Goal: Information Seeking & Learning: Learn about a topic

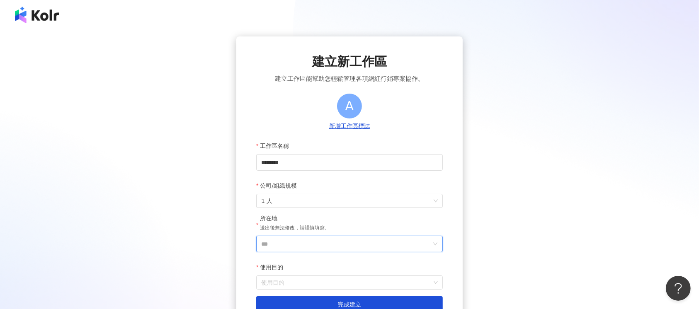
click at [280, 239] on input "***" at bounding box center [346, 244] width 170 height 16
click at [370, 125] on div "台灣" at bounding box center [368, 127] width 12 height 15
click at [311, 284] on input "使用目的" at bounding box center [349, 282] width 177 height 13
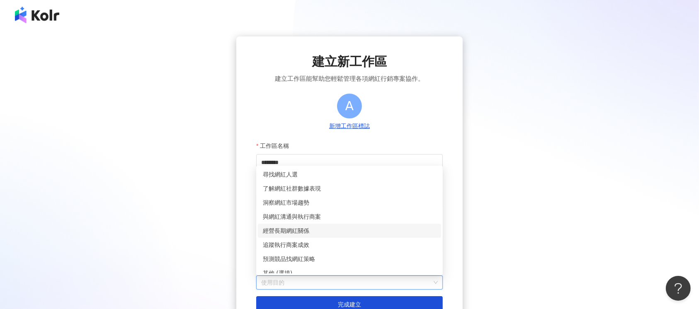
click at [290, 227] on div "經營長期網紅關係" at bounding box center [349, 230] width 173 height 9
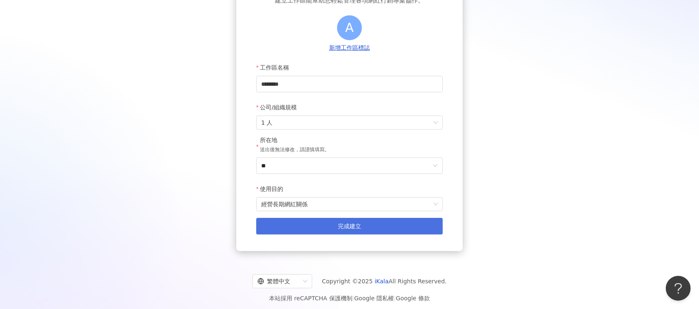
scroll to position [84, 0]
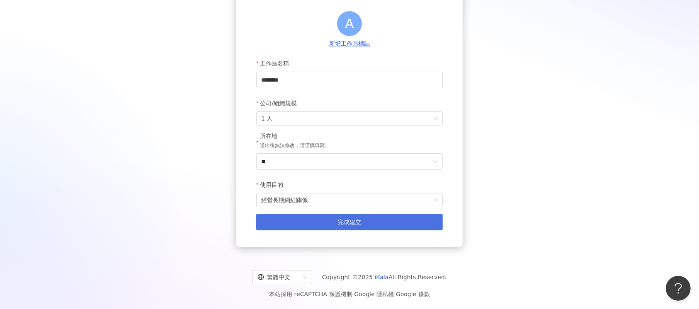
click at [376, 224] on button "完成建立" at bounding box center [349, 222] width 187 height 17
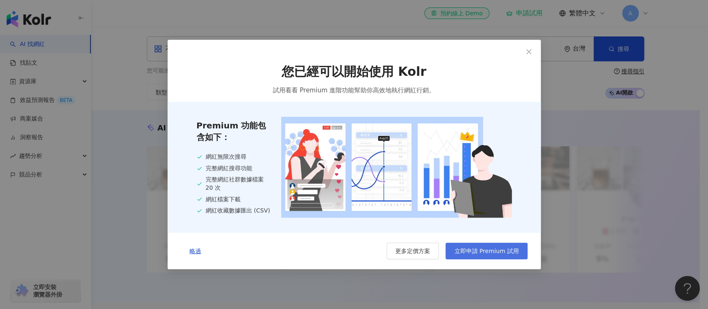
click at [496, 253] on span "立即申請 Premium 試用" at bounding box center [486, 251] width 64 height 7
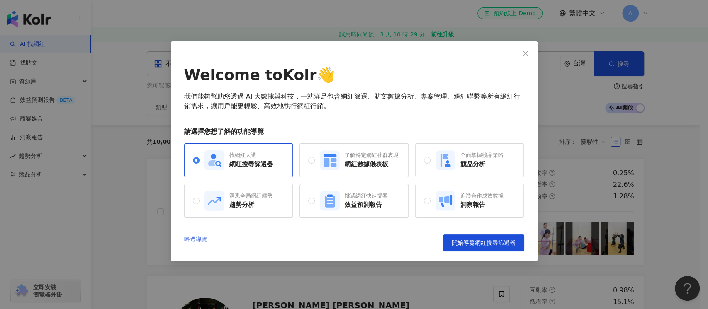
click at [197, 238] on link "略過導覽" at bounding box center [195, 243] width 23 height 17
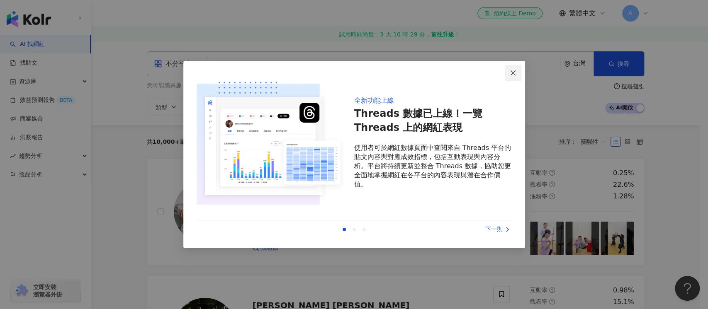
click at [509, 68] on button "Close" at bounding box center [513, 73] width 17 height 17
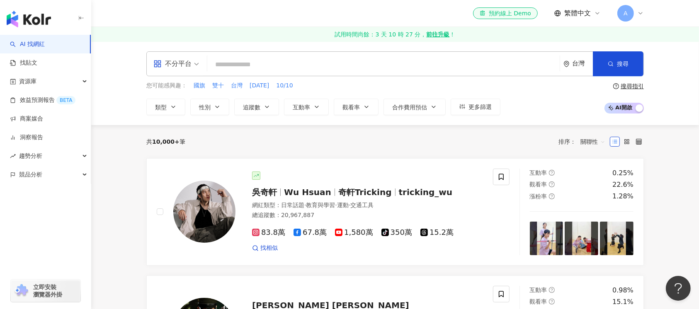
drag, startPoint x: 227, startPoint y: 61, endPoint x: 231, endPoint y: 58, distance: 4.7
click at [227, 61] on input "search" at bounding box center [384, 65] width 346 height 16
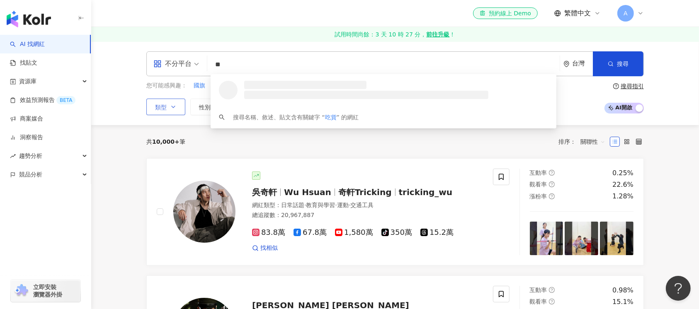
type input "**"
click at [176, 108] on icon "button" at bounding box center [173, 107] width 7 height 7
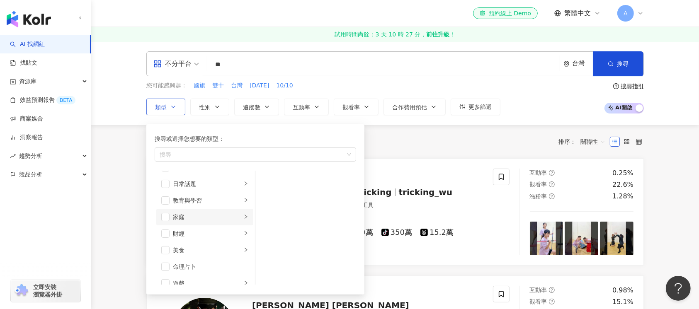
scroll to position [55, 0]
click at [170, 241] on li "美食" at bounding box center [204, 241] width 97 height 17
click at [166, 241] on span "button" at bounding box center [165, 242] width 8 height 8
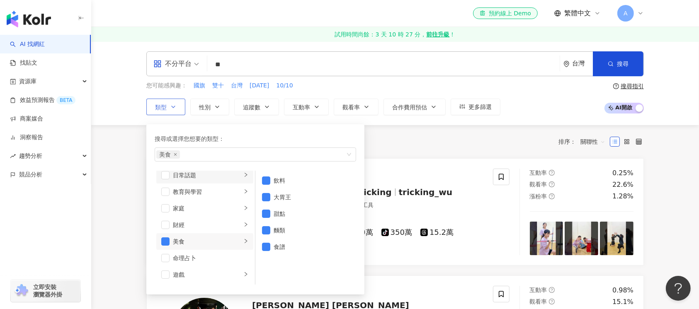
scroll to position [110, 0]
click at [211, 151] on div "美食" at bounding box center [250, 154] width 189 height 8
type input "*"
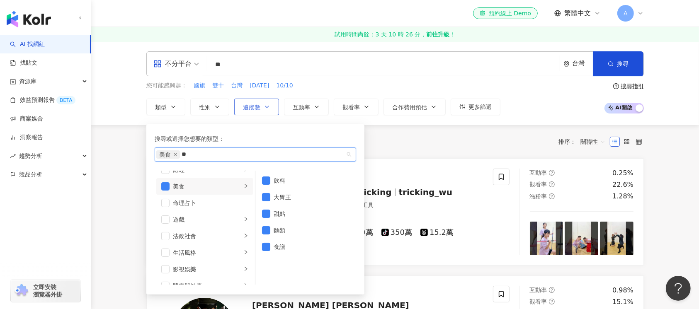
type input "**"
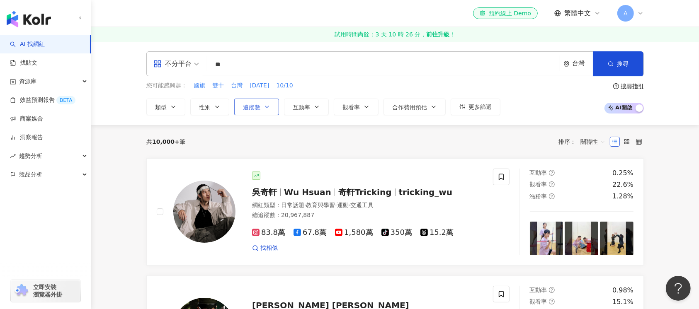
click at [269, 107] on icon "button" at bounding box center [267, 107] width 7 height 7
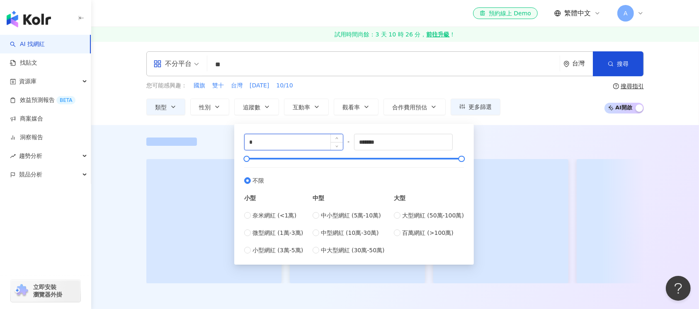
click at [282, 144] on input "*" at bounding box center [294, 142] width 98 height 16
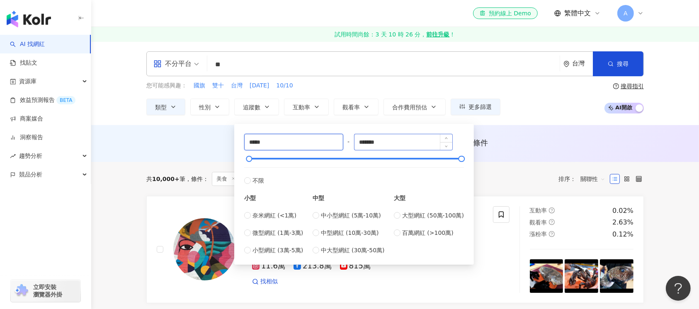
type input "*****"
drag, startPoint x: 420, startPoint y: 139, endPoint x: 38, endPoint y: 140, distance: 382.7
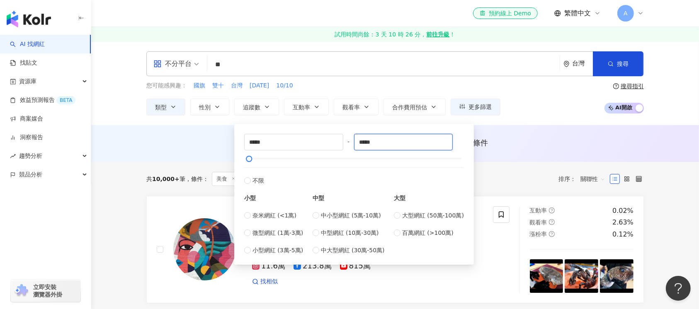
type input "*****"
click at [621, 51] on div "不分平台 ** 台灣 搜尋 loading 搜尋名稱、敘述、貼文含有關鍵字 “ 吃貨 ” 的網紅 您可能感興趣： 國旗 雙十 台灣 國慶日 10/10 類型 …" at bounding box center [395, 83] width 608 height 84
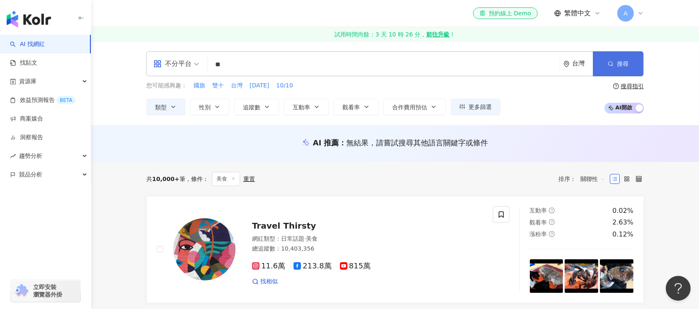
click at [616, 64] on button "搜尋" at bounding box center [618, 63] width 51 height 25
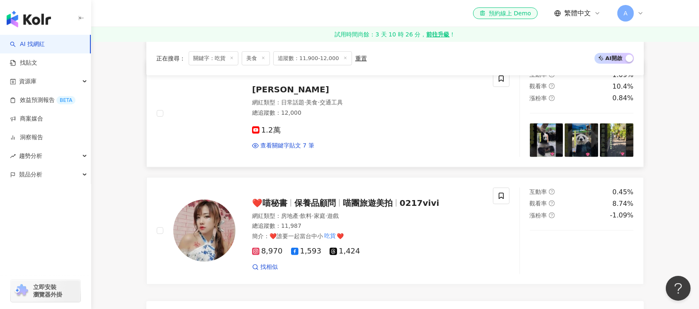
scroll to position [718, 0]
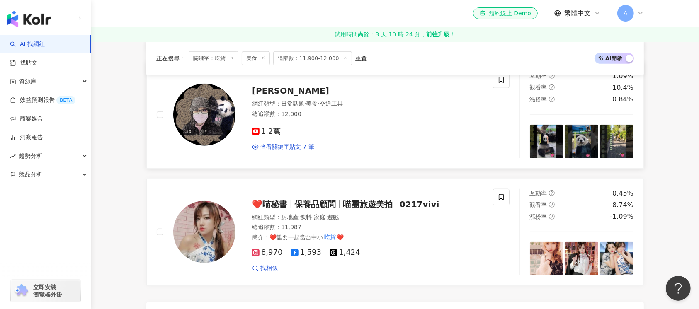
click at [207, 121] on img at bounding box center [204, 115] width 62 height 62
click at [206, 235] on img at bounding box center [204, 232] width 62 height 62
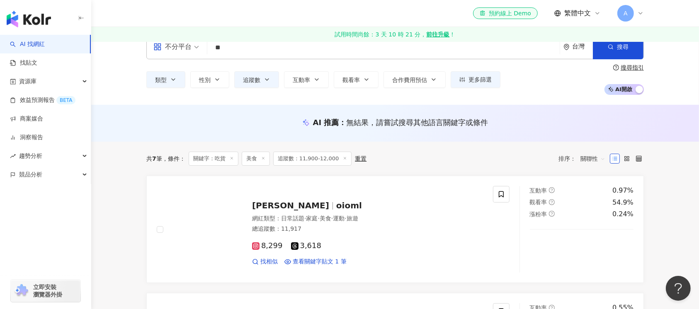
scroll to position [0, 0]
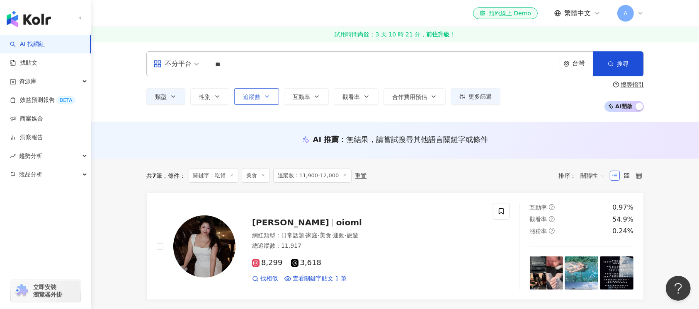
click at [272, 98] on button "追蹤數" at bounding box center [256, 96] width 45 height 17
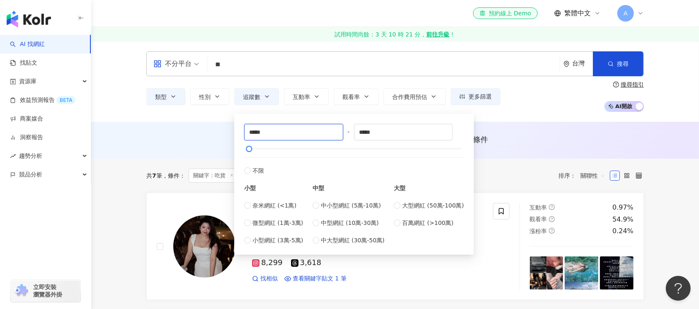
drag, startPoint x: 255, startPoint y: 133, endPoint x: 459, endPoint y: 179, distance: 208.4
click at [255, 133] on input "*****" at bounding box center [294, 132] width 98 height 16
type input "*****"
click at [370, 133] on input "*****" at bounding box center [403, 132] width 98 height 16
type input "*****"
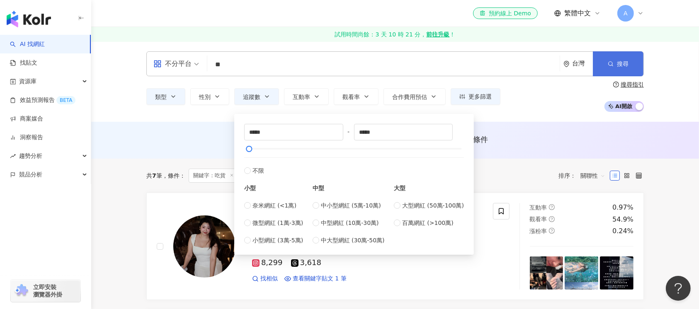
click at [630, 67] on button "搜尋" at bounding box center [618, 63] width 51 height 25
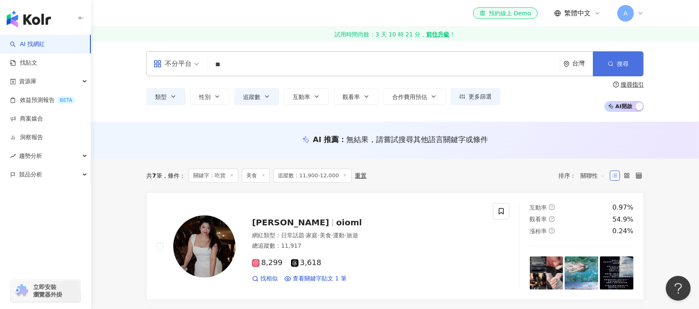
click at [614, 64] on button "搜尋" at bounding box center [618, 63] width 51 height 25
click at [271, 97] on button "追蹤數" at bounding box center [256, 96] width 45 height 17
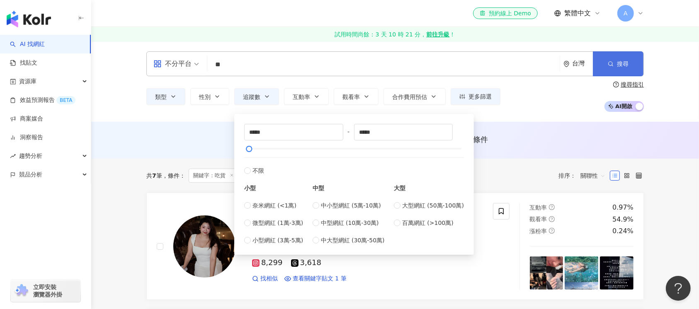
click at [610, 64] on icon "button" at bounding box center [611, 64] width 6 height 6
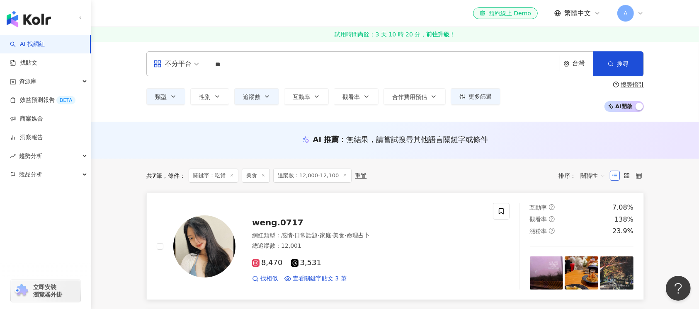
click at [211, 255] on img at bounding box center [204, 247] width 62 height 62
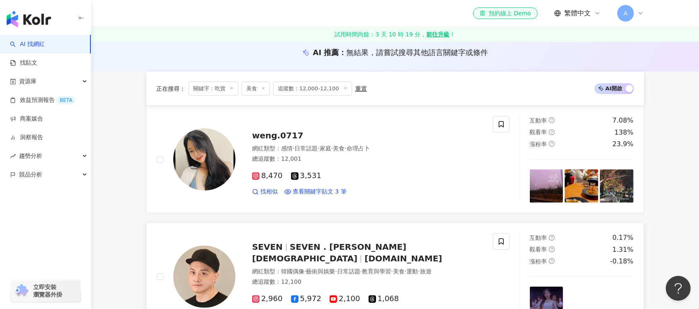
scroll to position [166, 0]
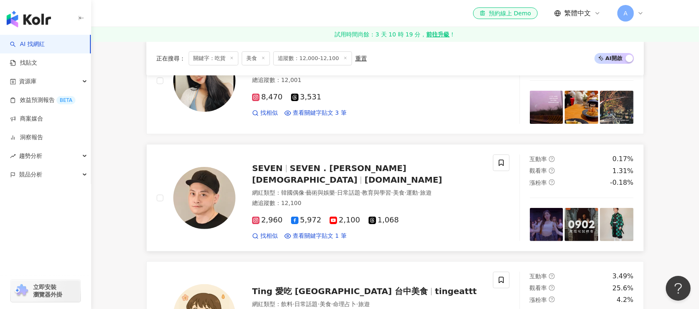
click at [208, 199] on img at bounding box center [204, 198] width 62 height 62
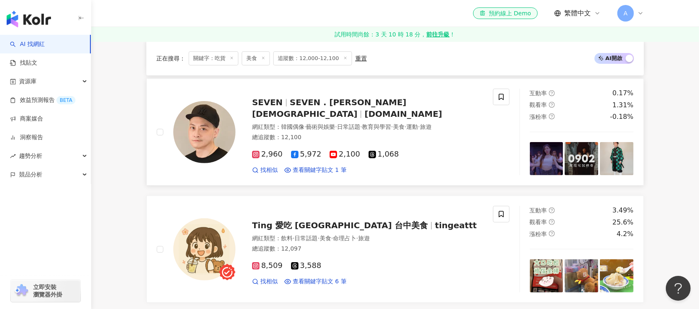
scroll to position [332, 0]
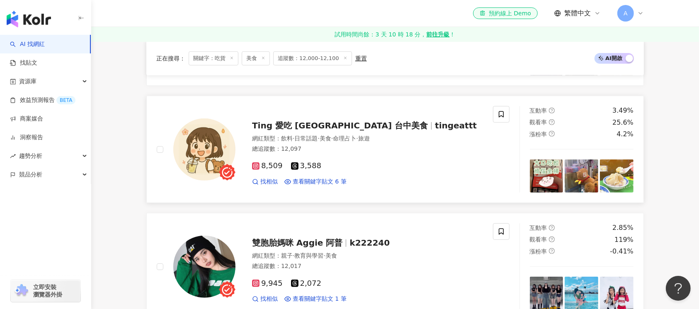
click at [205, 149] on img at bounding box center [204, 150] width 62 height 62
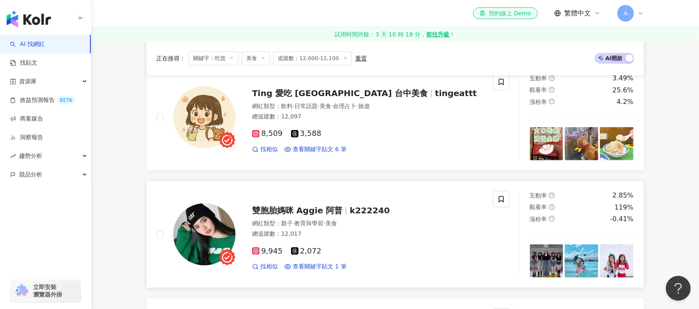
scroll to position [387, 0]
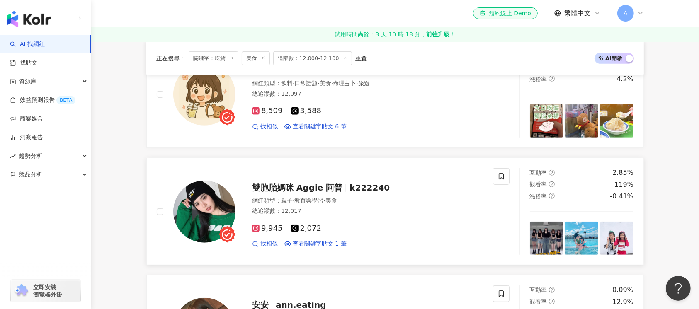
click at [199, 218] on img at bounding box center [204, 212] width 62 height 62
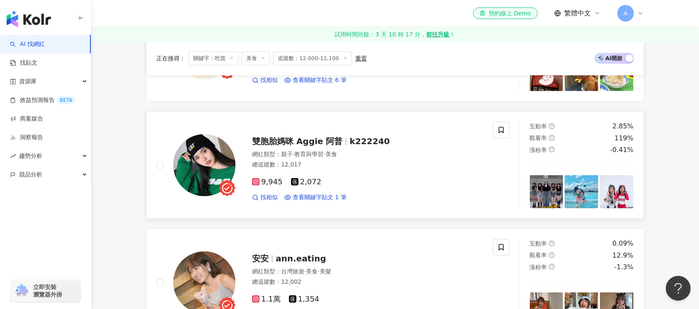
scroll to position [498, 0]
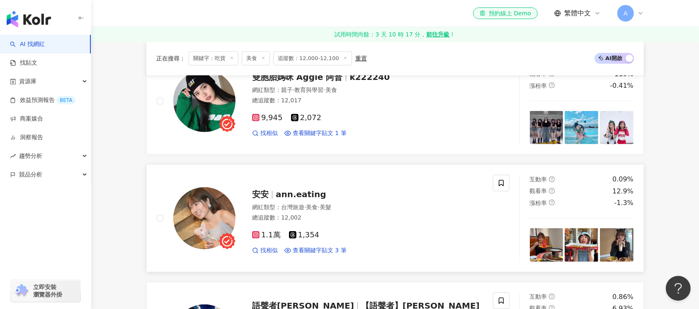
click at [205, 235] on img at bounding box center [204, 218] width 62 height 62
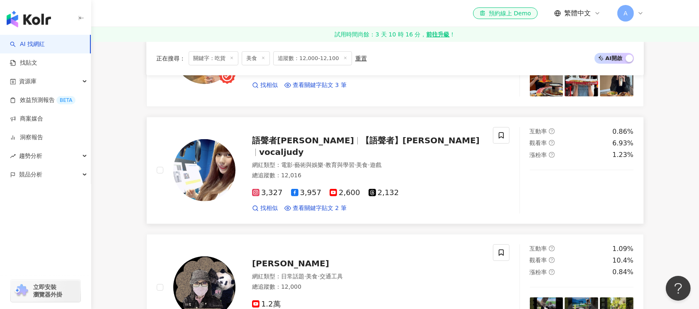
scroll to position [663, 0]
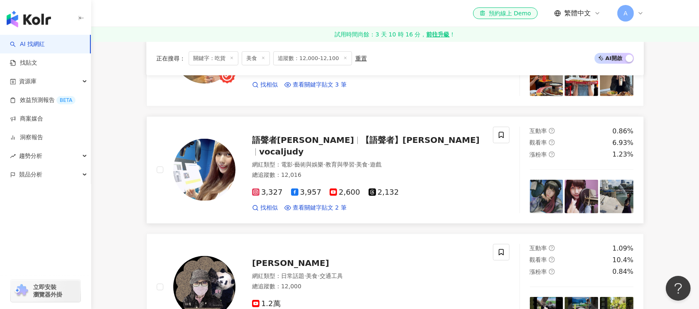
click at [209, 170] on img at bounding box center [204, 170] width 62 height 62
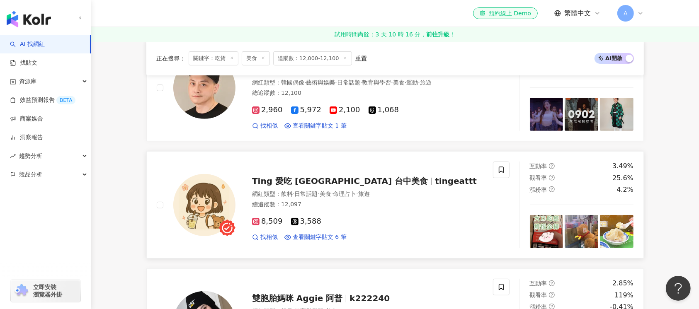
scroll to position [0, 0]
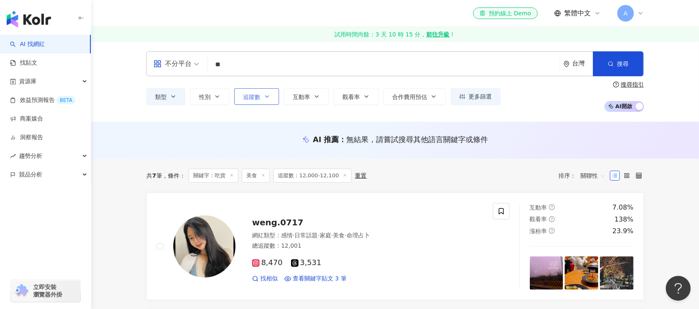
click at [270, 98] on button "追蹤數" at bounding box center [256, 96] width 45 height 17
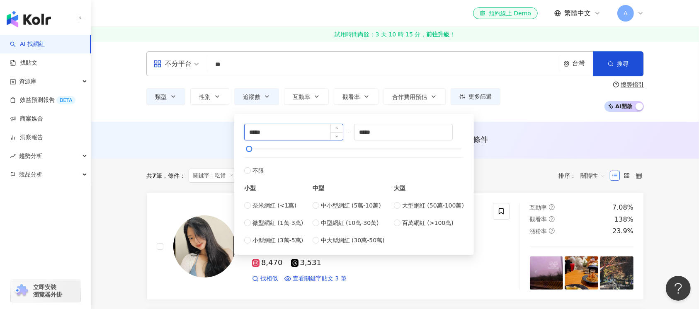
click at [255, 131] on input "*****" at bounding box center [294, 132] width 98 height 16
type input "*****"
click at [367, 132] on input "*****" at bounding box center [403, 132] width 98 height 16
type input "*****"
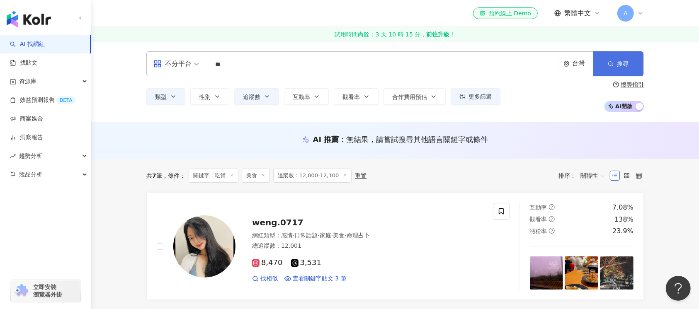
click at [613, 66] on line "button" at bounding box center [612, 65] width 1 height 1
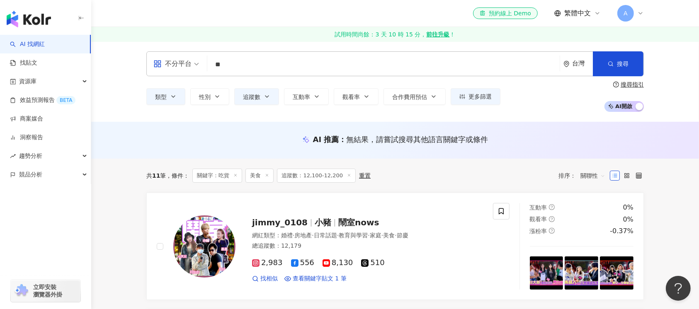
scroll to position [55, 0]
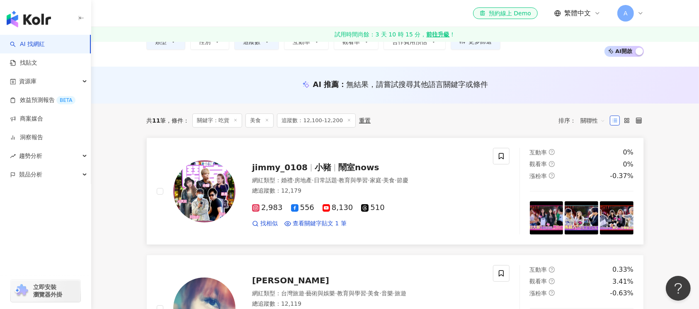
click at [211, 201] on img at bounding box center [204, 191] width 62 height 62
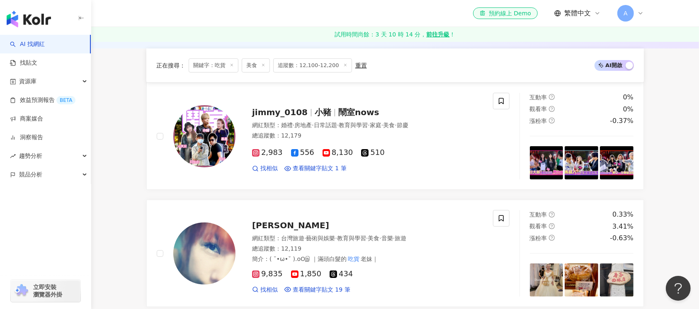
scroll to position [221, 0]
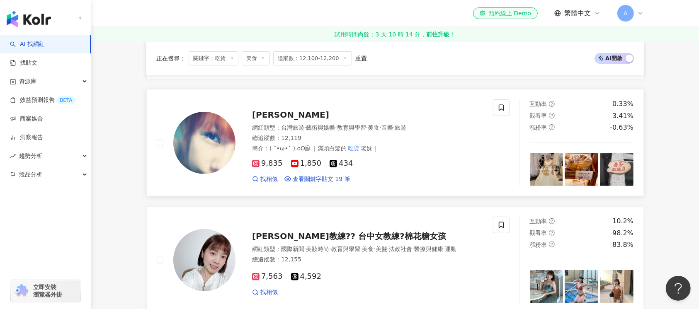
click at [212, 153] on img at bounding box center [204, 143] width 62 height 62
click at [199, 270] on img at bounding box center [204, 260] width 62 height 62
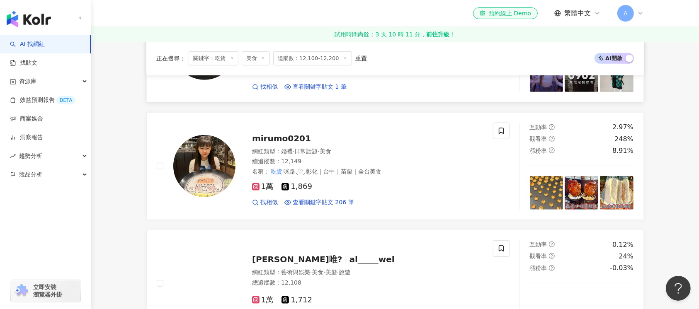
scroll to position [553, 0]
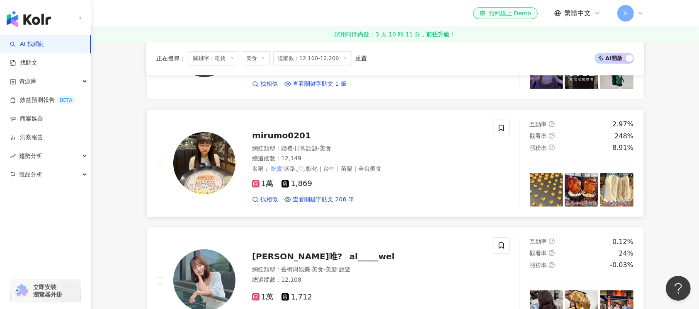
click at [196, 187] on img at bounding box center [204, 163] width 62 height 62
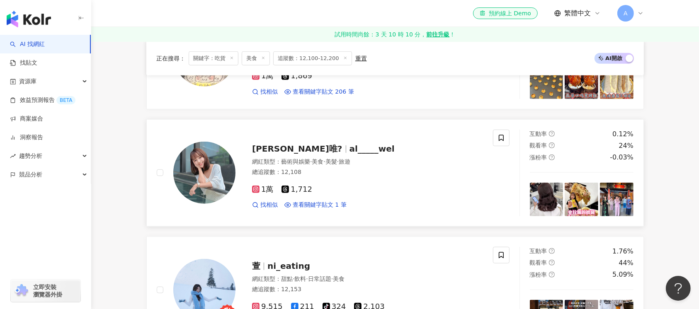
scroll to position [663, 0]
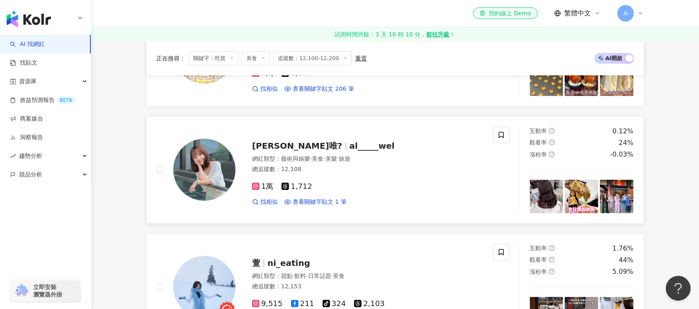
click at [202, 186] on img at bounding box center [204, 170] width 62 height 62
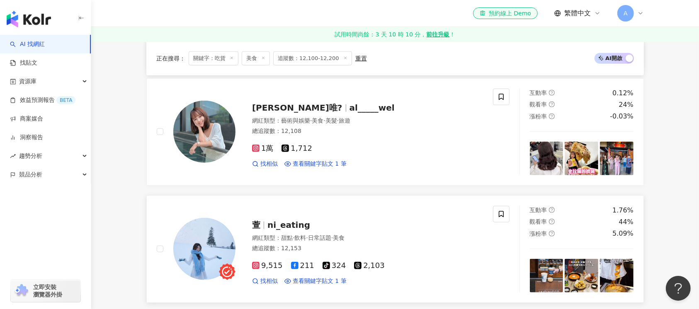
scroll to position [718, 0]
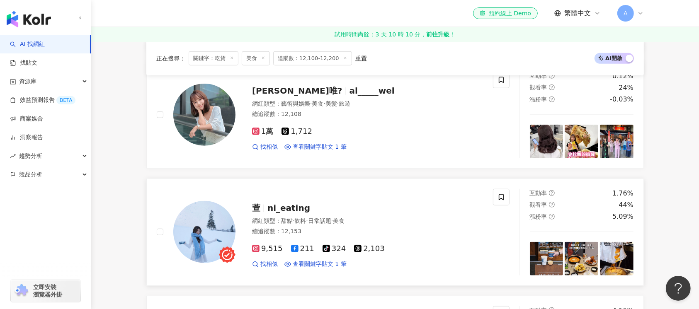
click at [215, 229] on img at bounding box center [204, 232] width 62 height 62
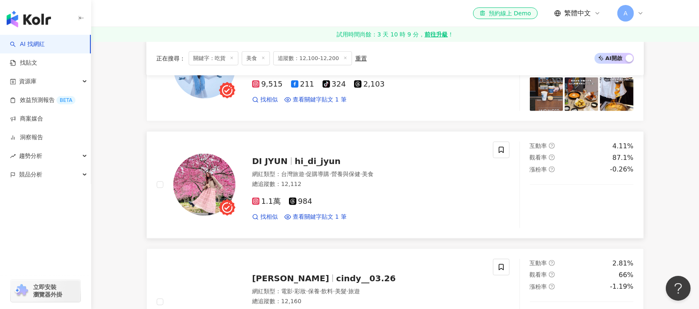
scroll to position [884, 0]
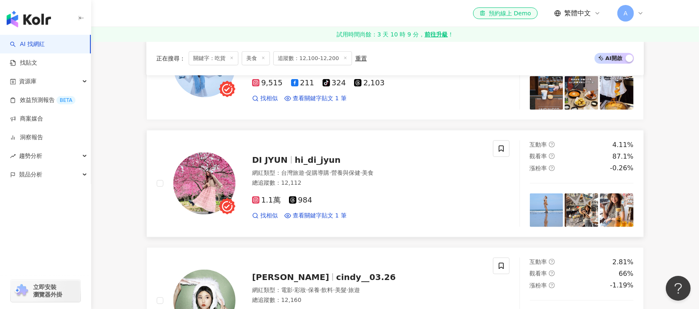
click at [210, 188] on img at bounding box center [204, 184] width 62 height 62
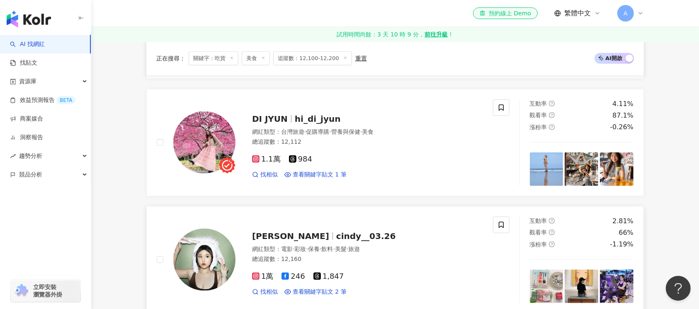
scroll to position [939, 0]
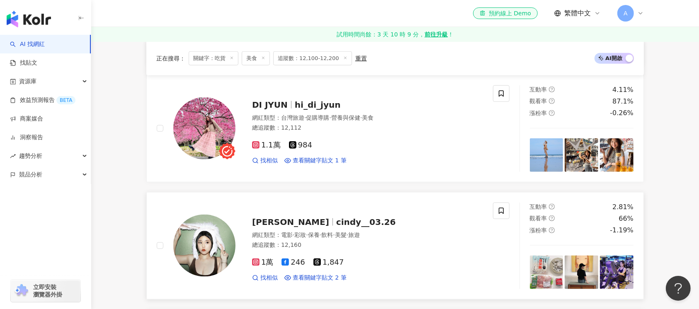
click at [198, 255] on img at bounding box center [204, 246] width 62 height 62
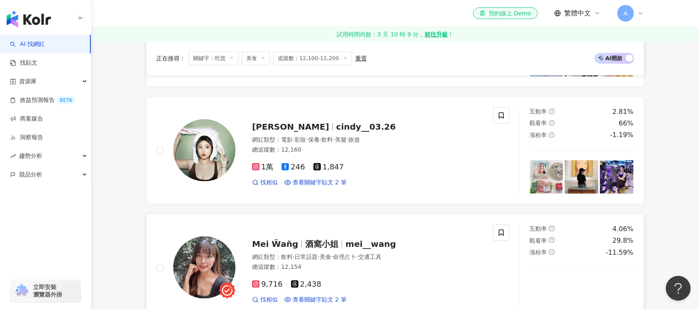
scroll to position [1050, 0]
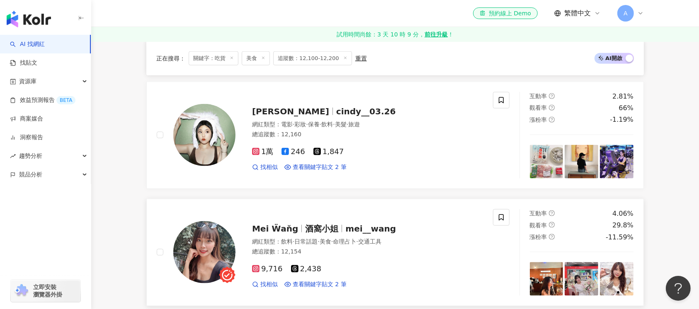
click at [210, 249] on img at bounding box center [204, 252] width 62 height 62
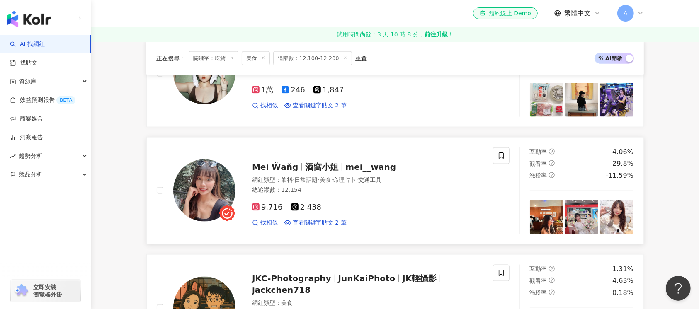
scroll to position [1216, 0]
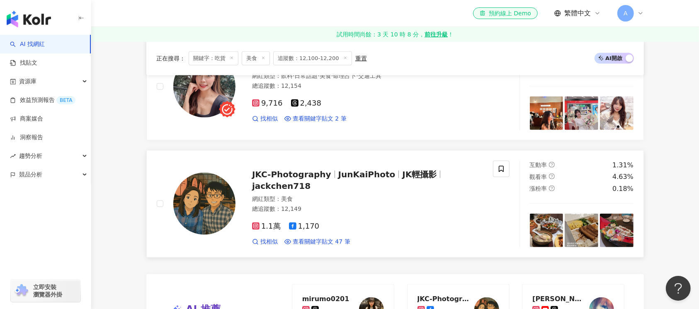
click at [200, 209] on img at bounding box center [204, 204] width 62 height 62
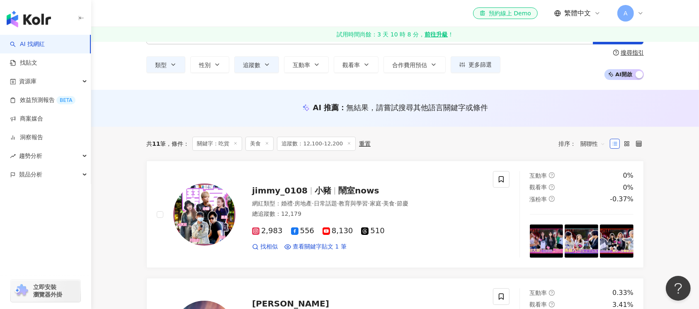
scroll to position [0, 0]
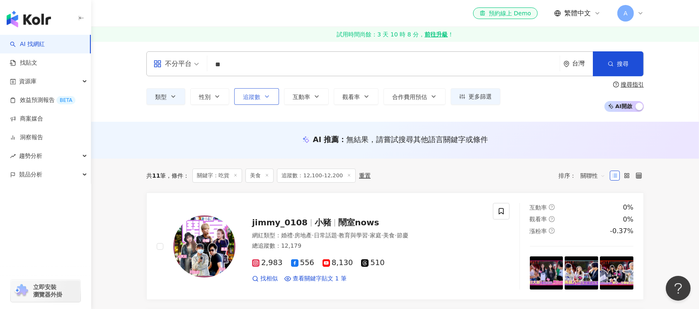
click at [271, 99] on button "追蹤數" at bounding box center [256, 96] width 45 height 17
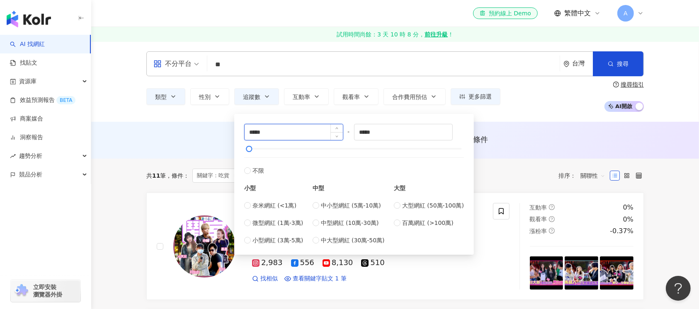
click at [258, 133] on input "*****" at bounding box center [294, 132] width 98 height 16
type input "*****"
click at [367, 134] on input "*****" at bounding box center [403, 132] width 98 height 16
type input "*****"
click at [625, 65] on span "搜尋" at bounding box center [623, 64] width 12 height 7
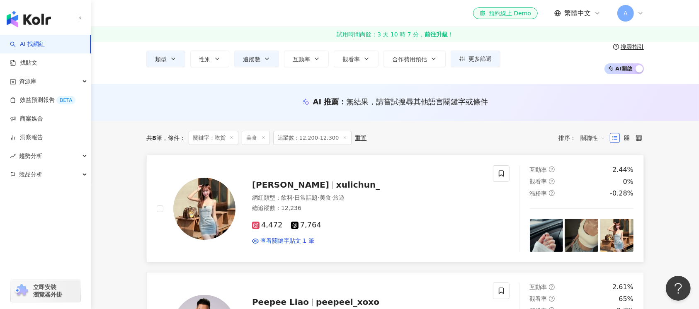
scroll to position [55, 0]
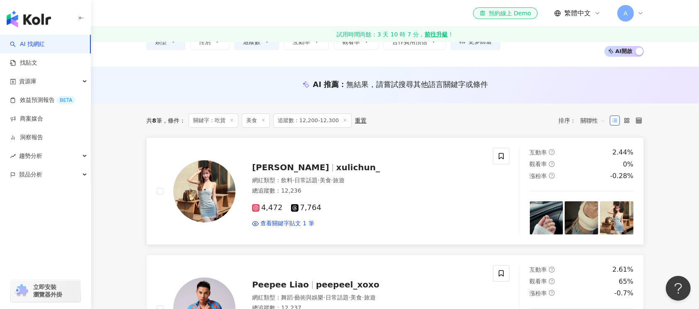
click at [218, 207] on img at bounding box center [204, 191] width 62 height 62
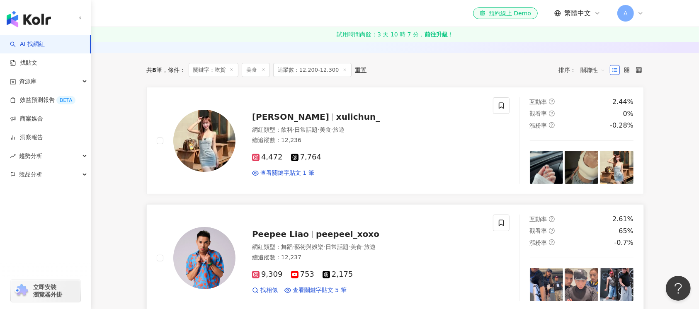
scroll to position [166, 0]
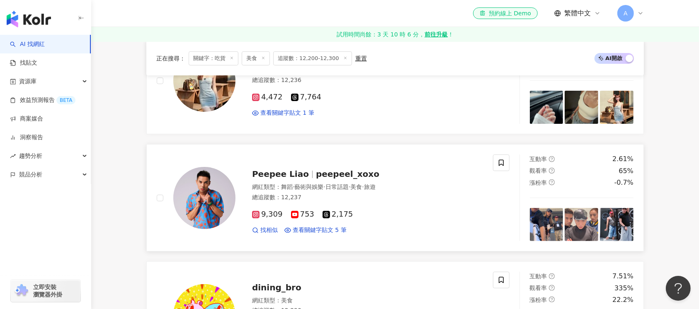
click at [211, 197] on img at bounding box center [204, 198] width 62 height 62
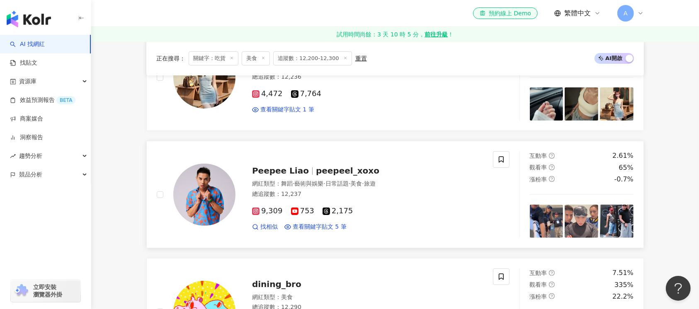
scroll to position [332, 0]
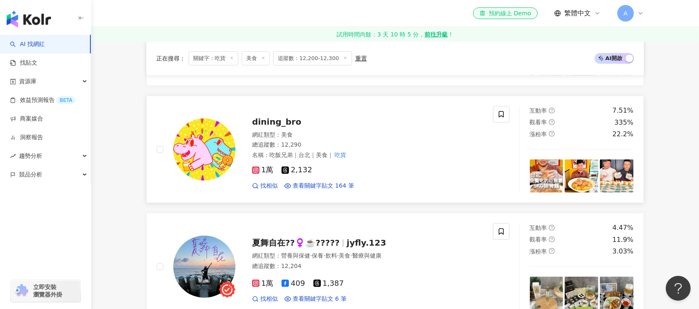
click at [201, 147] on img at bounding box center [204, 150] width 62 height 62
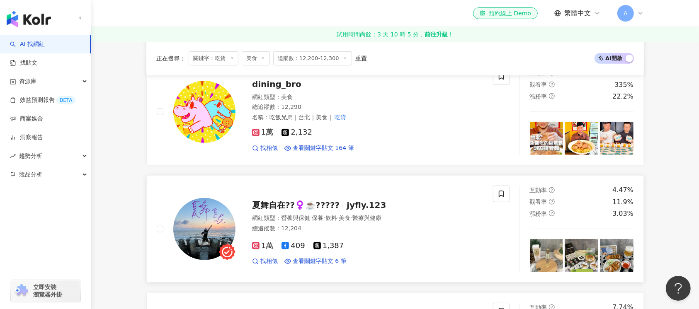
scroll to position [387, 0]
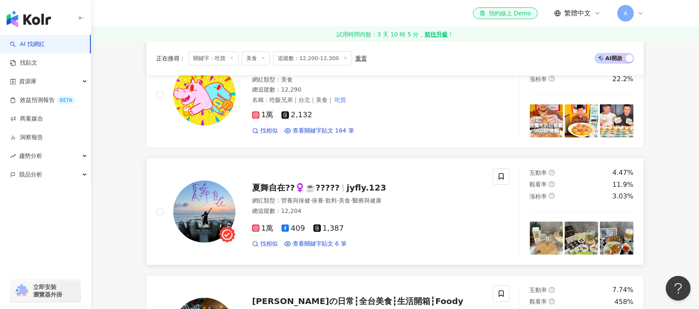
click at [201, 204] on img at bounding box center [204, 212] width 62 height 62
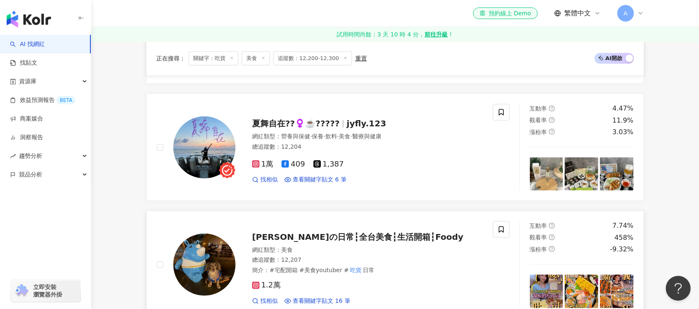
scroll to position [498, 0]
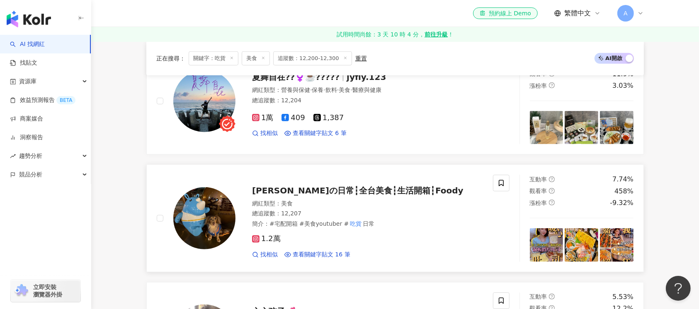
click at [189, 227] on img at bounding box center [204, 218] width 62 height 62
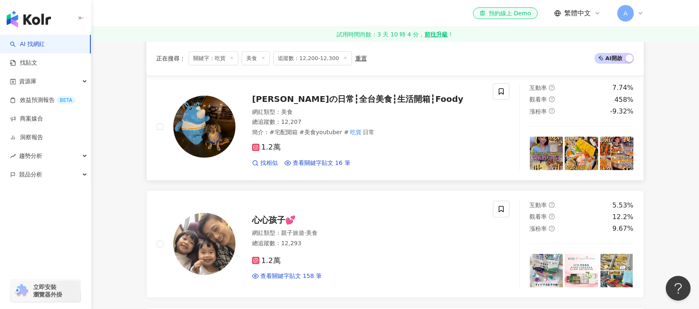
scroll to position [608, 0]
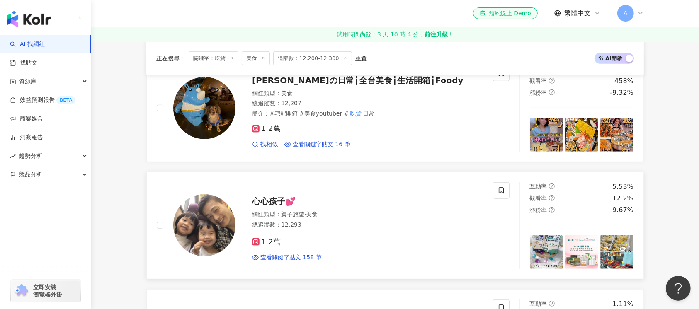
click at [197, 237] on img at bounding box center [204, 225] width 62 height 62
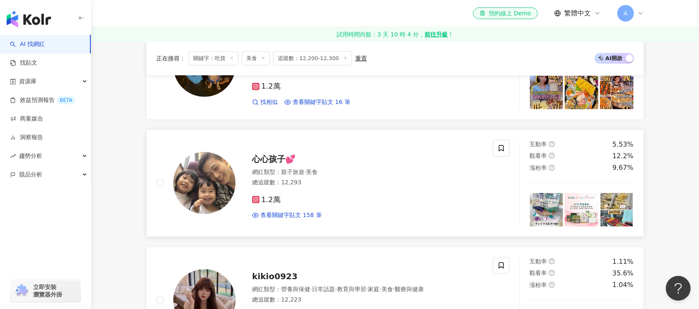
scroll to position [718, 0]
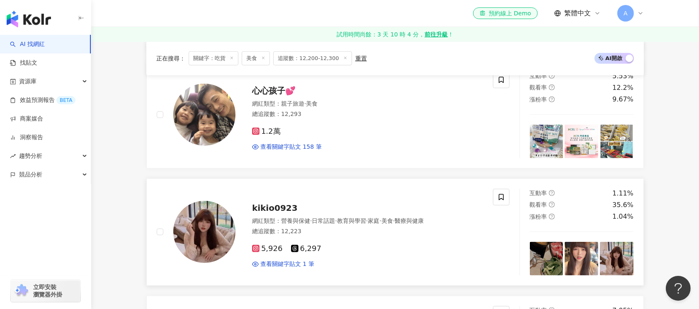
click at [204, 232] on img at bounding box center [204, 232] width 62 height 62
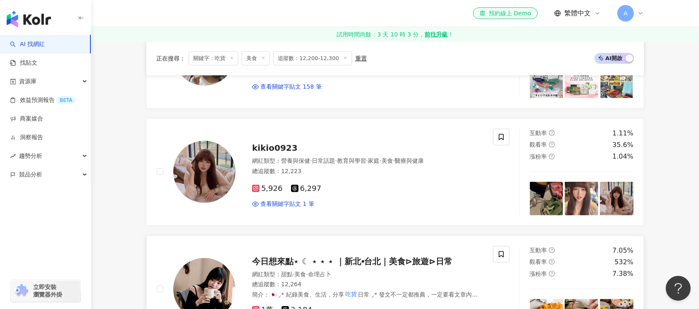
scroll to position [829, 0]
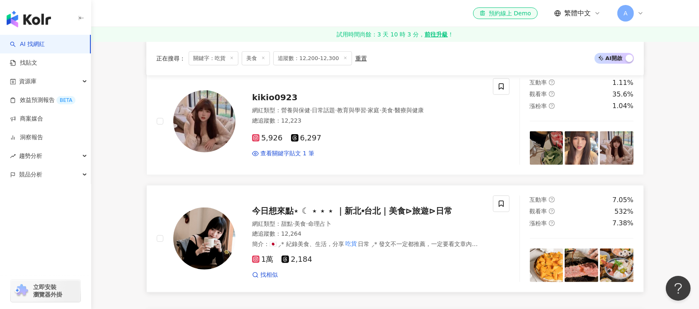
click at [201, 248] on img at bounding box center [204, 239] width 62 height 62
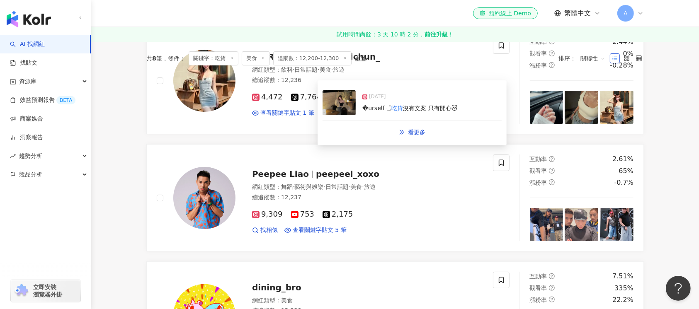
scroll to position [0, 0]
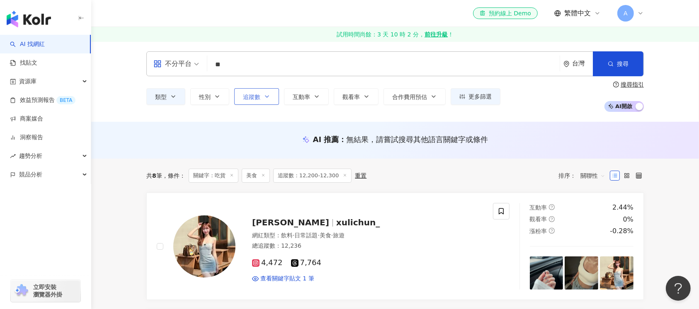
click at [271, 101] on button "追蹤數" at bounding box center [256, 96] width 45 height 17
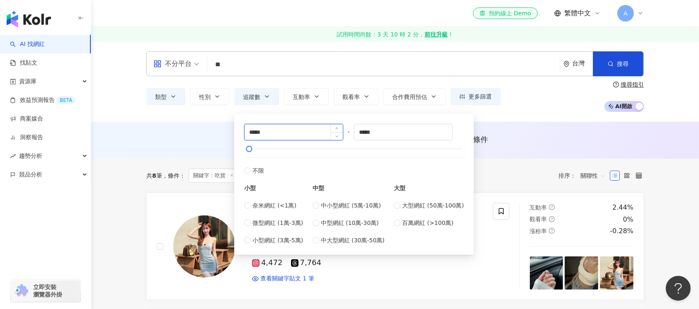
click at [254, 131] on input "*****" at bounding box center [294, 132] width 98 height 16
type input "*****"
click at [369, 136] on input "*****" at bounding box center [403, 132] width 98 height 16
type input "*****"
click at [609, 61] on span "button" at bounding box center [611, 64] width 6 height 7
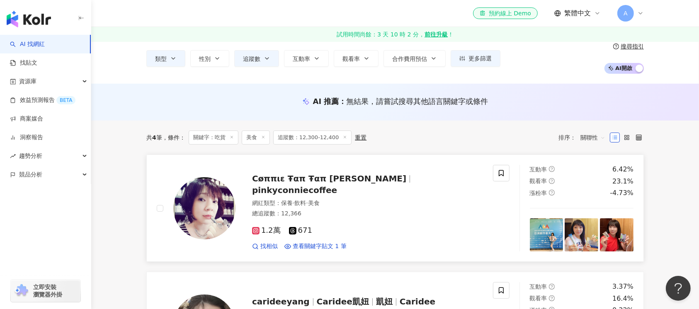
scroll to position [55, 0]
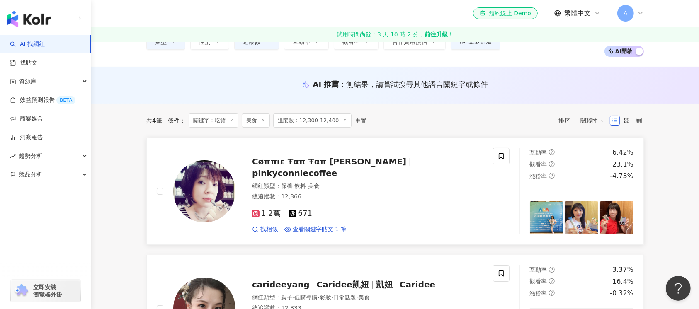
click at [212, 205] on img at bounding box center [204, 191] width 62 height 62
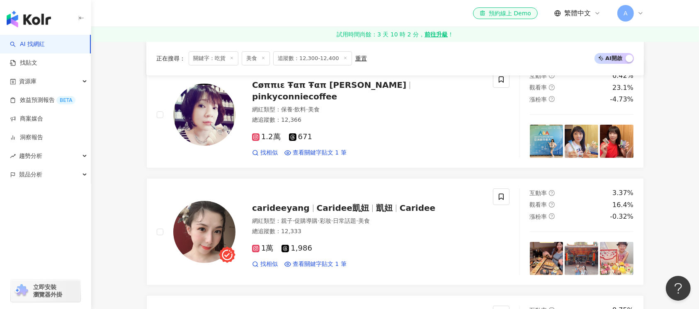
scroll to position [221, 0]
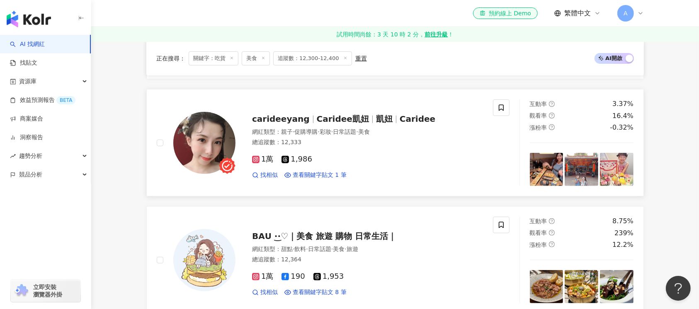
click at [206, 146] on img at bounding box center [204, 143] width 62 height 62
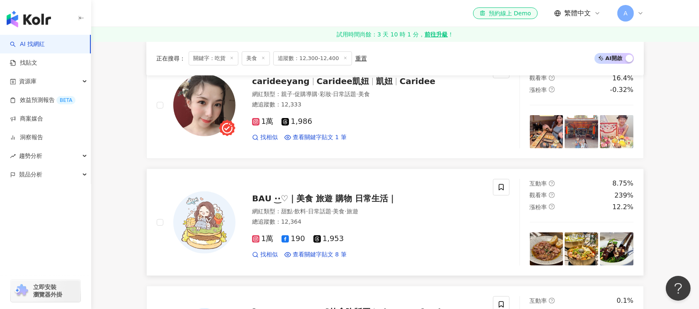
scroll to position [276, 0]
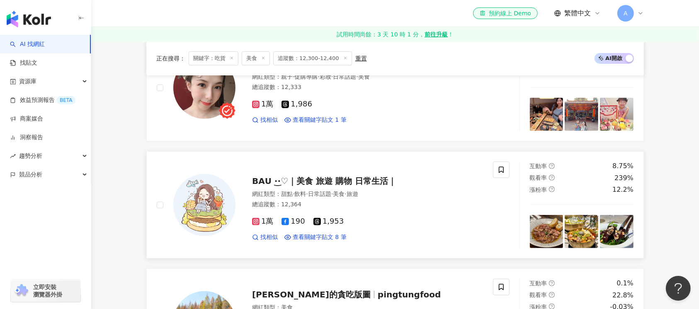
click at [207, 189] on img at bounding box center [204, 205] width 62 height 62
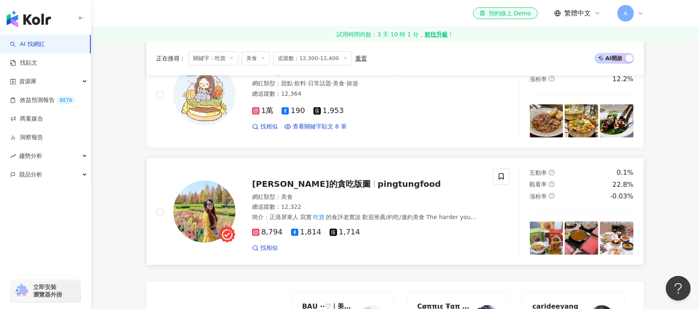
click at [194, 223] on img at bounding box center [204, 212] width 62 height 62
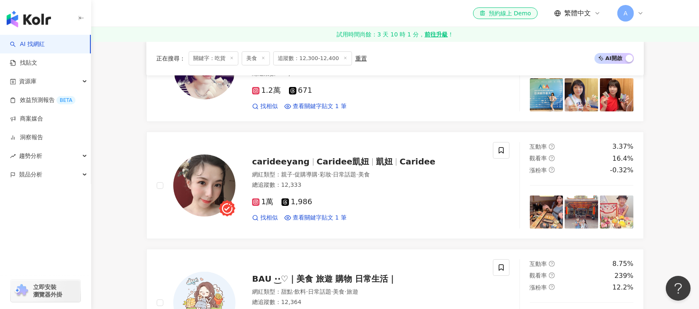
scroll to position [0, 0]
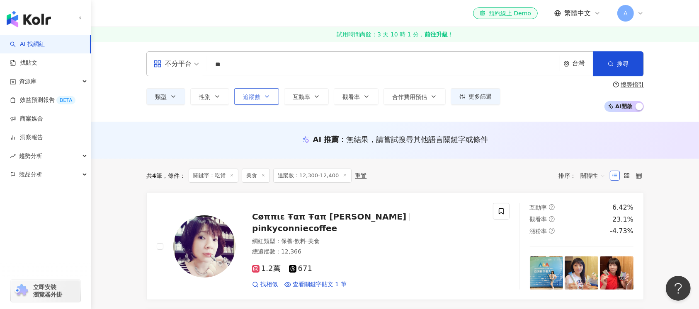
click at [271, 95] on button "追蹤數" at bounding box center [256, 96] width 45 height 17
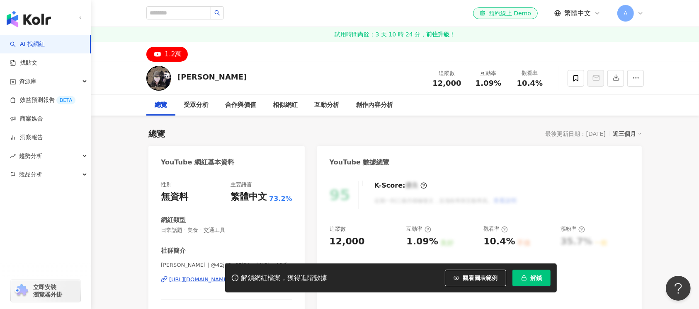
scroll to position [55, 0]
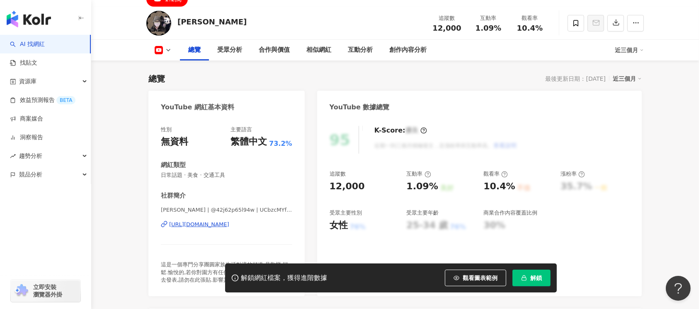
click at [195, 227] on div "https://www.youtube.com/channel/UCbzcMYfo26RnpBmsJAbfC6g" at bounding box center [199, 224] width 60 height 7
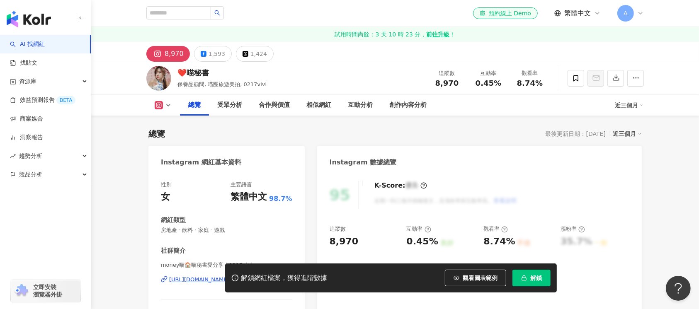
click at [218, 276] on div "https://www.instagram.com/0217vivi/" at bounding box center [199, 279] width 60 height 7
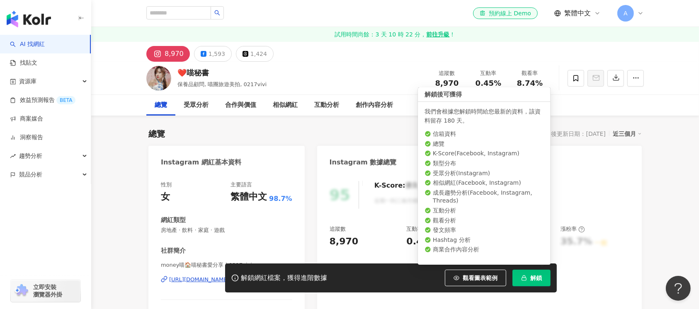
click at [535, 277] on span "解鎖" at bounding box center [536, 278] width 12 height 7
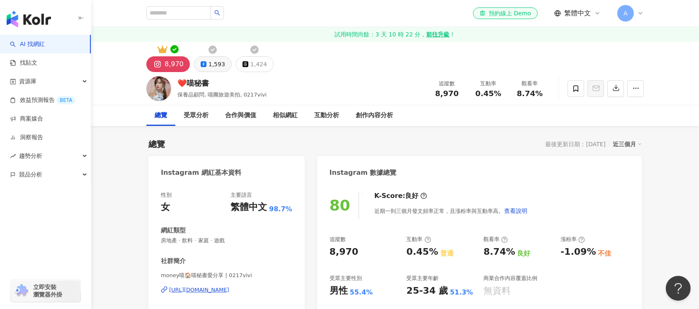
click at [212, 65] on div "1,593" at bounding box center [217, 64] width 17 height 12
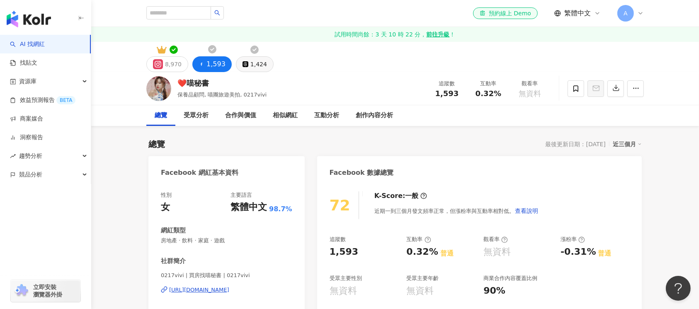
click at [252, 62] on div "1,424" at bounding box center [258, 64] width 17 height 12
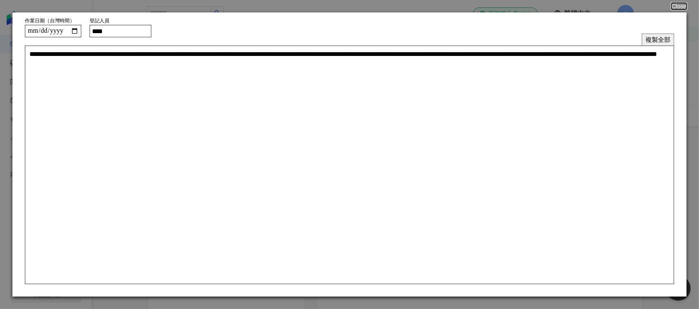
drag, startPoint x: 113, startPoint y: 32, endPoint x: 192, endPoint y: 28, distance: 78.8
click at [192, 28] on div "**********" at bounding box center [349, 31] width 649 height 12
type input "****"
type textarea "**********"
type input "****"
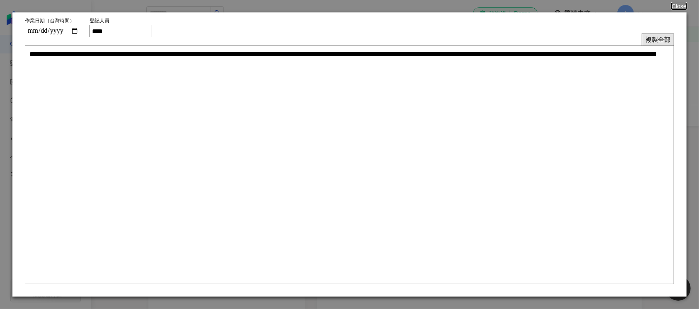
drag, startPoint x: 659, startPoint y: 38, endPoint x: 649, endPoint y: 37, distance: 10.0
click at [659, 38] on button "複製全部" at bounding box center [658, 40] width 32 height 12
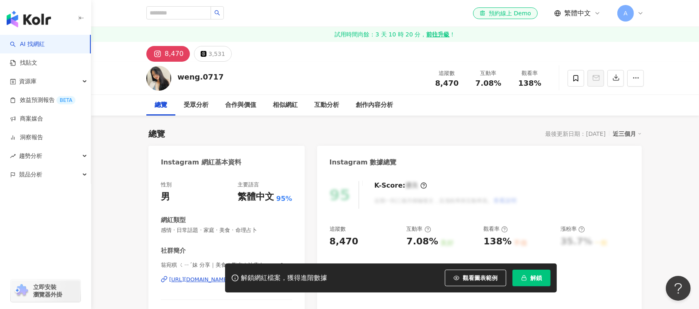
click at [218, 170] on div "Instagram 網紅基本資料" at bounding box center [226, 159] width 156 height 27
click at [218, 276] on div "https://www.instagram.com/weng.0717/" at bounding box center [199, 279] width 60 height 7
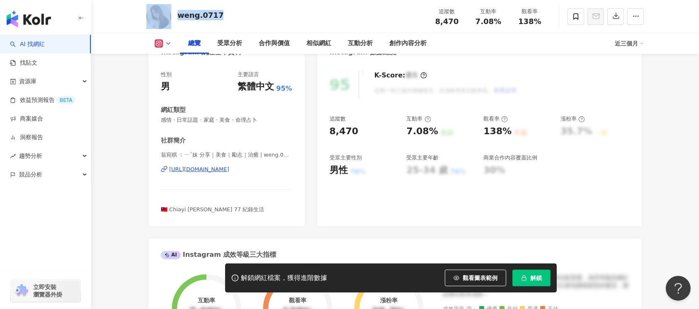
drag, startPoint x: 230, startPoint y: 10, endPoint x: 167, endPoint y: 8, distance: 63.5
click at [167, 8] on div "weng.0717 追蹤數 8,470 互動率 7.08% 觀看率 138%" at bounding box center [395, 16] width 531 height 33
copy div "weng.0717"
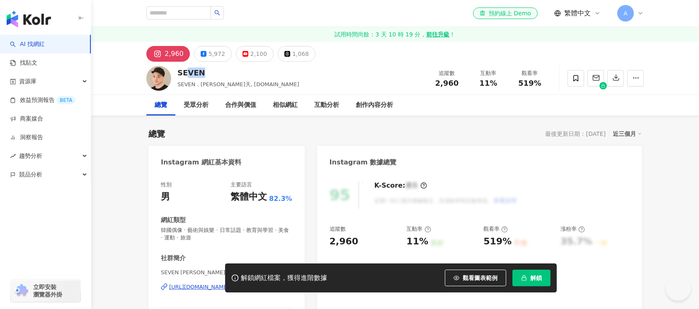
click at [174, 72] on div "SEVEN SEVEN . 金晧天, seven.mr 追蹤數 2,960 互動率 11% 觀看率 519%" at bounding box center [395, 78] width 531 height 33
click at [193, 284] on div "https://www.instagram.com/seven.mr/" at bounding box center [221, 287] width 105 height 7
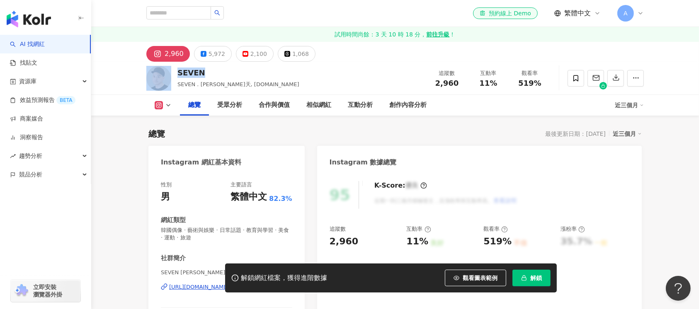
scroll to position [55, 0]
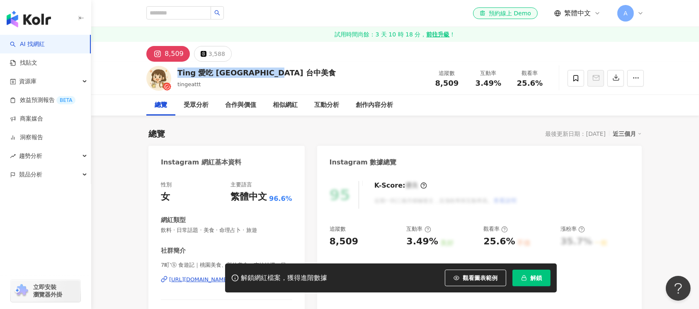
drag, startPoint x: 214, startPoint y: 71, endPoint x: 177, endPoint y: 78, distance: 37.5
click at [177, 78] on div "Ting 愛吃 [GEOGRAPHIC_DATA] 台中美食 tingeattt 追蹤數 8,509 互動率 3.49% 觀看率 25.6%" at bounding box center [395, 78] width 531 height 33
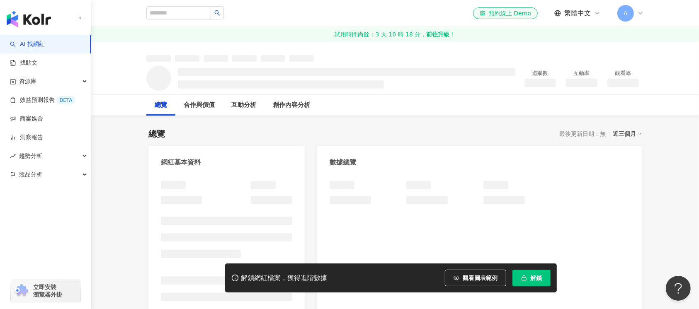
click at [177, 73] on div "追蹤數 互動率 觀看率" at bounding box center [395, 78] width 531 height 33
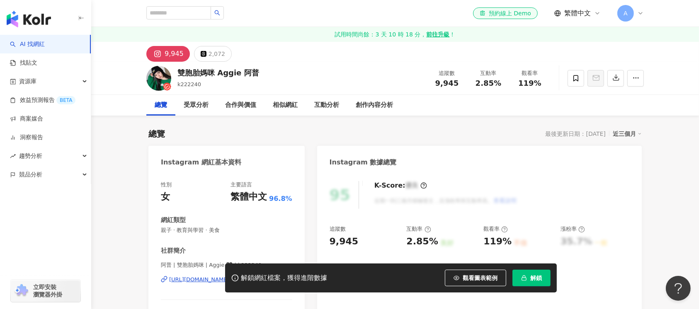
click at [198, 280] on div "解鎖網紅檔案，獲得進階數據 觀看圖表範例 解鎖" at bounding box center [349, 278] width 699 height 29
click at [198, 282] on div "解鎖網紅檔案，獲得進階數據 觀看圖表範例 解鎖" at bounding box center [349, 278] width 699 height 29
click at [219, 276] on div "https://www.instagram.com/k222240/" at bounding box center [199, 279] width 60 height 7
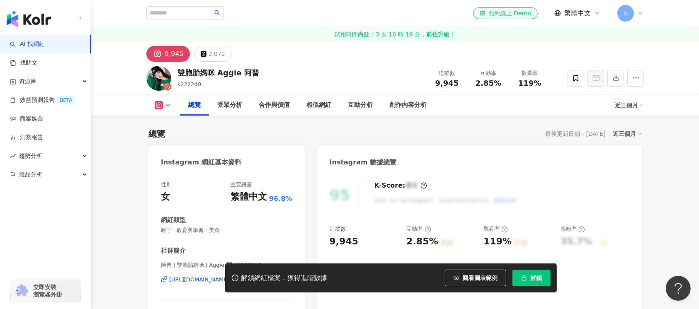
scroll to position [55, 0]
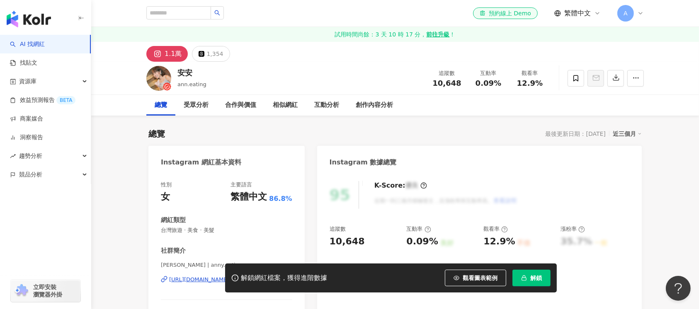
click at [174, 70] on div "安安 ann.eating 追蹤數 10,648 互動率 0.09% 觀看率 12.9%" at bounding box center [395, 78] width 531 height 33
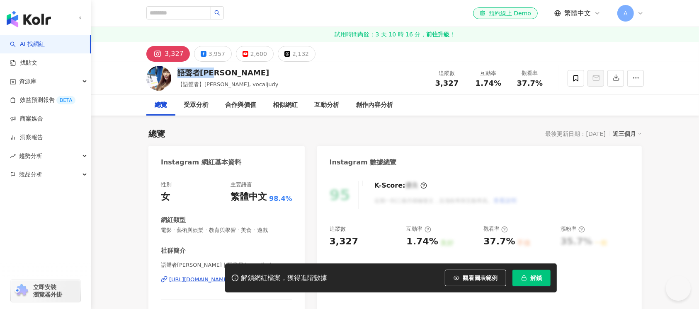
drag, startPoint x: 187, startPoint y: 73, endPoint x: 414, endPoint y: 18, distance: 233.7
click at [177, 74] on div "語聲者[PERSON_NAME]" at bounding box center [227, 73] width 101 height 10
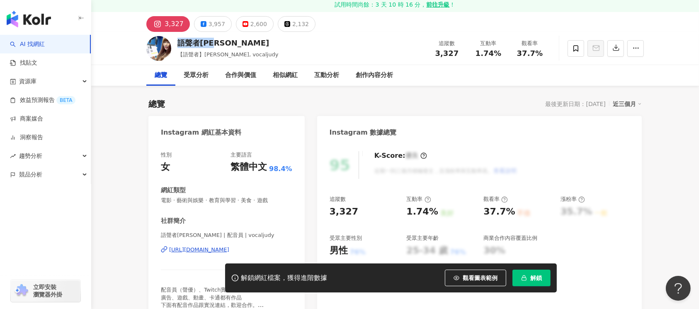
scroll to position [55, 0]
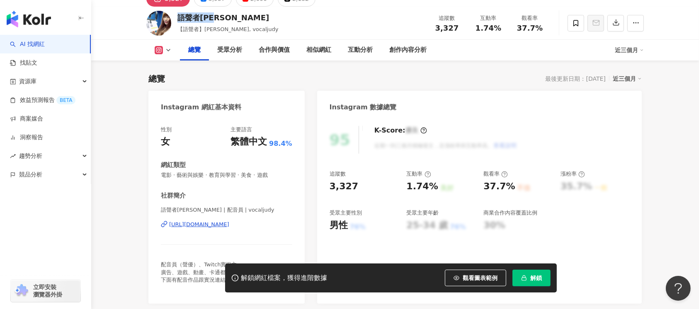
click at [221, 224] on div "[URL][DOMAIN_NAME]" at bounding box center [199, 224] width 60 height 7
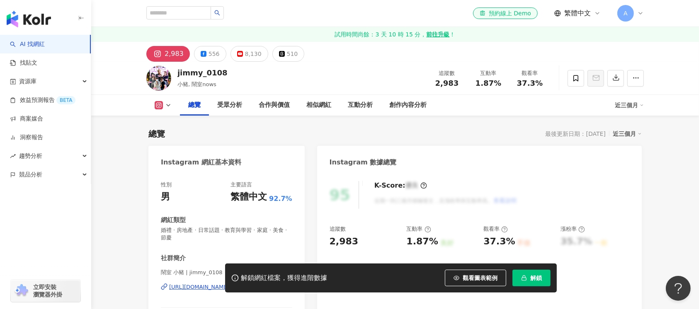
click at [225, 284] on div "https://www.instagram.com/jimmy_0108/" at bounding box center [199, 287] width 60 height 7
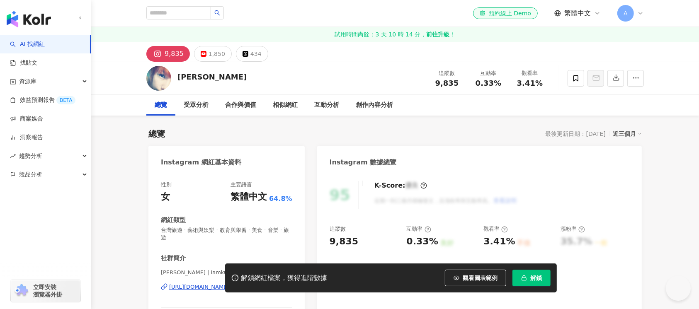
click at [216, 284] on div "[URL][DOMAIN_NAME]" at bounding box center [199, 287] width 60 height 7
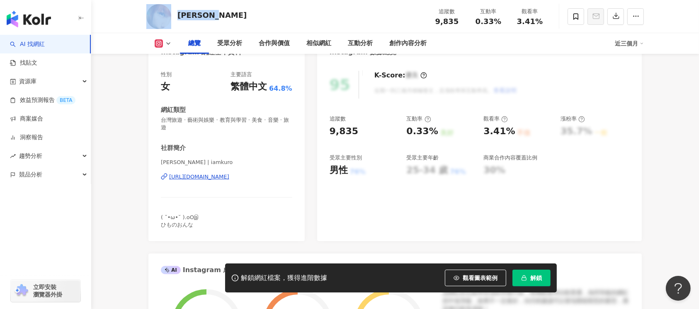
drag, startPoint x: 212, startPoint y: 17, endPoint x: 169, endPoint y: 17, distance: 43.1
click at [169, 17] on div "Kuro Lai 追蹤數 9,835 互動率 0.33% 觀看率 3.41%" at bounding box center [395, 16] width 531 height 33
copy div "[PERSON_NAME]"
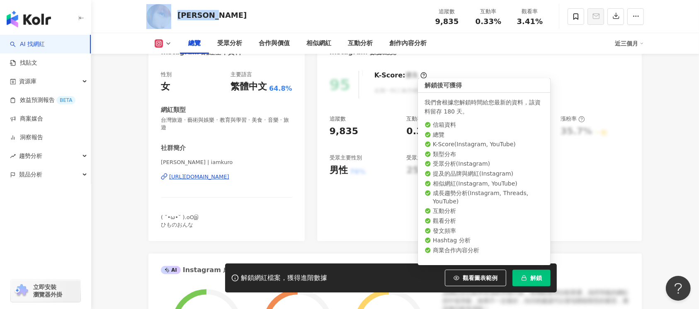
click at [533, 278] on span "解鎖" at bounding box center [536, 278] width 12 height 7
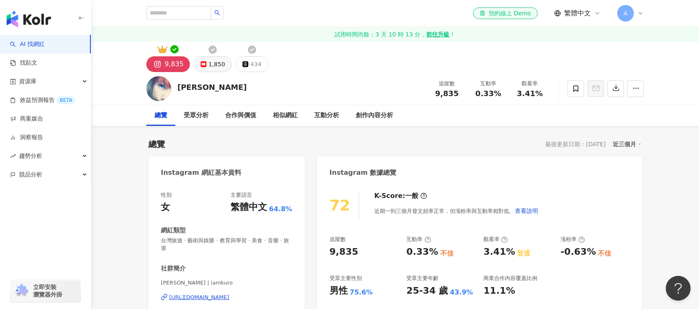
click at [212, 65] on div "1,850" at bounding box center [217, 64] width 17 height 12
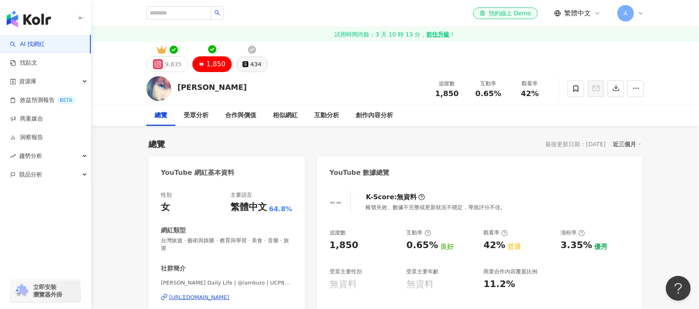
click at [250, 65] on div "434" at bounding box center [255, 64] width 11 height 12
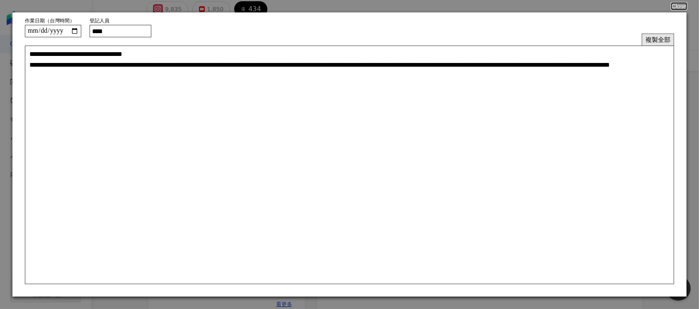
click at [665, 40] on button "複製全部" at bounding box center [658, 40] width 32 height 12
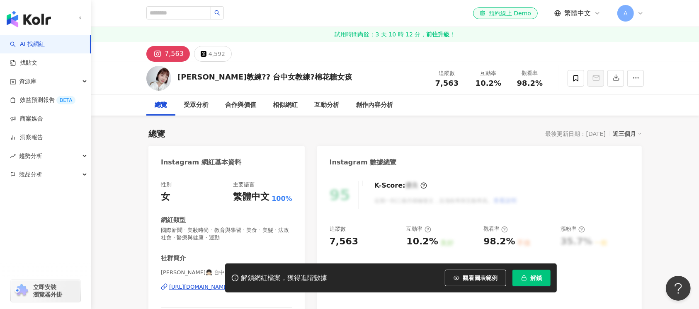
click at [194, 287] on div "解鎖網紅檔案，獲得進階數據 觀看圖表範例 解鎖" at bounding box center [349, 278] width 699 height 29
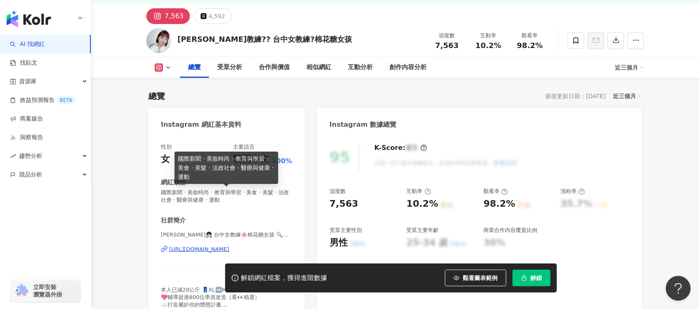
scroll to position [55, 0]
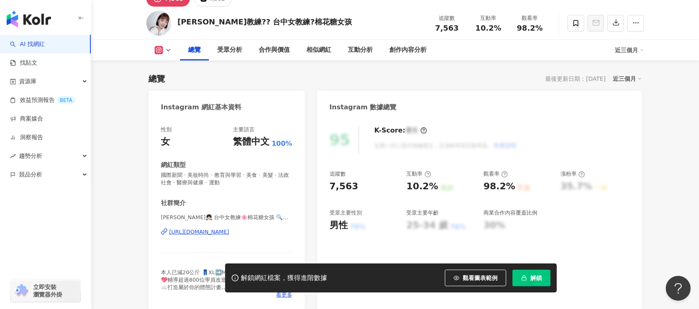
click at [205, 235] on div "[URL][DOMAIN_NAME]" at bounding box center [199, 231] width 60 height 7
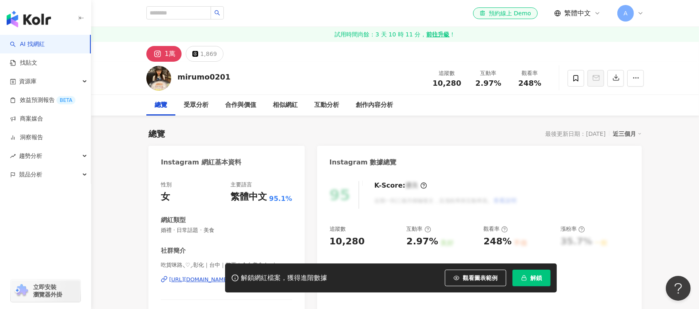
drag, startPoint x: 173, startPoint y: 79, endPoint x: 177, endPoint y: 78, distance: 4.7
click at [177, 78] on div "mirumo0201 追蹤數 10,280 互動率 2.97% 觀看率 248%" at bounding box center [395, 78] width 531 height 33
click at [185, 278] on div "解鎖網紅檔案，獲得進階數據 觀看圖表範例 解鎖" at bounding box center [349, 278] width 699 height 29
click at [197, 276] on div "[URL][DOMAIN_NAME]" at bounding box center [199, 279] width 60 height 7
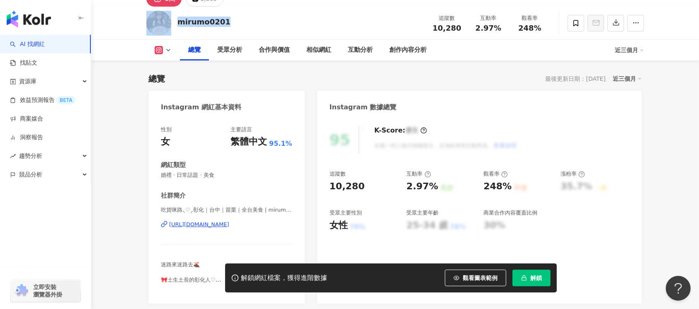
drag, startPoint x: 243, startPoint y: 16, endPoint x: 167, endPoint y: 23, distance: 76.6
click at [167, 23] on div "mirumo0201 追蹤數 10,280 互動率 2.97% 觀看率 248%" at bounding box center [395, 23] width 531 height 33
copy div "mirumo0201"
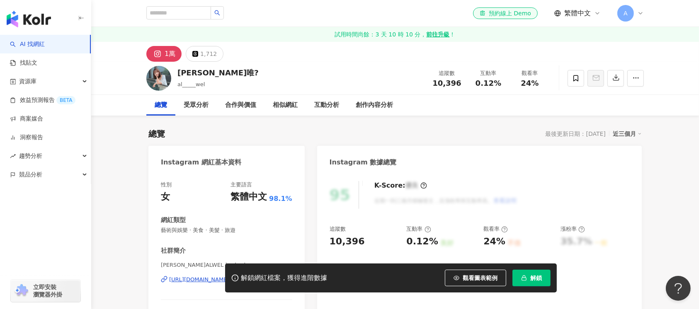
drag, startPoint x: 174, startPoint y: 73, endPoint x: 345, endPoint y: 302, distance: 285.2
click at [176, 73] on div "璦唯? al_____wel 追蹤數 10,396 互動率 0.12% 觀看率 24%" at bounding box center [395, 78] width 531 height 33
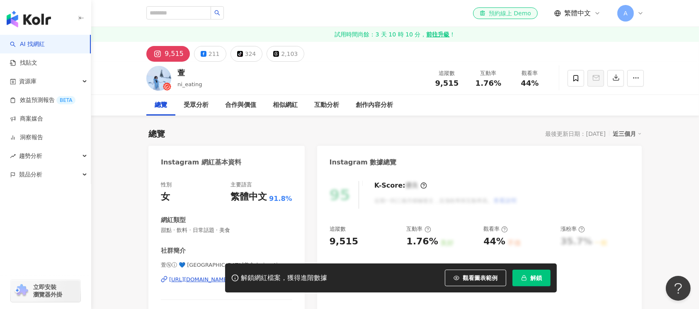
click at [172, 73] on div "萱 ni_eating 追蹤數 9,515 互動率 1.76% 觀看率 44%" at bounding box center [395, 78] width 531 height 33
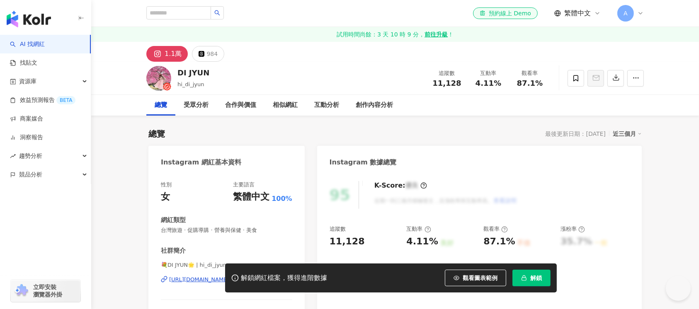
click at [174, 70] on div "DI JYUN hi_di_jyun 追蹤數 11,128 互動率 4.11% 觀看率 87.1%" at bounding box center [395, 78] width 531 height 33
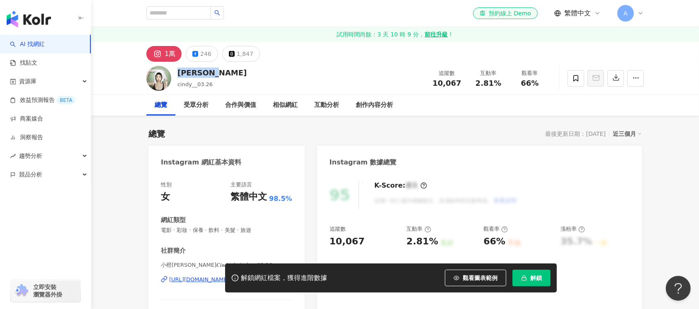
drag, startPoint x: 216, startPoint y: 72, endPoint x: 472, endPoint y: 2, distance: 266.0
click at [176, 75] on div "Cindy [PERSON_NAME] cindy__03.26 追蹤數 10,067 互動率 2.81% 觀看率 66%" at bounding box center [395, 78] width 531 height 33
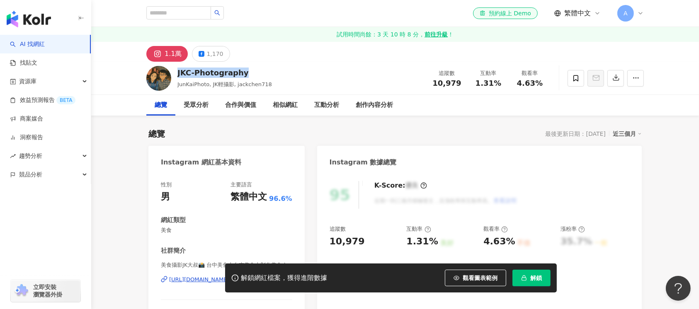
click at [177, 76] on div "JKC-Photography JunKaiPhoto, JK輕攝影, jackchen718 追蹤數 10,979 互動率 1.31% 觀看率 4.63%" at bounding box center [395, 78] width 531 height 33
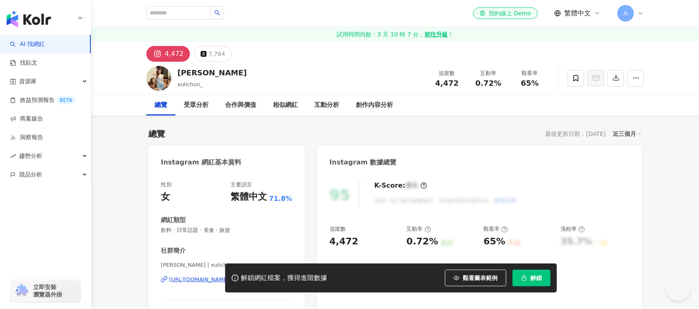
drag, startPoint x: 204, startPoint y: 73, endPoint x: 175, endPoint y: 73, distance: 28.2
click at [175, 73] on div "[PERSON_NAME] 追蹤數 4,472 互動率 0.72% 觀看率 65%" at bounding box center [395, 78] width 531 height 33
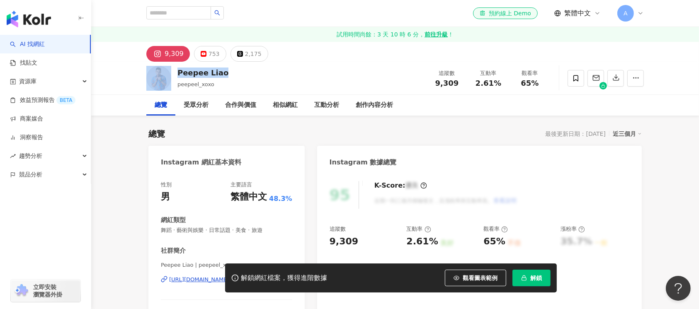
drag, startPoint x: 222, startPoint y: 72, endPoint x: 174, endPoint y: 71, distance: 48.5
click at [174, 71] on div "Peepee Liao peepeel_xoxo 追蹤數 9,309 互動率 2.61% 觀看率 65%" at bounding box center [395, 78] width 531 height 33
copy div "Peepee Liao"
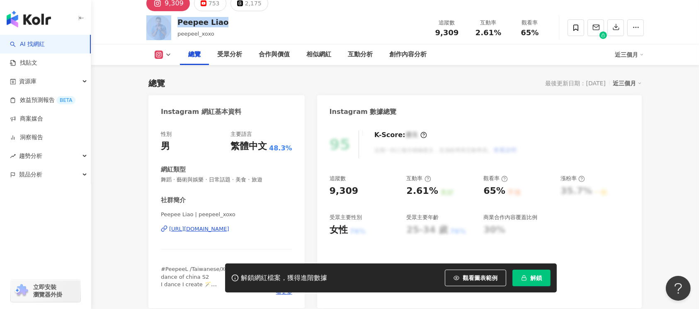
scroll to position [110, 0]
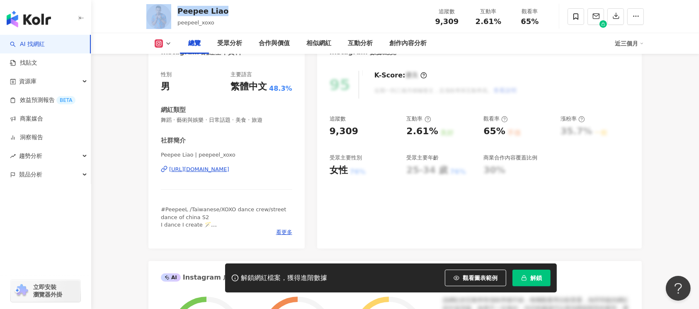
click at [229, 168] on div "https://www.instagram.com/peepeel_xoxo/" at bounding box center [199, 169] width 60 height 7
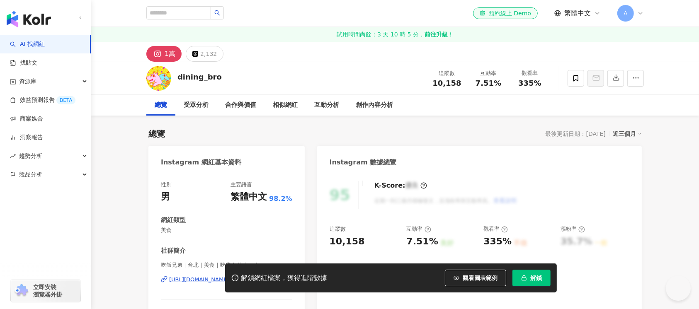
click at [236, 168] on div "Instagram 網紅基本資料" at bounding box center [226, 159] width 156 height 27
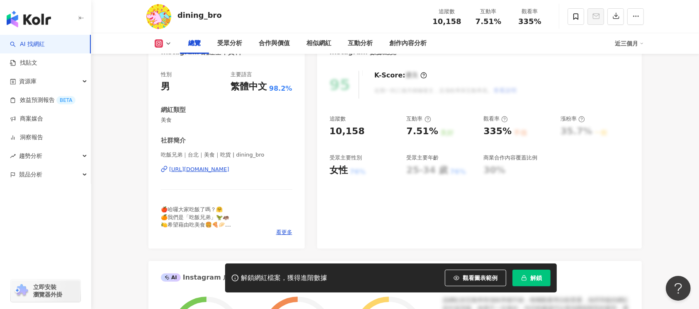
click at [229, 168] on div "[URL][DOMAIN_NAME]" at bounding box center [199, 169] width 60 height 7
drag, startPoint x: 232, startPoint y: 15, endPoint x: 176, endPoint y: 19, distance: 56.5
click at [176, 19] on div "dining_bro 追蹤數 10,158 互動率 7.51% 觀看率 335%" at bounding box center [395, 16] width 531 height 33
copy div "dining_bro"
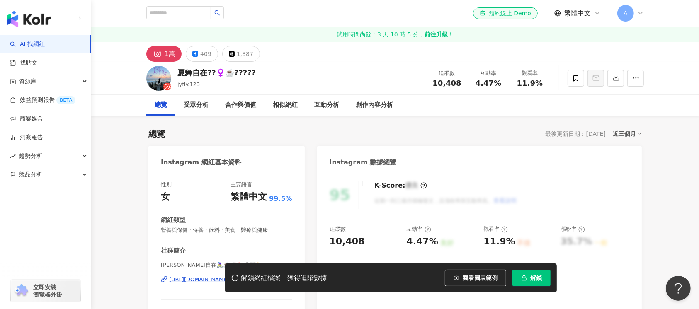
drag, startPoint x: 255, startPoint y: 73, endPoint x: 175, endPoint y: 72, distance: 80.0
click at [175, 72] on div "夏舞自在??‍♀️☕️????? jyfly.123 追蹤數 10,408 互動率 4.47% 觀看率 11.9%" at bounding box center [395, 78] width 531 height 33
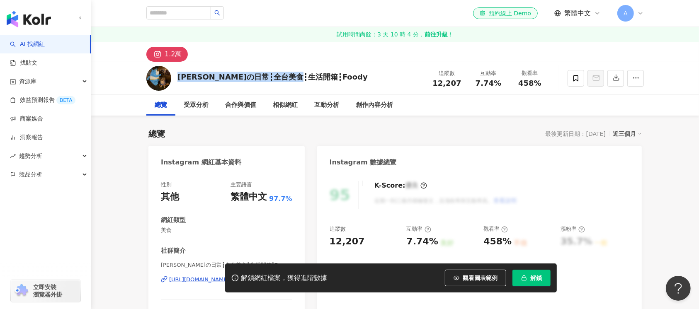
drag, startPoint x: 329, startPoint y: 76, endPoint x: 179, endPoint y: 78, distance: 150.1
click at [179, 78] on div "[PERSON_NAME]の日常┇全台美食┇生活開箱┇Foody 追蹤數 12,207 互動率 7.74% 觀看率 458%" at bounding box center [395, 78] width 531 height 33
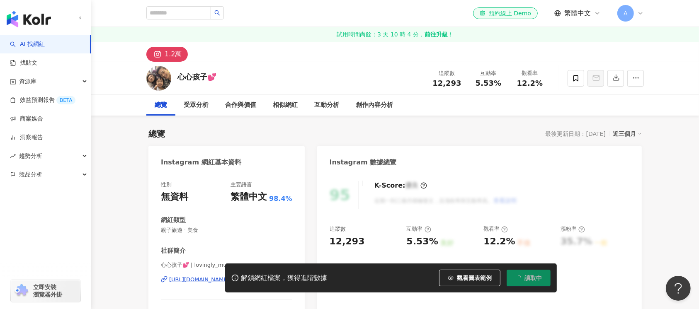
drag, startPoint x: 181, startPoint y: 78, endPoint x: 176, endPoint y: 75, distance: 6.6
click at [176, 75] on div "心心孩子💕 追蹤數 12,293 互動率 5.53% 觀看率 12.2%" at bounding box center [395, 78] width 531 height 33
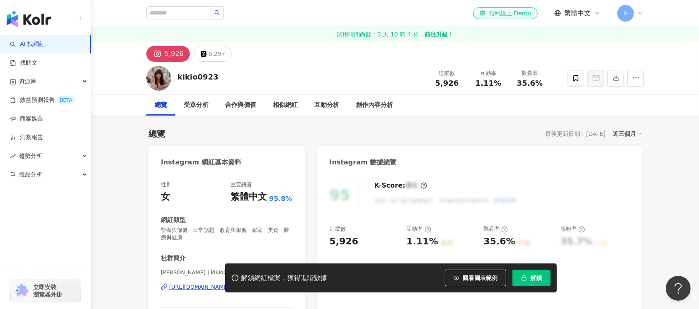
drag, startPoint x: 175, startPoint y: 72, endPoint x: 197, endPoint y: 78, distance: 23.7
click at [175, 78] on div "kikio0923 追蹤數 5,926 互動率 1.11% 觀看率 35.6%" at bounding box center [395, 78] width 531 height 33
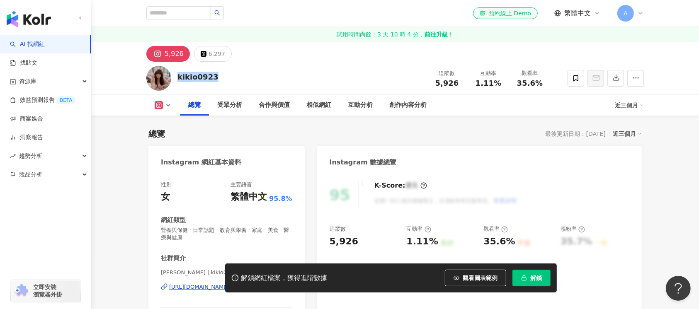
scroll to position [110, 0]
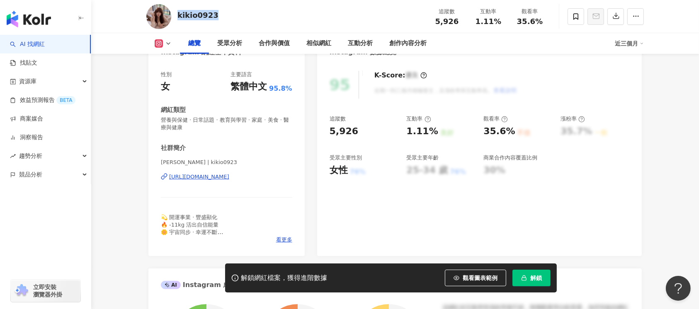
click at [229, 175] on div "https://www.instagram.com/kikio0923/" at bounding box center [199, 176] width 60 height 7
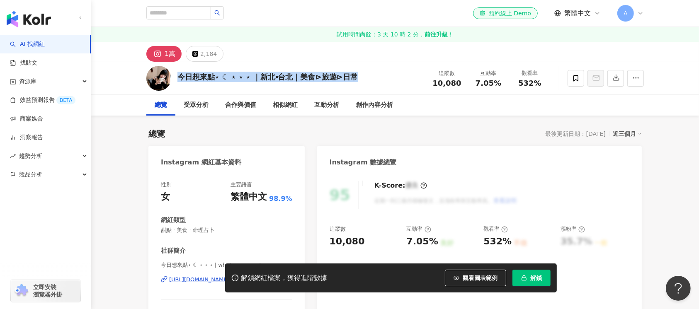
drag, startPoint x: 352, startPoint y: 77, endPoint x: 175, endPoint y: 80, distance: 176.2
click at [175, 80] on div "今日想來點⋆ ☾ ⋆ ⋆ ⋆ ｜新北⦁台北｜美食⊳旅遊⊳日常 追蹤數 10,080 互動率 7.05% 觀看率 532%" at bounding box center [395, 78] width 531 height 33
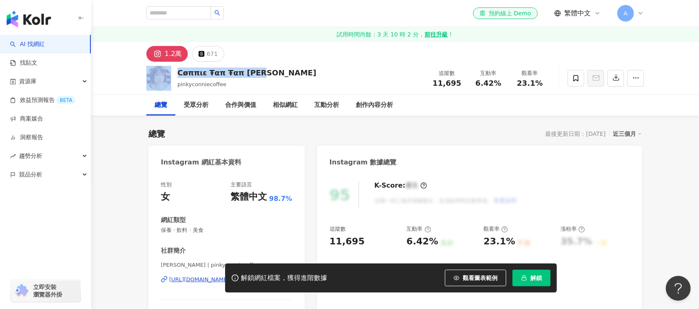
drag, startPoint x: 186, startPoint y: 73, endPoint x: 174, endPoint y: 73, distance: 12.0
click at [174, 73] on div "Cøππιε Ŧαπ Ŧαπ [PERSON_NAME] 追蹤數 11,695 互動率 6.42% 觀看率 23.1%" at bounding box center [395, 78] width 531 height 33
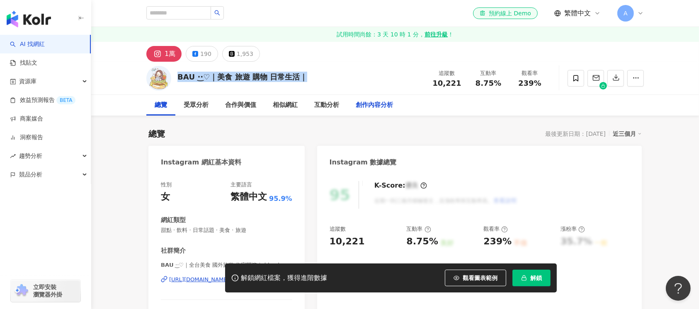
drag, startPoint x: 314, startPoint y: 77, endPoint x: 376, endPoint y: 98, distance: 65.7
click at [177, 78] on div "𝗕𝗔𝗨 ·͜·♡｜美食 旅遊 購物 日常生活｜ 追蹤數 10,221 互動率 8.75% 觀看率 239%" at bounding box center [395, 78] width 531 height 33
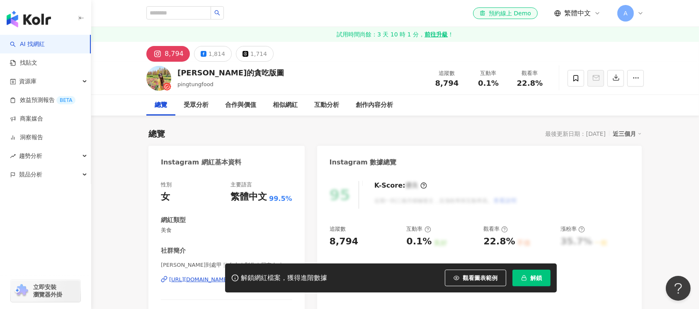
click at [178, 73] on div "阿柚的貪吃版圖 pingtungfood 追蹤數 8,794 互動率 0.1% 觀看率 22.8%" at bounding box center [395, 78] width 531 height 33
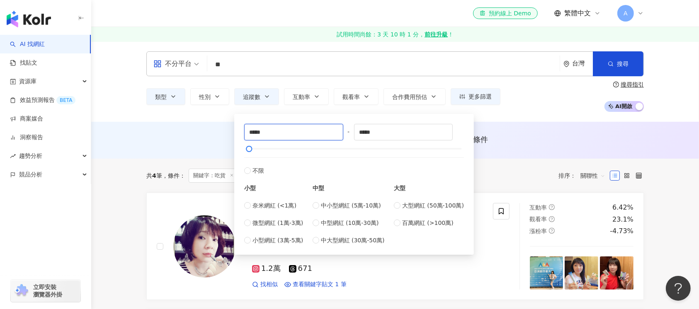
click at [256, 133] on input "*****" at bounding box center [294, 132] width 98 height 16
type input "*****"
click at [368, 133] on input "*****" at bounding box center [403, 132] width 98 height 16
type input "*****"
click at [616, 65] on button "搜尋" at bounding box center [618, 63] width 51 height 25
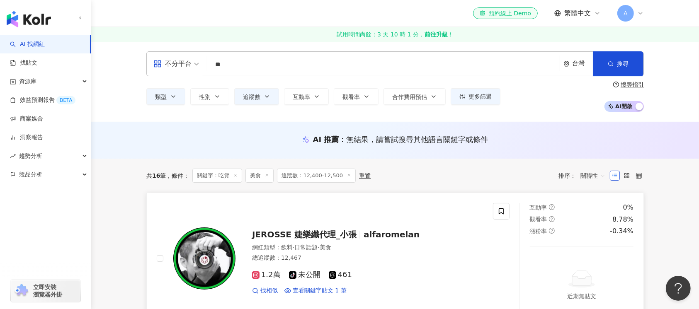
click at [200, 260] on img at bounding box center [204, 259] width 62 height 62
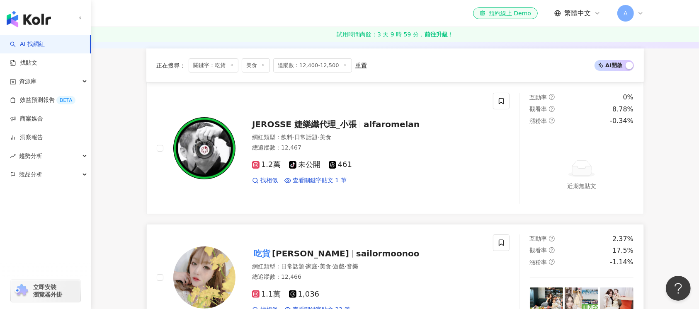
scroll to position [221, 0]
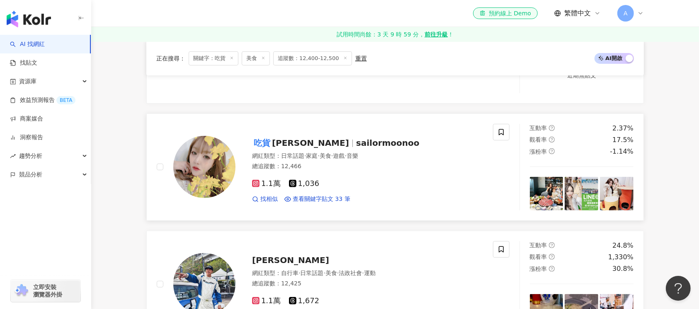
click at [202, 164] on img at bounding box center [204, 167] width 62 height 62
click at [188, 274] on img at bounding box center [204, 284] width 62 height 62
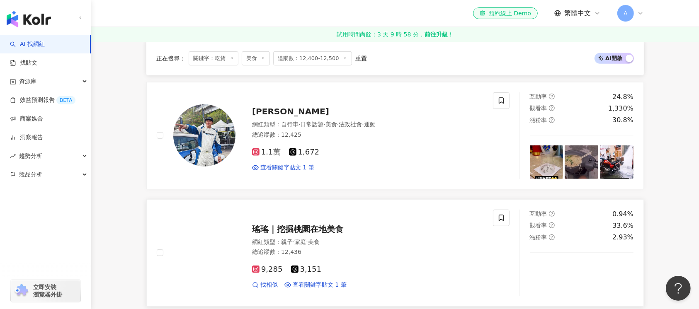
scroll to position [387, 0]
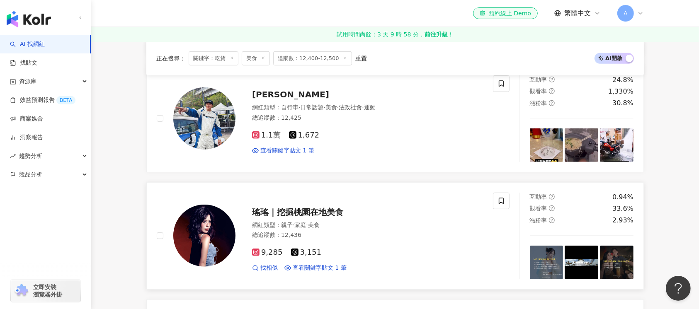
click at [215, 244] on img at bounding box center [204, 236] width 62 height 62
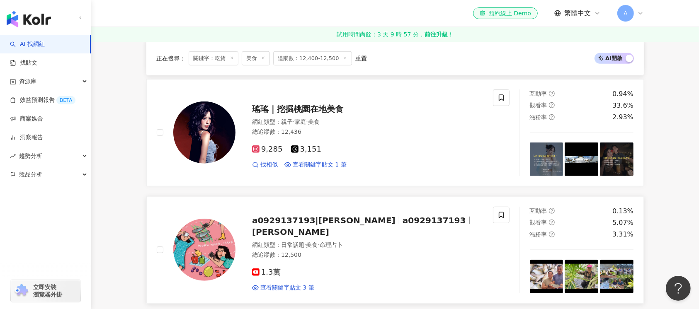
scroll to position [498, 0]
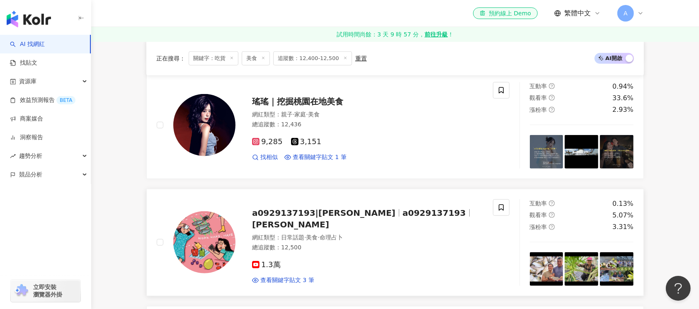
click at [196, 246] on img at bounding box center [204, 242] width 62 height 62
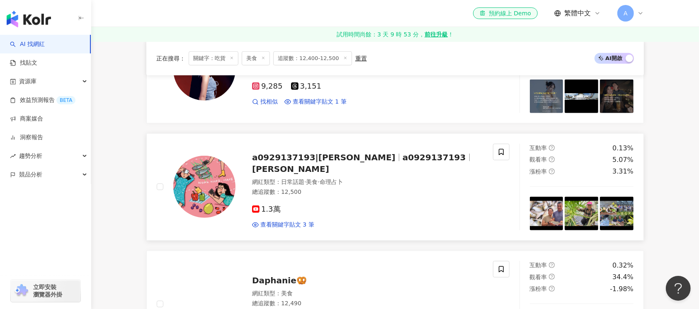
scroll to position [608, 0]
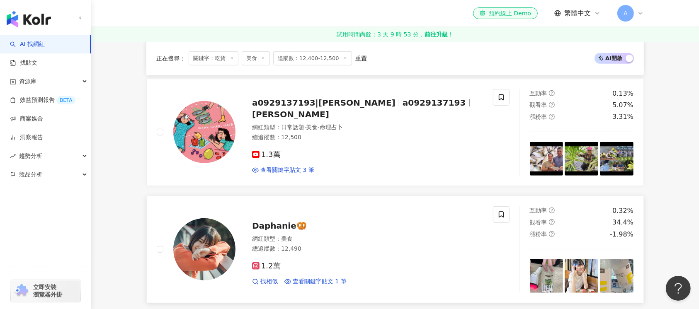
click at [218, 238] on img at bounding box center [204, 249] width 62 height 62
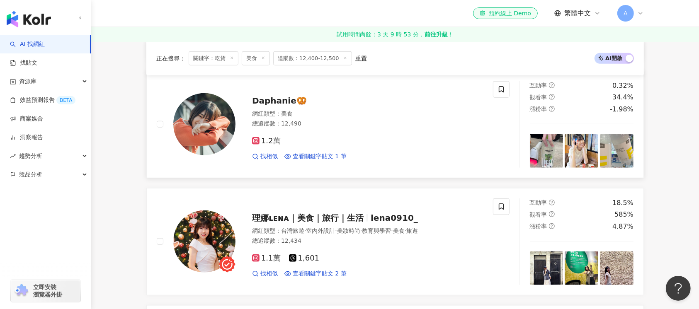
scroll to position [774, 0]
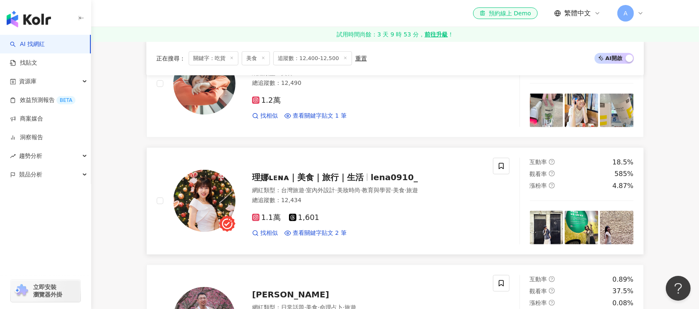
click at [203, 205] on img at bounding box center [204, 201] width 62 height 62
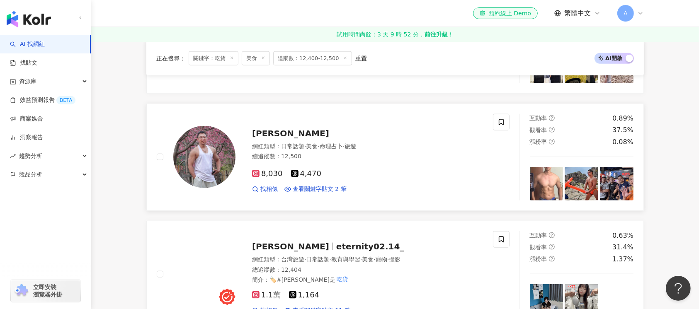
scroll to position [939, 0]
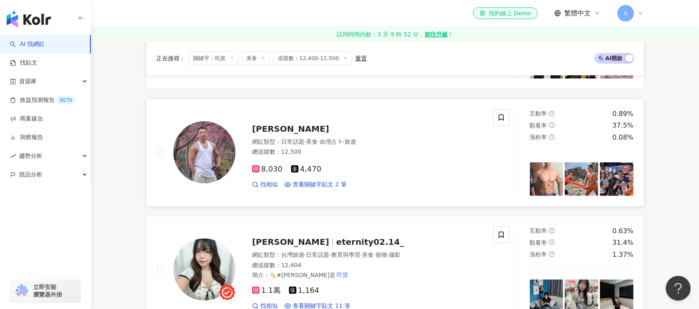
click at [214, 163] on img at bounding box center [204, 152] width 62 height 62
click at [206, 269] on img at bounding box center [204, 270] width 62 height 62
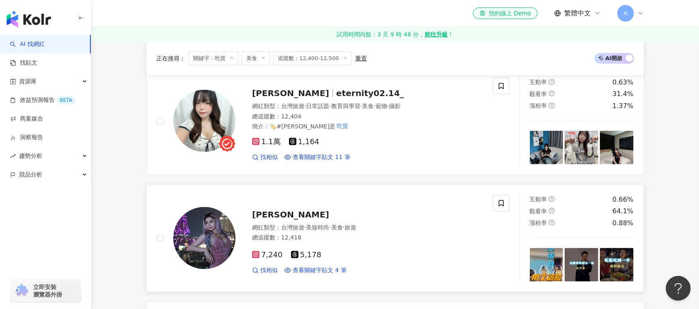
scroll to position [1105, 0]
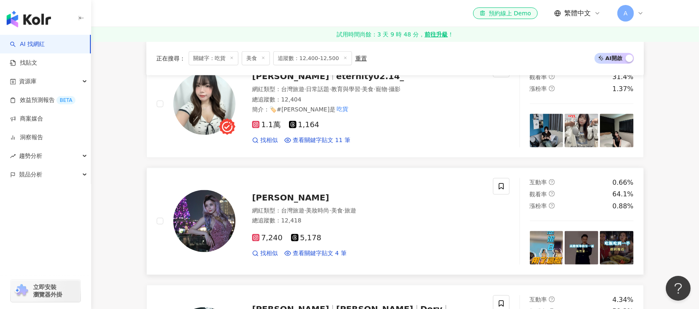
click at [197, 226] on img at bounding box center [204, 221] width 62 height 62
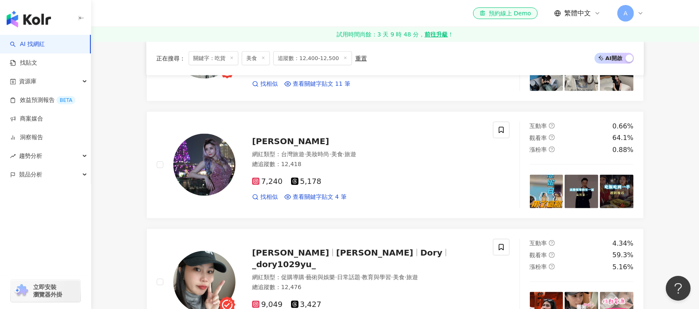
scroll to position [1161, 0]
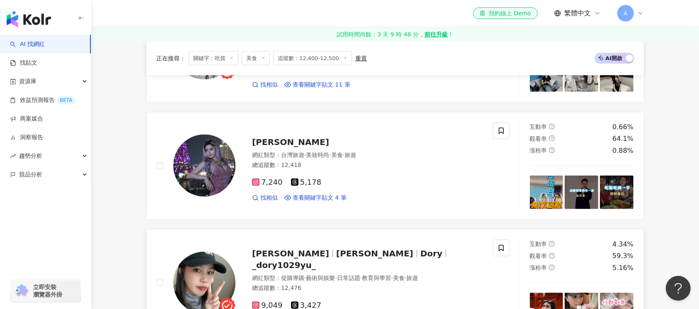
click at [207, 271] on img at bounding box center [204, 283] width 62 height 62
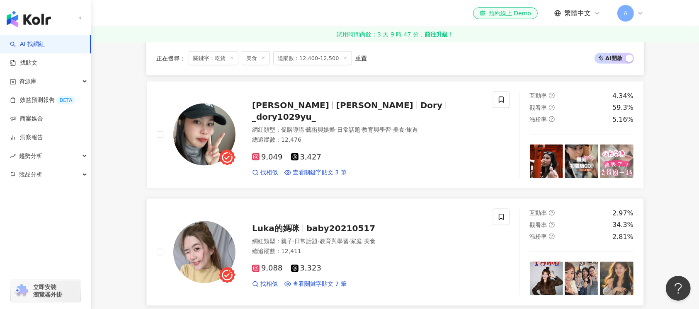
scroll to position [1327, 0]
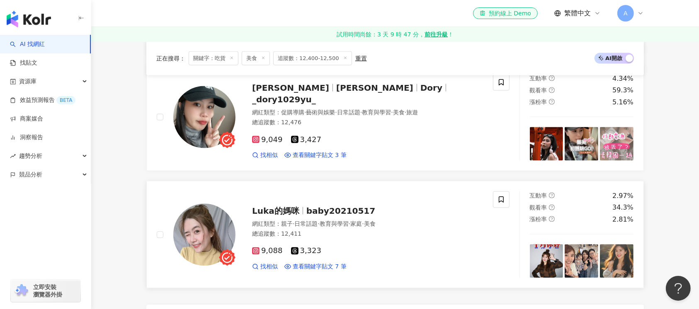
click at [206, 237] on img at bounding box center [204, 235] width 62 height 62
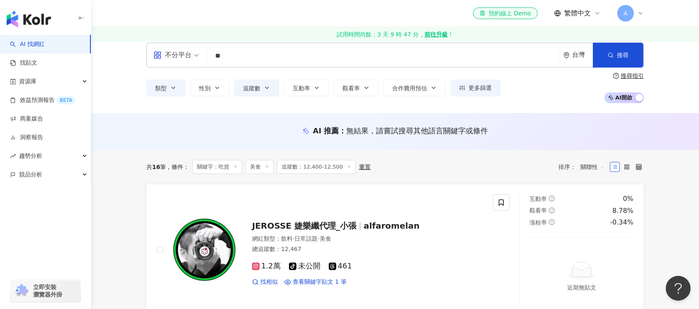
scroll to position [0, 0]
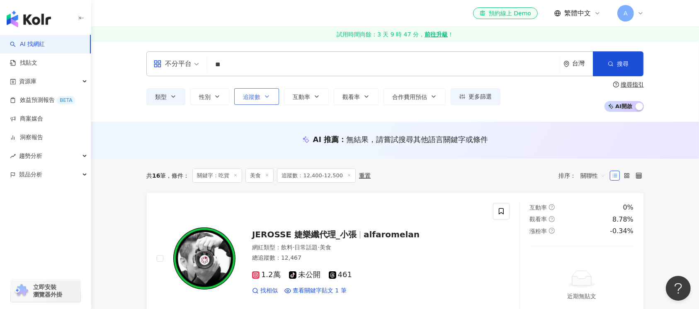
click at [272, 97] on button "追蹤數" at bounding box center [256, 96] width 45 height 17
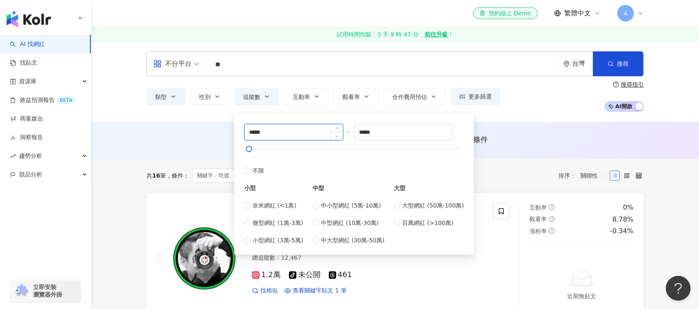
click at [257, 133] on input "*****" at bounding box center [294, 132] width 98 height 16
type input "*****"
click at [369, 133] on input "*****" at bounding box center [403, 132] width 98 height 16
type input "*****"
click at [623, 62] on span "搜尋" at bounding box center [623, 64] width 12 height 7
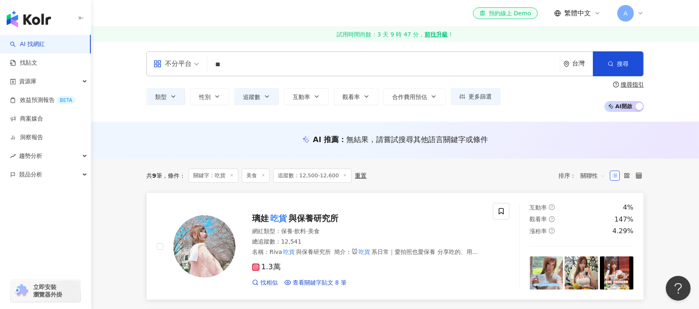
click at [218, 247] on img at bounding box center [204, 247] width 62 height 62
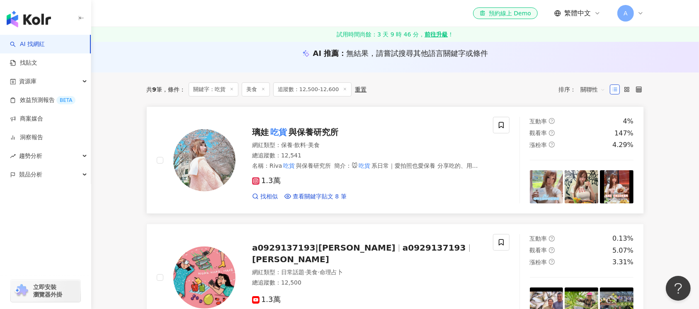
scroll to position [166, 0]
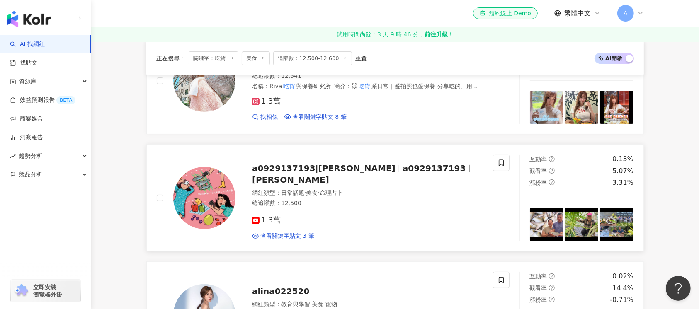
click at [203, 211] on img at bounding box center [204, 198] width 62 height 62
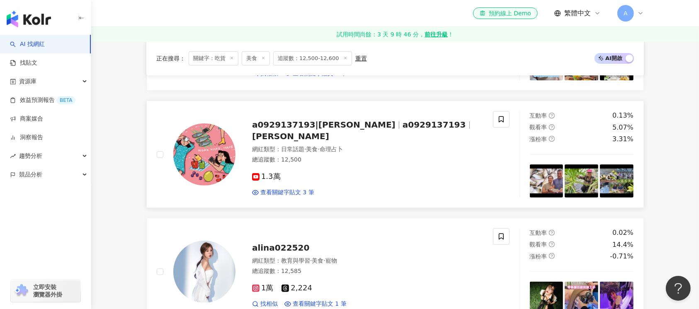
scroll to position [276, 0]
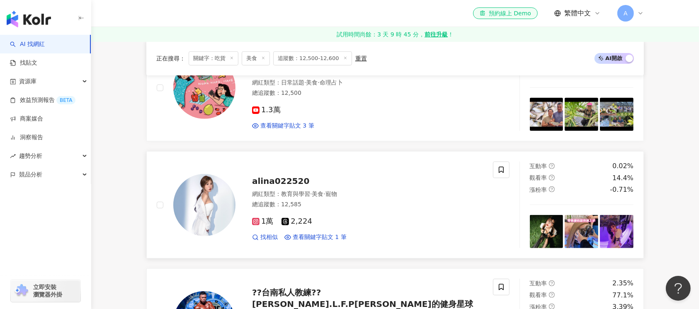
click at [195, 207] on img at bounding box center [204, 205] width 62 height 62
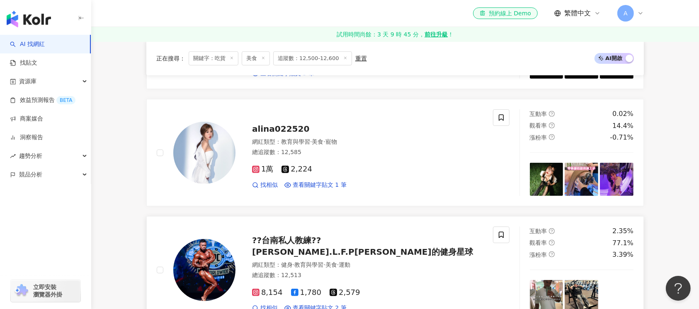
scroll to position [387, 0]
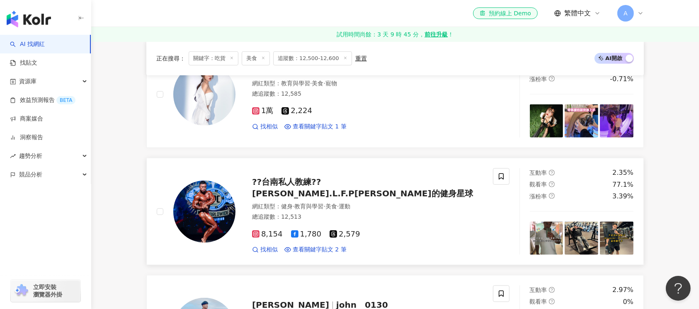
click at [215, 214] on img at bounding box center [204, 212] width 62 height 62
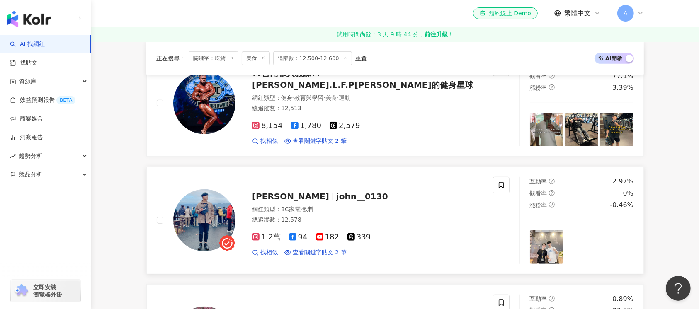
scroll to position [498, 0]
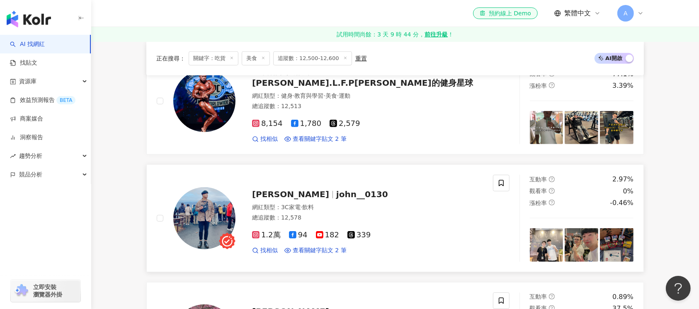
click at [206, 225] on img at bounding box center [204, 218] width 62 height 62
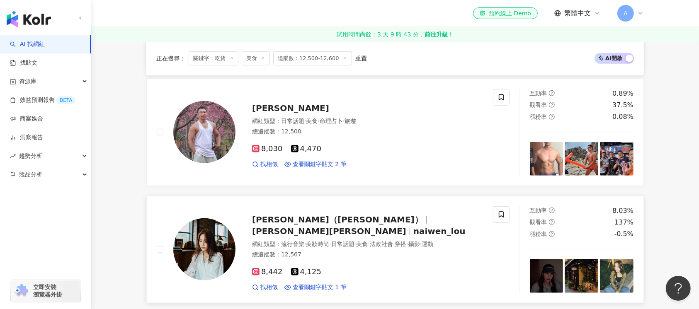
scroll to position [718, 0]
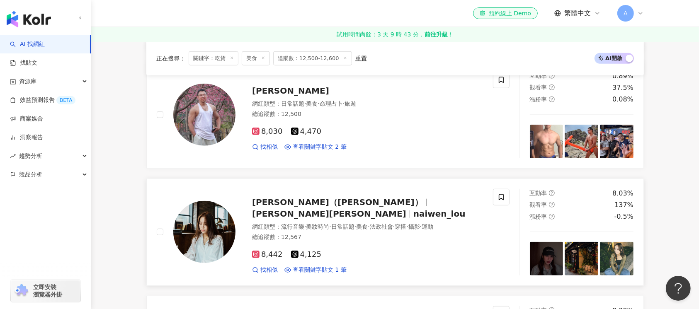
click at [228, 230] on img at bounding box center [204, 232] width 62 height 62
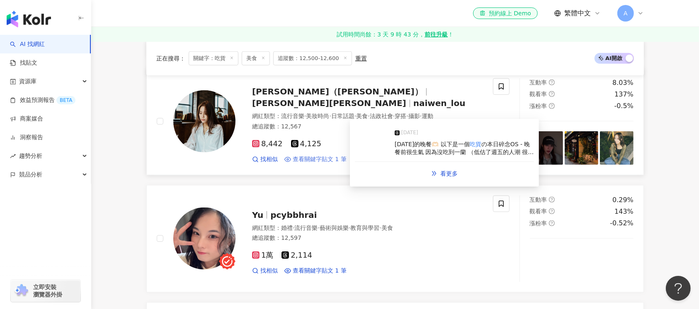
scroll to position [884, 0]
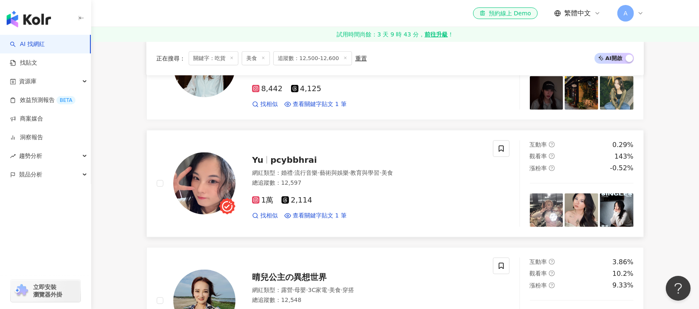
click at [196, 184] on img at bounding box center [204, 184] width 62 height 62
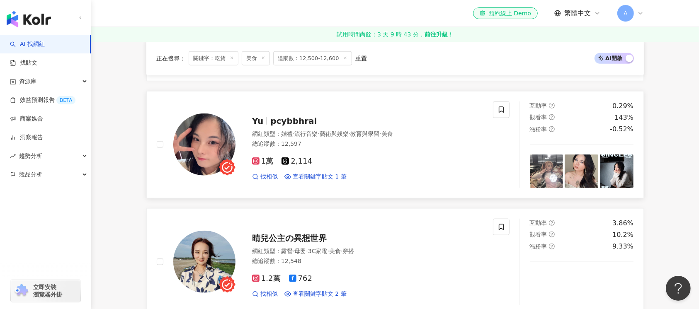
scroll to position [939, 0]
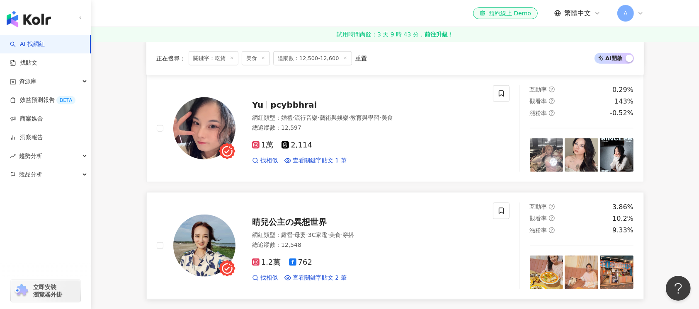
click at [203, 249] on img at bounding box center [204, 246] width 62 height 62
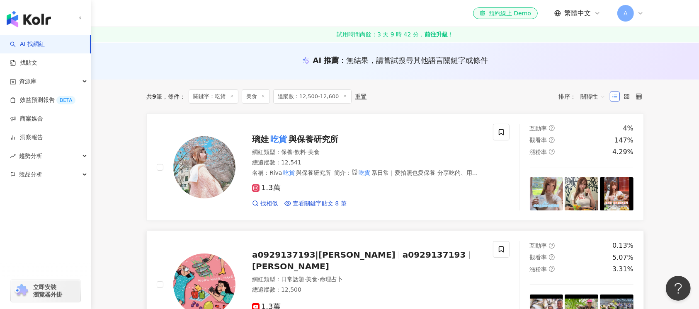
scroll to position [0, 0]
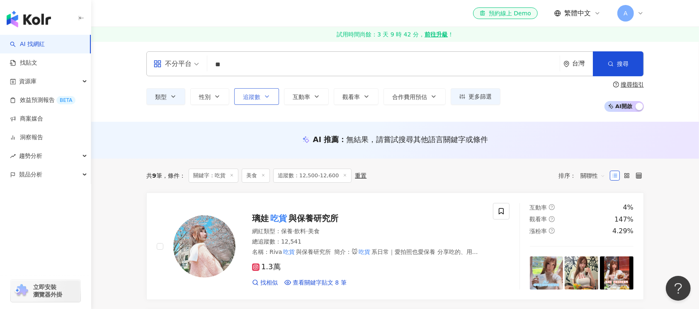
click at [271, 95] on button "追蹤數" at bounding box center [256, 96] width 45 height 17
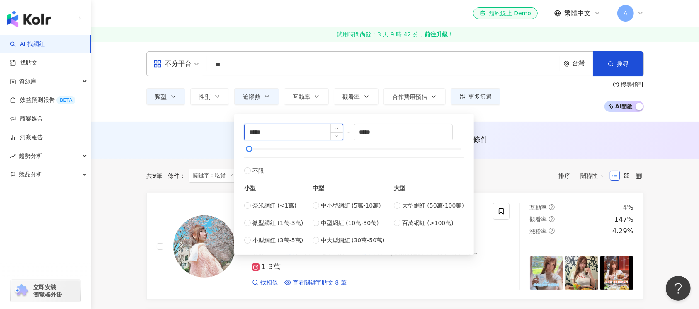
click at [255, 131] on input "*****" at bounding box center [294, 132] width 98 height 16
type input "*****"
drag, startPoint x: 369, startPoint y: 132, endPoint x: 408, endPoint y: 140, distance: 39.0
click at [369, 133] on input "*****" at bounding box center [403, 132] width 98 height 16
type input "*****"
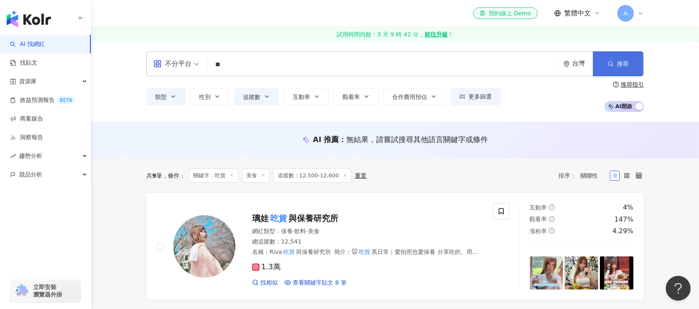
click at [623, 64] on span "搜尋" at bounding box center [623, 64] width 12 height 7
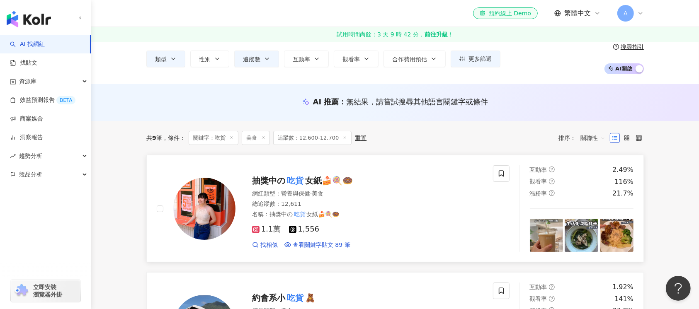
scroll to position [55, 0]
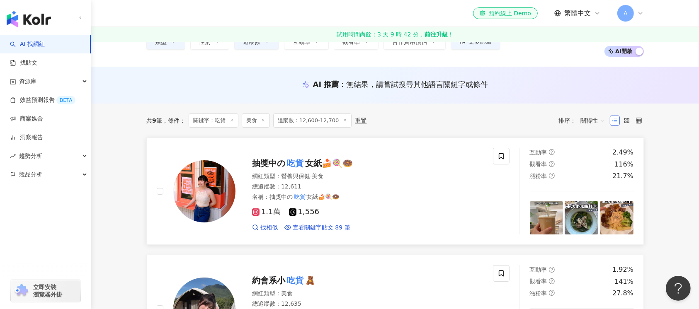
click at [197, 206] on img at bounding box center [204, 191] width 62 height 62
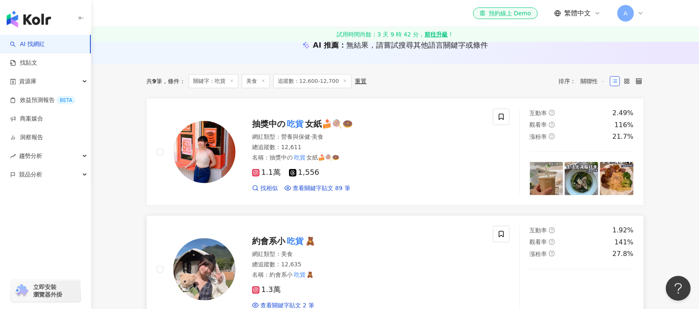
scroll to position [110, 0]
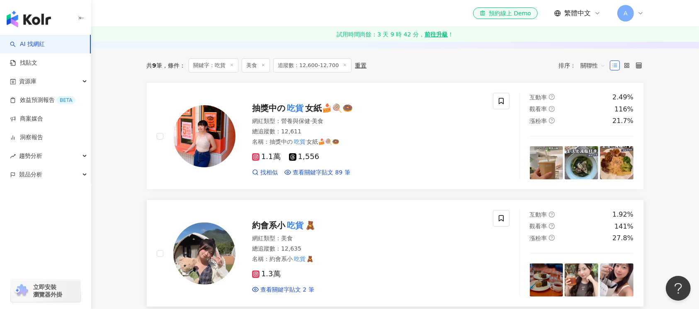
click at [204, 258] on img at bounding box center [204, 254] width 62 height 62
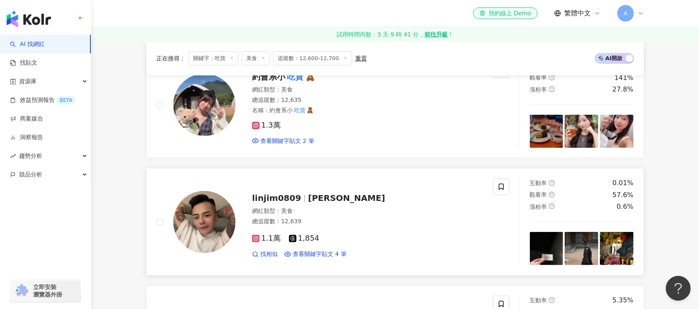
scroll to position [276, 0]
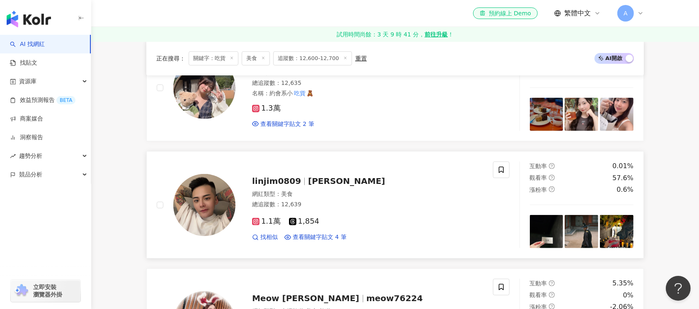
click at [206, 211] on img at bounding box center [204, 205] width 62 height 62
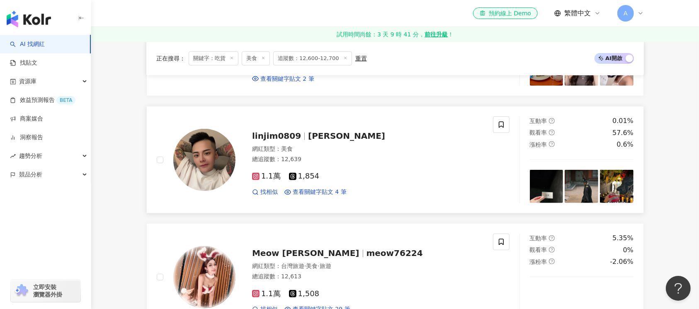
scroll to position [387, 0]
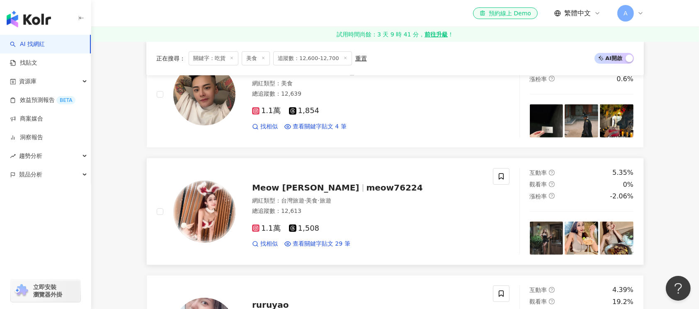
click at [206, 220] on img at bounding box center [204, 212] width 62 height 62
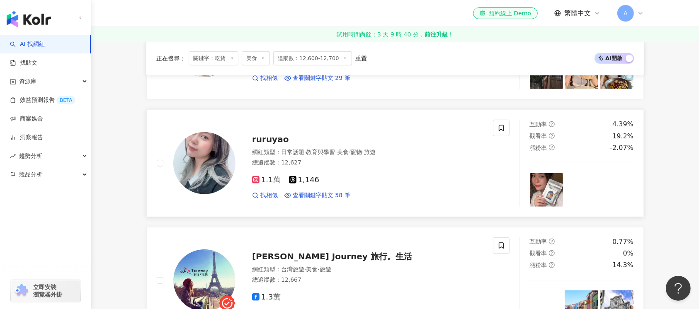
scroll to position [498, 0]
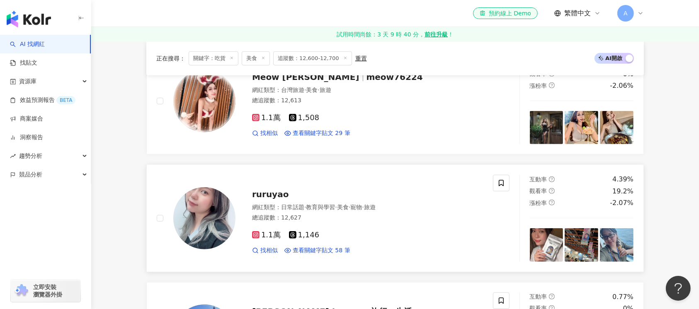
click at [214, 231] on img at bounding box center [204, 218] width 62 height 62
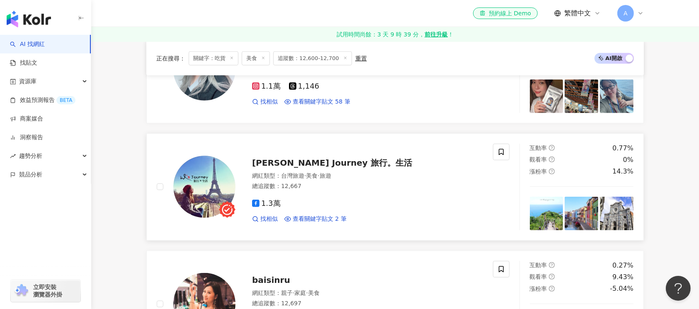
scroll to position [663, 0]
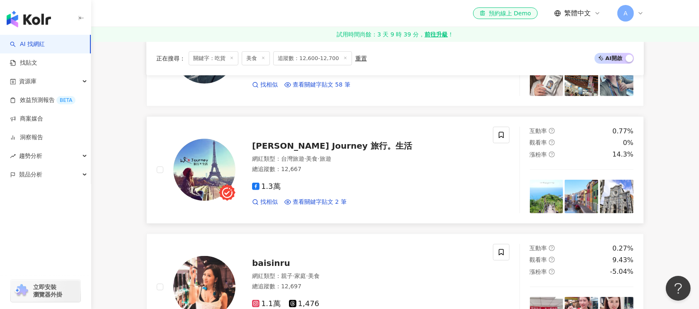
click at [196, 175] on img at bounding box center [204, 170] width 62 height 62
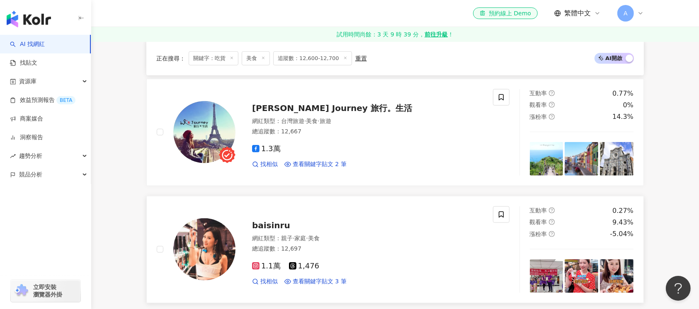
scroll to position [718, 0]
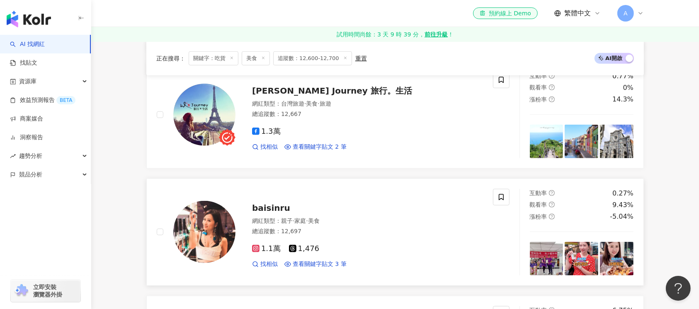
click at [187, 233] on img at bounding box center [204, 232] width 62 height 62
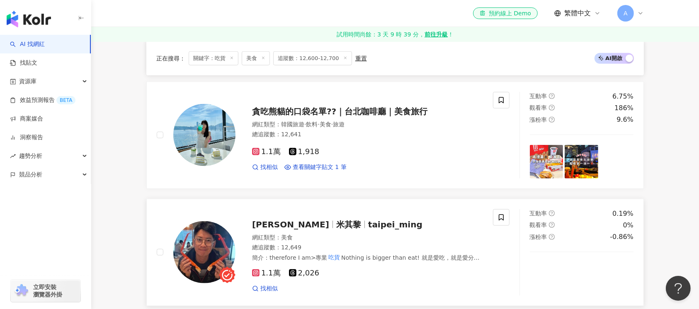
scroll to position [939, 0]
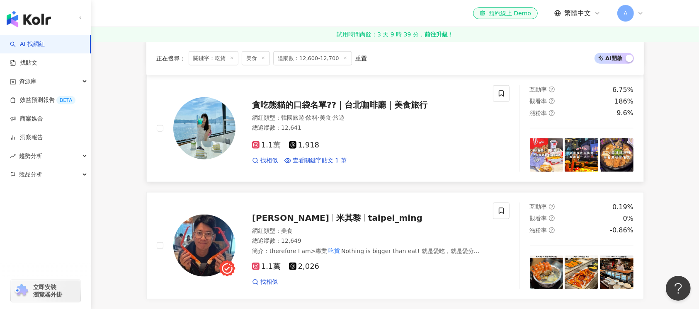
click at [211, 130] on img at bounding box center [204, 128] width 62 height 62
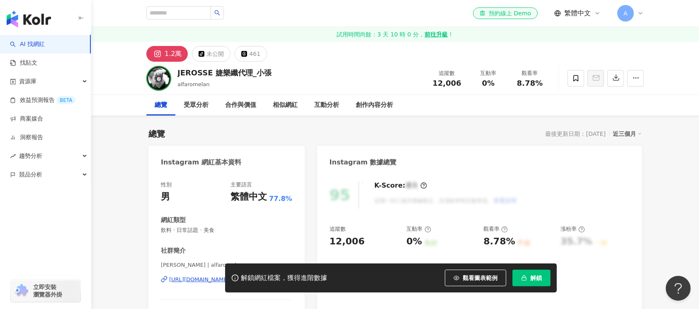
drag, startPoint x: 272, startPoint y: 74, endPoint x: 172, endPoint y: 74, distance: 99.5
click at [172, 74] on div "JEROSSE 婕樂纖代理_小張 alfaromelan 追蹤數 12,006 互動率 0% 觀看率 8.78%" at bounding box center [395, 78] width 531 height 33
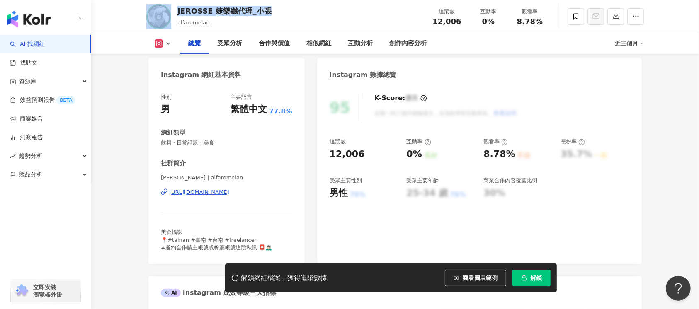
scroll to position [55, 0]
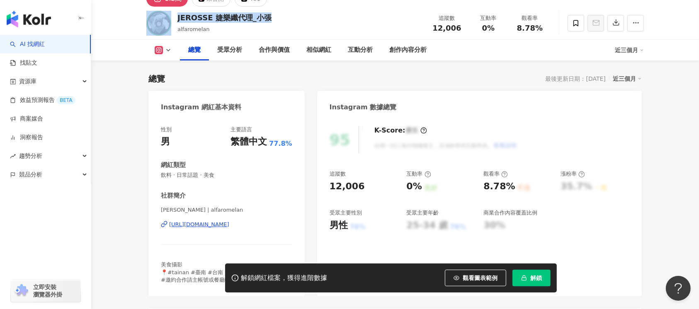
click at [209, 224] on div "https://www.instagram.com/alfaromelan/" at bounding box center [199, 224] width 60 height 7
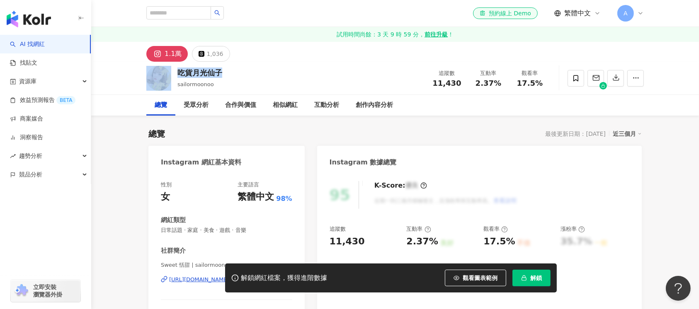
drag, startPoint x: 226, startPoint y: 74, endPoint x: 310, endPoint y: 51, distance: 86.8
click at [172, 70] on div "吃貨月光仙子 sailormoonoo 追蹤數 11,430 互動率 2.37% 觀看率 17.5%" at bounding box center [395, 78] width 531 height 33
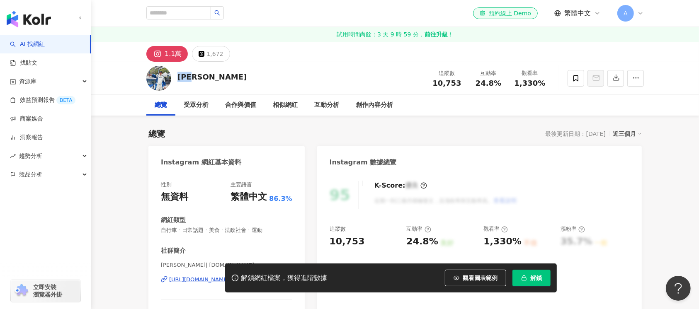
drag, startPoint x: 205, startPoint y: 76, endPoint x: 177, endPoint y: 80, distance: 28.6
click at [177, 80] on div "張峻維 追蹤數 10,753 互動率 24.8% 觀看率 1,330%" at bounding box center [395, 78] width 531 height 33
copy div "張峻維"
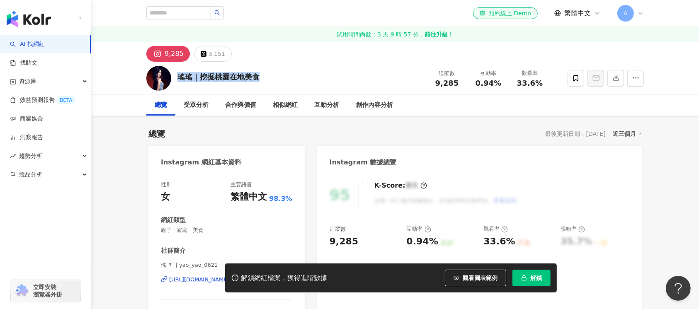
drag, startPoint x: 267, startPoint y: 75, endPoint x: 183, endPoint y: 75, distance: 84.2
click at [177, 80] on div "瑤瑤｜挖掘桃園在地美食 追蹤數 9,285 互動率 0.94% 觀看率 33.6%" at bounding box center [395, 78] width 531 height 33
copy div "瑤瑤｜挖掘桃園在地美食"
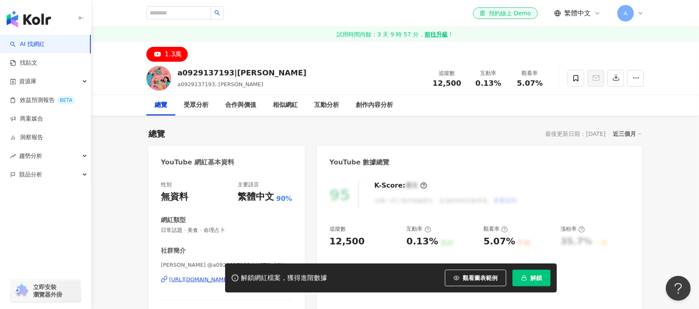
drag, startPoint x: 175, startPoint y: 75, endPoint x: 324, endPoint y: 9, distance: 163.5
click at [176, 75] on div "a0929137193|林慈惠 a0929137193, 林慈惠 追蹤數 12,500 互動率 0.13% 觀看率 5.07%" at bounding box center [395, 78] width 531 height 33
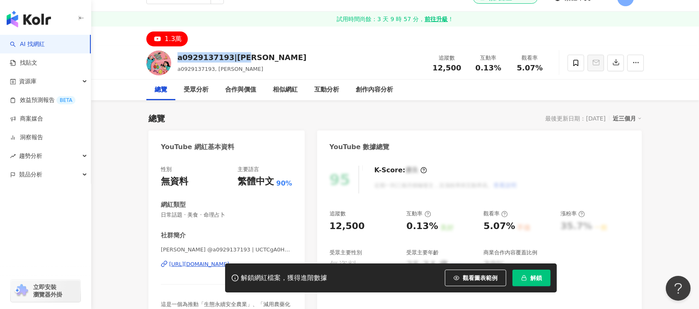
scroll to position [110, 0]
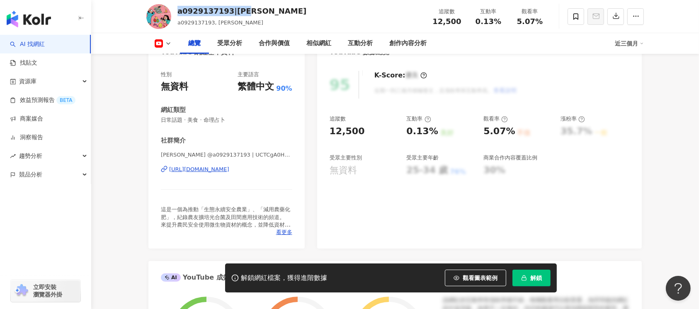
click at [229, 170] on div "https://www.youtube.com/channel/UCTCgA0HdPFlvZLD_B1ug35w" at bounding box center [199, 169] width 60 height 7
click at [534, 278] on span "解鎖" at bounding box center [536, 278] width 12 height 7
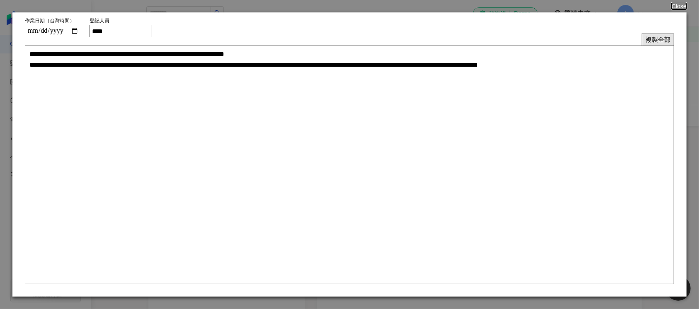
click at [654, 41] on button "複製全部" at bounding box center [658, 40] width 32 height 12
drag, startPoint x: 658, startPoint y: 38, endPoint x: 693, endPoint y: 12, distance: 43.5
click at [693, 12] on dialog "**********" at bounding box center [349, 154] width 699 height 309
click at [677, 3] on button "Close" at bounding box center [679, 6] width 16 height 7
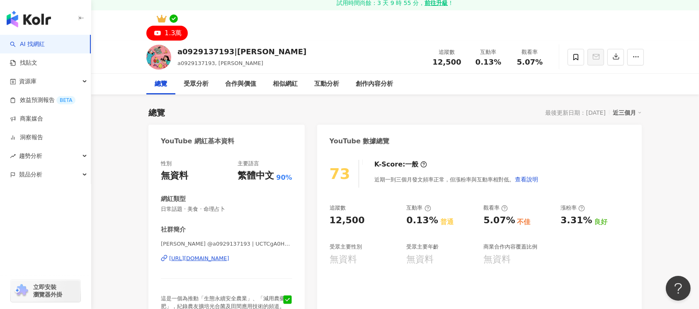
scroll to position [55, 0]
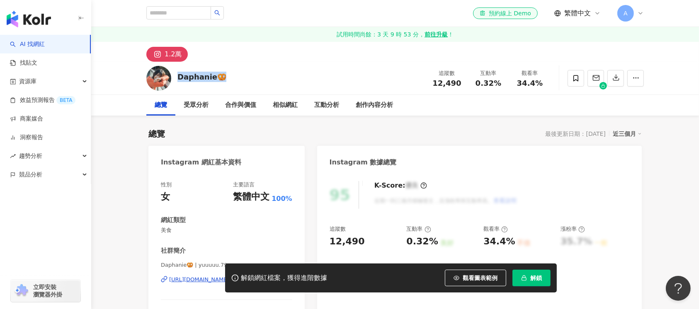
drag, startPoint x: 234, startPoint y: 75, endPoint x: 177, endPoint y: 79, distance: 57.4
click at [177, 79] on div "[PERSON_NAME]🥨 追蹤數 12,490 互動率 0.32% 觀看率 34.4%" at bounding box center [395, 78] width 531 height 33
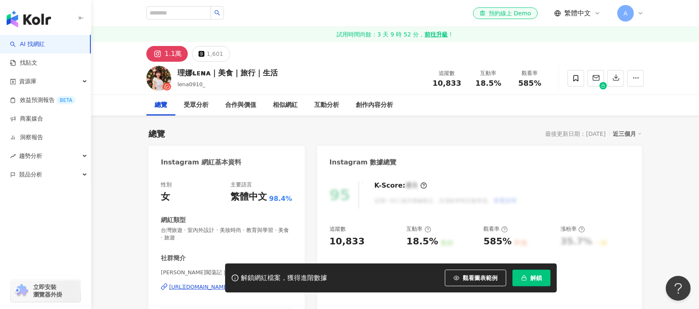
click at [173, 72] on div "[PERSON_NAME]ʟᴇɴᴀ｜美食｜旅行｜生活 lena0910_ 追蹤數 10,833 互動率 18.5% 觀看率 585%" at bounding box center [395, 78] width 531 height 33
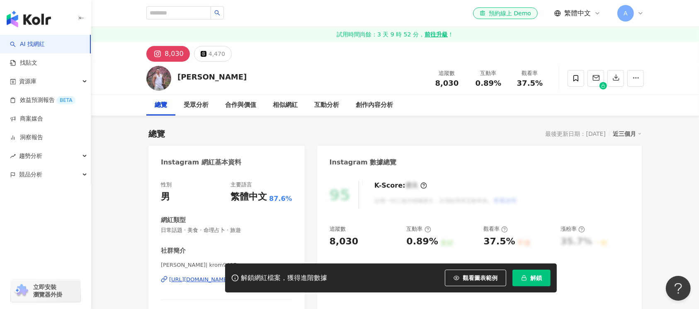
click at [171, 78] on div "王小龍 追蹤數 8,030 互動率 0.89% 觀看率 37.5%" at bounding box center [395, 78] width 531 height 33
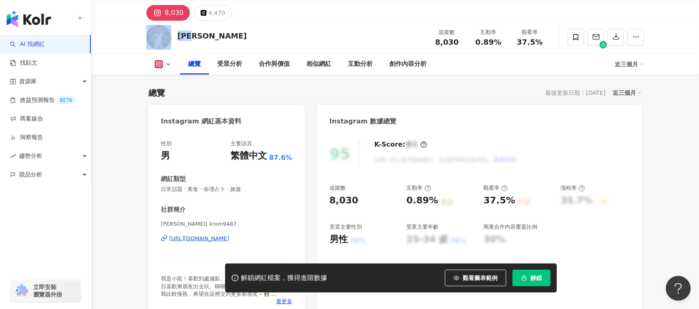
scroll to position [110, 0]
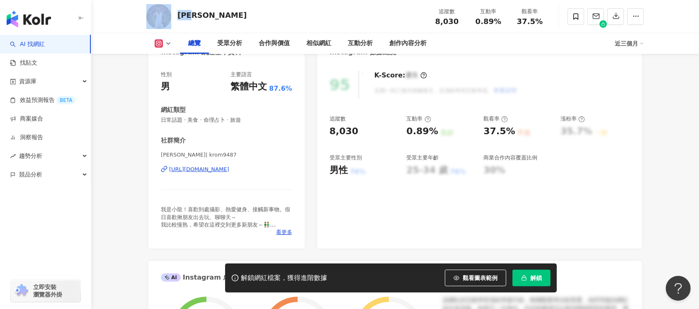
click at [221, 171] on div "https://www.instagram.com/krom9487/" at bounding box center [199, 169] width 60 height 7
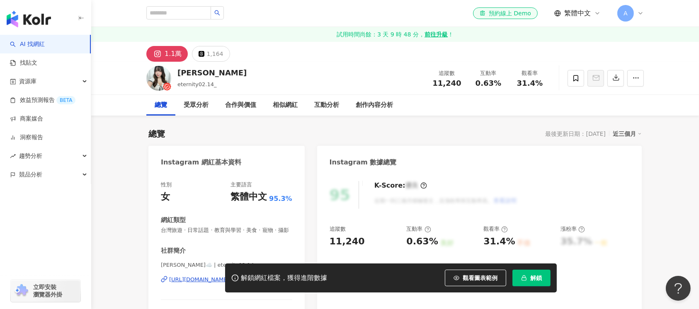
drag, startPoint x: 192, startPoint y: 73, endPoint x: 178, endPoint y: 74, distance: 14.2
click at [178, 74] on div "[PERSON_NAME]" at bounding box center [211, 73] width 69 height 10
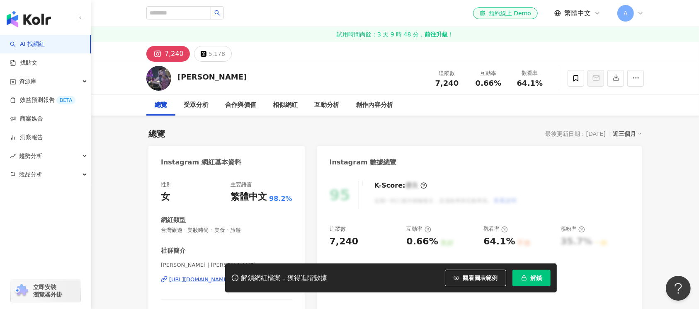
drag, startPoint x: 262, startPoint y: 75, endPoint x: 178, endPoint y: 77, distance: 84.6
click at [178, 77] on div "[PERSON_NAME] 追蹤數 7,240 互動率 0.66% 觀看率 64.1%" at bounding box center [395, 78] width 531 height 33
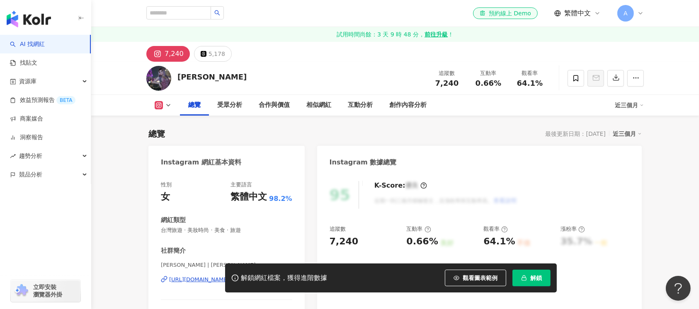
scroll to position [110, 0]
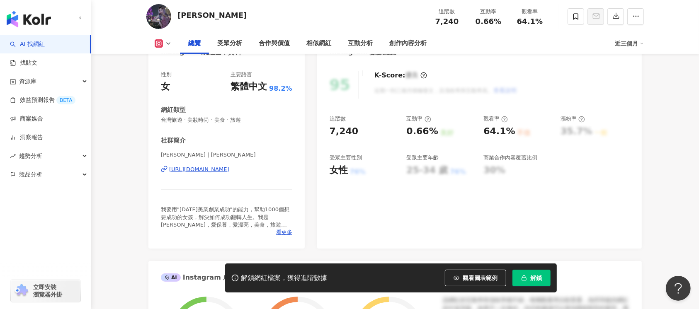
click at [219, 168] on div "https://www.instagram.com/sharon_in_eyesbeauty/" at bounding box center [199, 169] width 60 height 7
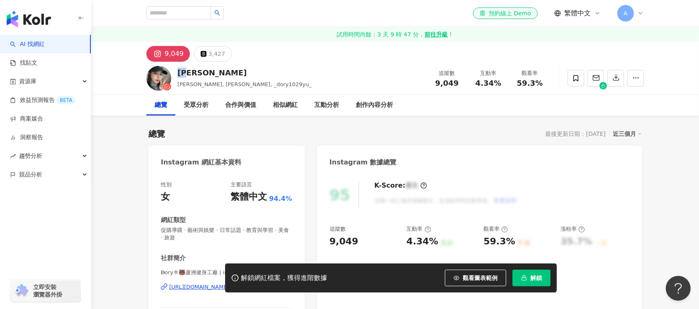
drag, startPoint x: 197, startPoint y: 71, endPoint x: 204, endPoint y: 55, distance: 17.5
click at [177, 73] on div "李瑜 多莉, Dory, _dory1029yu_ 追蹤數 9,049 互動率 4.34% 觀看率 59.3%" at bounding box center [395, 78] width 531 height 33
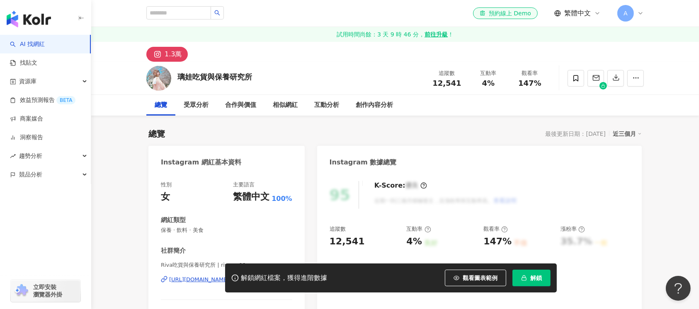
drag, startPoint x: 254, startPoint y: 75, endPoint x: 179, endPoint y: 78, distance: 74.7
click at [179, 78] on div "璃娃吃貨與保養研究所 追蹤數 12,541 互動率 4% 觀看率 147%" at bounding box center [395, 78] width 531 height 33
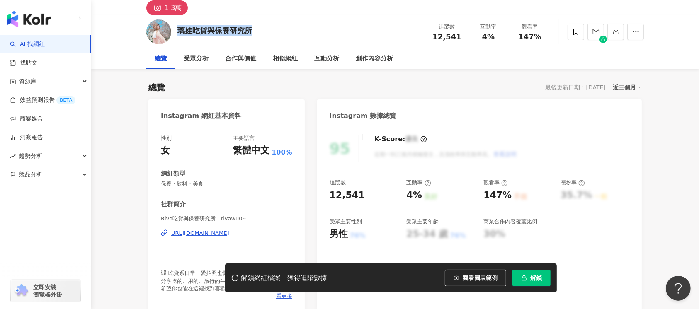
scroll to position [55, 0]
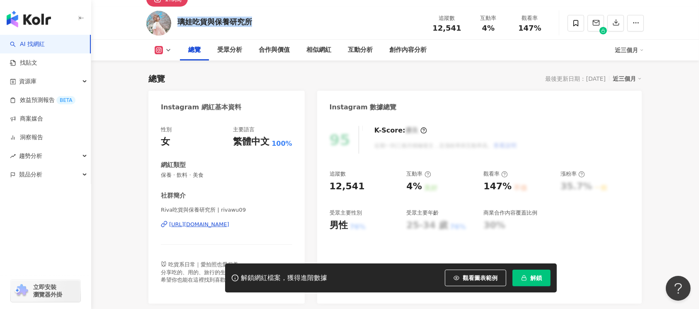
click at [229, 223] on div "https://www.instagram.com/rivawu09/" at bounding box center [199, 224] width 60 height 7
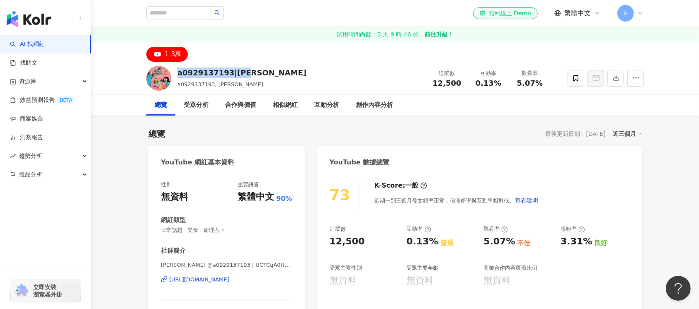
drag, startPoint x: 263, startPoint y: 73, endPoint x: 176, endPoint y: 78, distance: 87.2
click at [176, 78] on div "a0929137193|林慈惠 a0929137193, 林慈惠 追蹤數 12,500 互動率 0.13% 觀看率 5.07%" at bounding box center [395, 78] width 531 height 33
copy div "a0929137193|林慈惠"
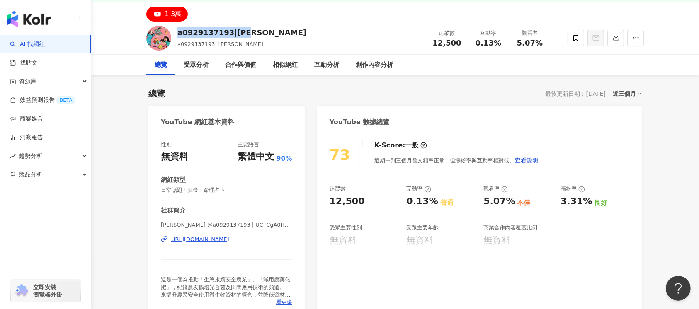
scroll to position [55, 0]
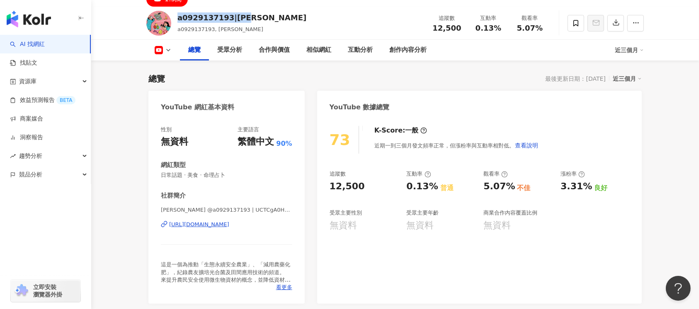
click at [229, 223] on div "https://www.youtube.com/channel/UCTCgA0HdPFlvZLD_B1ug35w" at bounding box center [199, 224] width 60 height 7
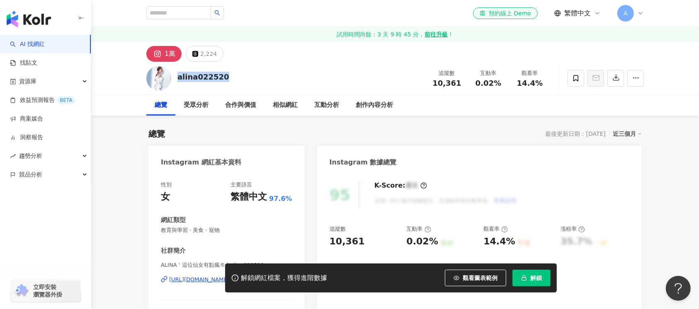
drag, startPoint x: 238, startPoint y: 75, endPoint x: 174, endPoint y: 78, distance: 63.5
click at [174, 78] on div "alina022520 追蹤數 10,361 互動率 0.02% 觀看率 14.4%" at bounding box center [395, 78] width 531 height 33
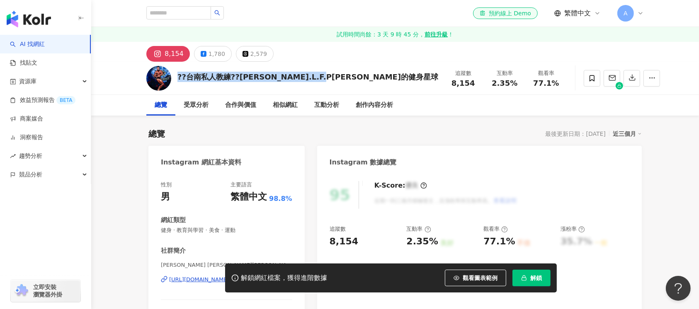
drag, startPoint x: 340, startPoint y: 75, endPoint x: 181, endPoint y: 78, distance: 159.2
click at [176, 78] on div "??台南私人教練??[PERSON_NAME].L.F.P[PERSON_NAME]的健身星球 追蹤數 8,154 互動率 2.35% 觀看率 77.1%" at bounding box center [395, 78] width 531 height 33
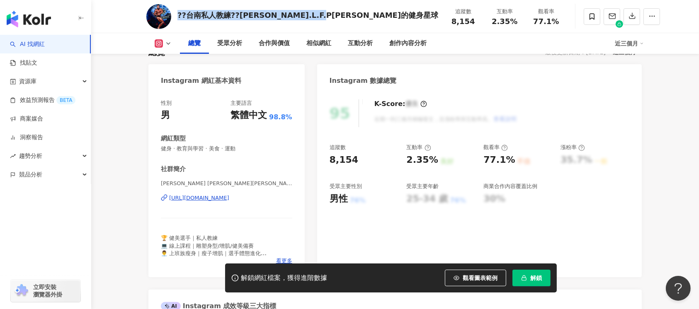
scroll to position [110, 0]
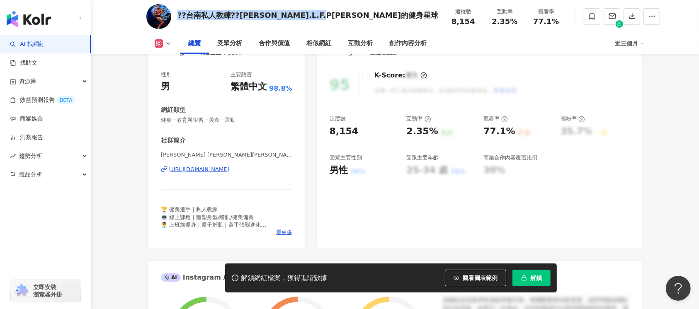
click at [229, 170] on div "[URL][DOMAIN_NAME]" at bounding box center [199, 169] width 60 height 7
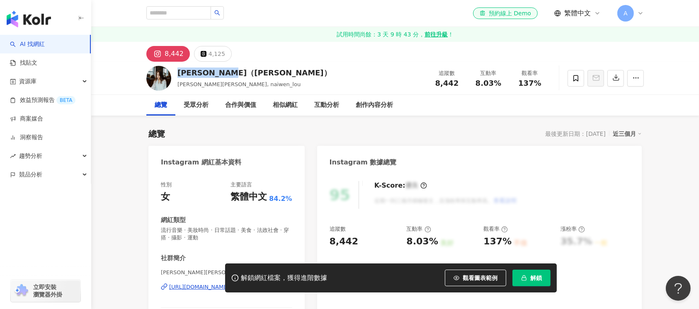
drag, startPoint x: 198, startPoint y: 79, endPoint x: 176, endPoint y: 73, distance: 22.7
click at [176, 73] on div "婁乃文（Yvonne） 婁乃文 Yvonne, naiwen_lou 追蹤數 8,442 互動率 8.03% 觀看率 137%" at bounding box center [395, 78] width 531 height 33
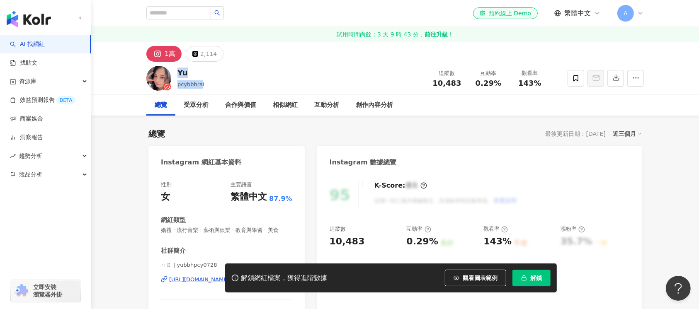
drag, startPoint x: 202, startPoint y: 79, endPoint x: 177, endPoint y: 73, distance: 26.1
click at [177, 73] on div "Yu pcybbhrai 追蹤數 10,483 互動率 0.29% 觀看率 143%" at bounding box center [395, 78] width 531 height 33
click at [185, 71] on div "Yu" at bounding box center [190, 73] width 27 height 10
drag, startPoint x: 175, startPoint y: 72, endPoint x: 356, endPoint y: 7, distance: 192.4
click at [177, 71] on div "Yu" at bounding box center [190, 73] width 27 height 10
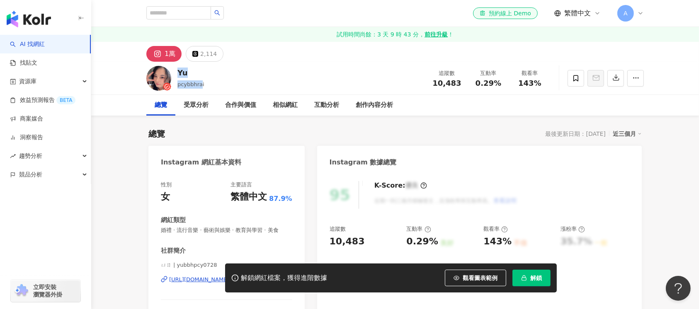
copy div "Yu pcybbhra"
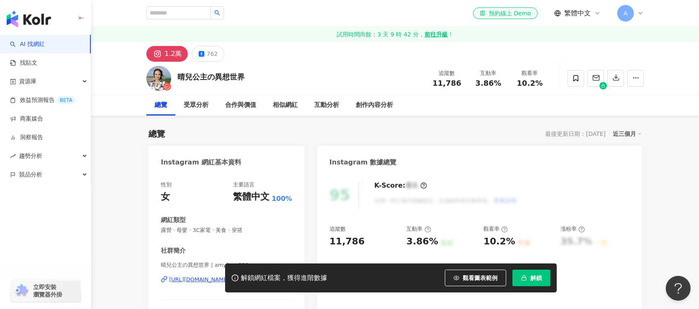
click at [177, 76] on div "晴兒公主の異想世界 追蹤數 11,786 互動率 3.86% 觀看率 10.2%" at bounding box center [395, 78] width 531 height 33
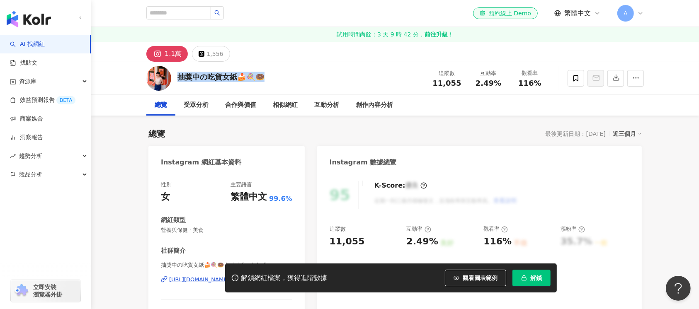
drag, startPoint x: 260, startPoint y: 77, endPoint x: 178, endPoint y: 77, distance: 81.7
click at [178, 77] on div "抽獎中の吃貨女紙🍰🍭🍩 追蹤數 11,055 互動率 2.49% 觀看率 116%" at bounding box center [395, 78] width 531 height 33
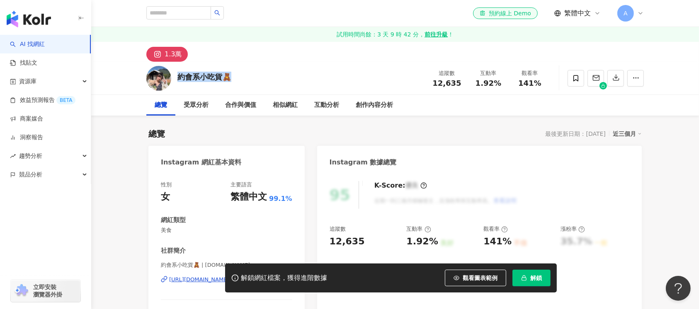
drag, startPoint x: 208, startPoint y: 73, endPoint x: 306, endPoint y: 1, distance: 121.7
click at [176, 75] on div "約會系小吃貨🧸 追蹤數 12,635 互動率 1.92% 觀看率 141%" at bounding box center [395, 78] width 531 height 33
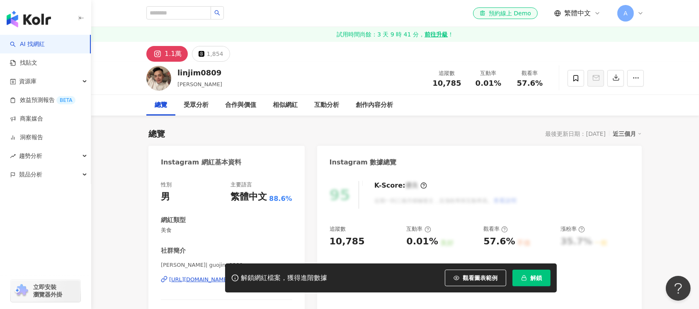
drag, startPoint x: 221, startPoint y: 73, endPoint x: 167, endPoint y: 75, distance: 54.4
click at [167, 75] on div "linjim0809 Lin 追蹤數 10,785 互動率 0.01% 觀看率 57.6%" at bounding box center [395, 78] width 531 height 33
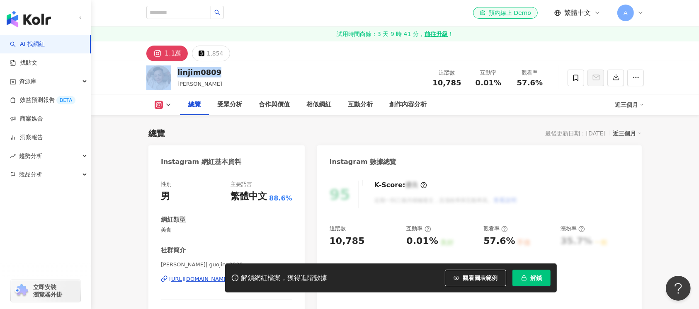
scroll to position [110, 0]
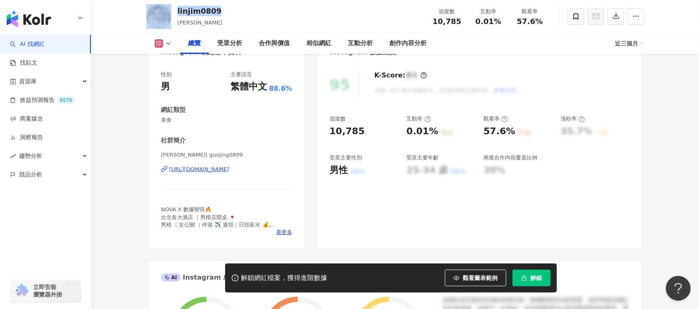
click at [219, 168] on div "https://www.instagram.com/guojing0809/" at bounding box center [199, 169] width 60 height 7
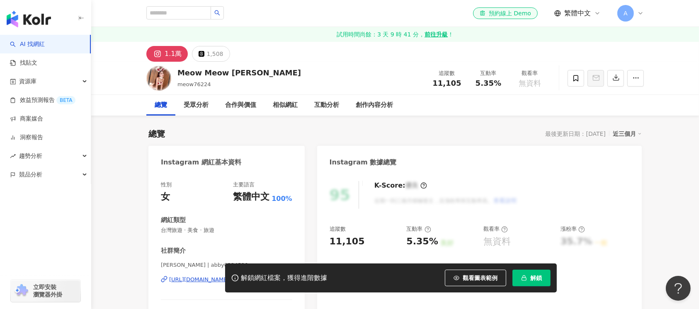
click at [178, 78] on div "Meow Meow Chen meow76224 追蹤數 11,105 互動率 5.35% 觀看率 無資料" at bounding box center [395, 78] width 531 height 33
click at [206, 280] on div "解鎖網紅檔案，獲得進階數據 觀看圖表範例 解鎖" at bounding box center [349, 278] width 699 height 29
click at [193, 279] on div "解鎖網紅檔案，獲得進階數據 觀看圖表範例 解鎖" at bounding box center [349, 278] width 699 height 29
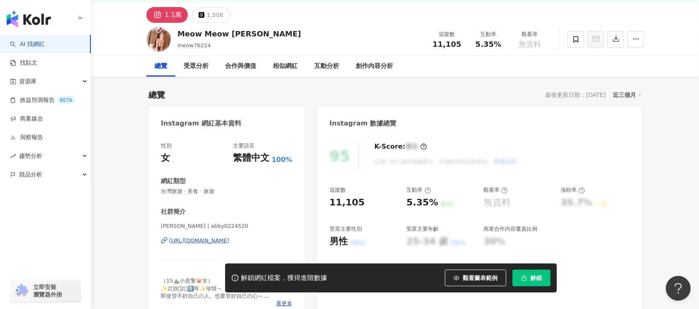
scroll to position [55, 0]
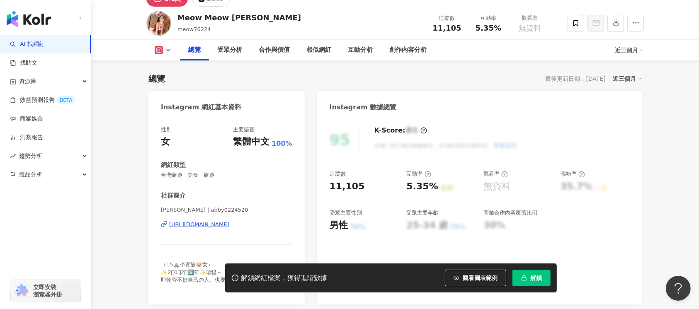
click at [209, 222] on div "https://www.instagram.com/abby0224520/" at bounding box center [199, 224] width 60 height 7
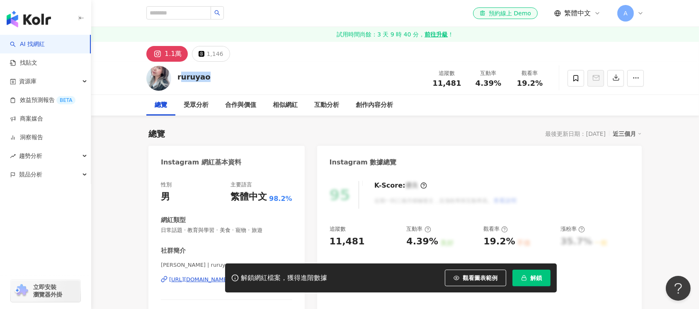
drag, startPoint x: 201, startPoint y: 79, endPoint x: 176, endPoint y: 79, distance: 25.3
click at [176, 79] on div "ruruyao 追蹤數 11,481 互動率 4.39% 觀看率 19.2%" at bounding box center [395, 78] width 531 height 33
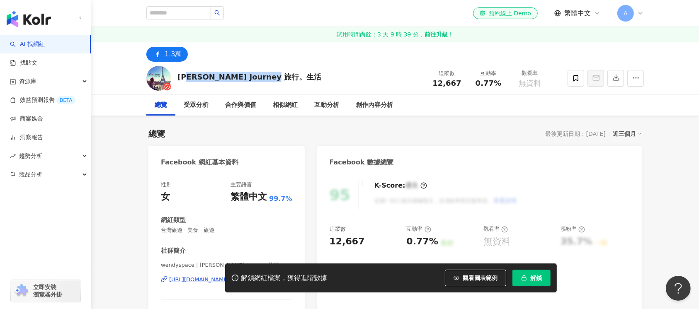
drag, startPoint x: 292, startPoint y: 75, endPoint x: 177, endPoint y: 75, distance: 115.3
click at [177, 75] on div "Wendy's Journey 旅行。生活 追蹤數 12,667 互動率 0.77% 觀看率 無資料" at bounding box center [395, 78] width 531 height 33
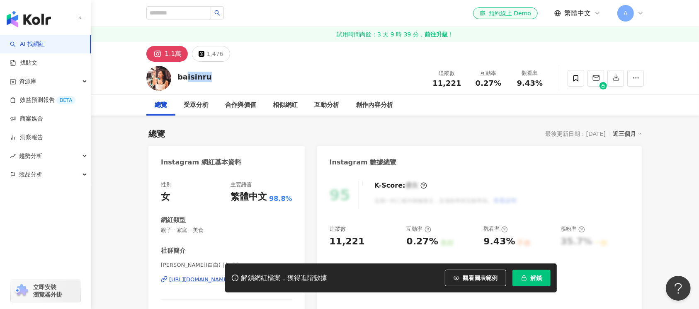
drag, startPoint x: 209, startPoint y: 74, endPoint x: 176, endPoint y: 75, distance: 32.3
click at [176, 75] on div "baisinru 追蹤數 11,221 互動率 0.27% 觀看率 9.43%" at bounding box center [395, 78] width 531 height 33
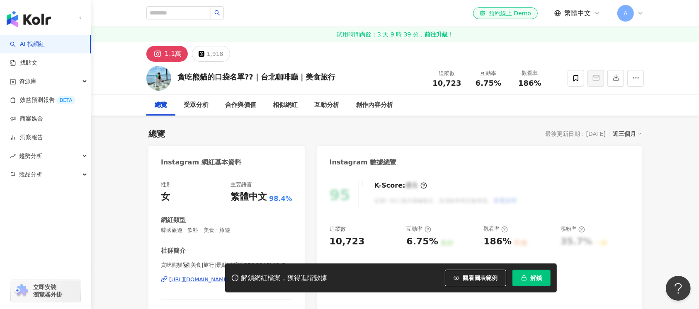
drag, startPoint x: 347, startPoint y: 79, endPoint x: 259, endPoint y: 0, distance: 118.6
click at [176, 78] on div "貪吃熊貓的口袋名單??｜台北咖啡廳｜美食旅行 追蹤數 10,723 互動率 6.75% 觀看率 186%" at bounding box center [395, 78] width 531 height 33
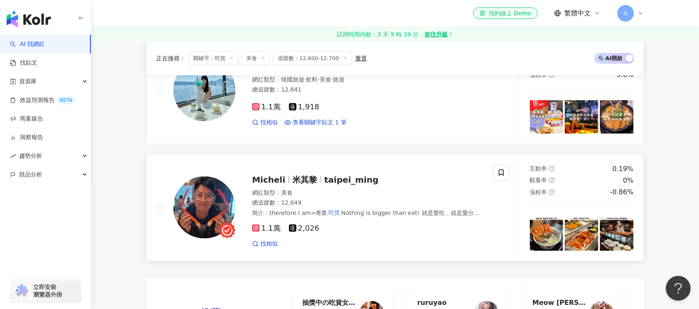
scroll to position [995, 0]
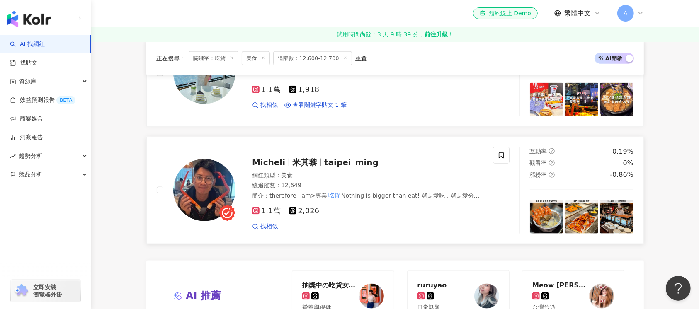
click at [206, 191] on img at bounding box center [204, 190] width 62 height 62
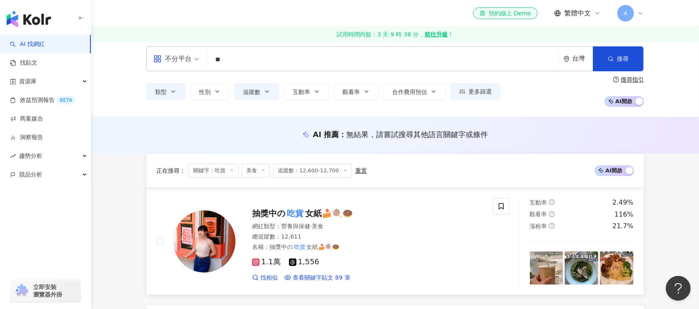
scroll to position [0, 0]
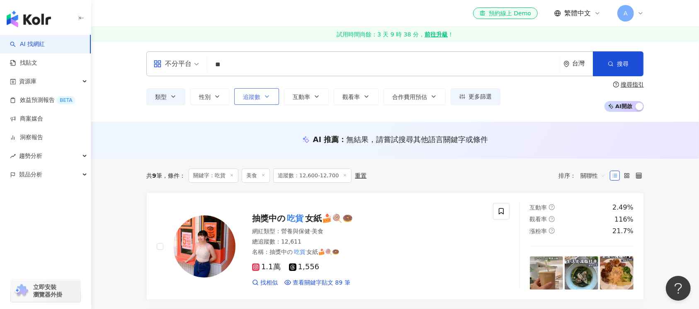
click at [274, 97] on button "追蹤數" at bounding box center [256, 96] width 45 height 17
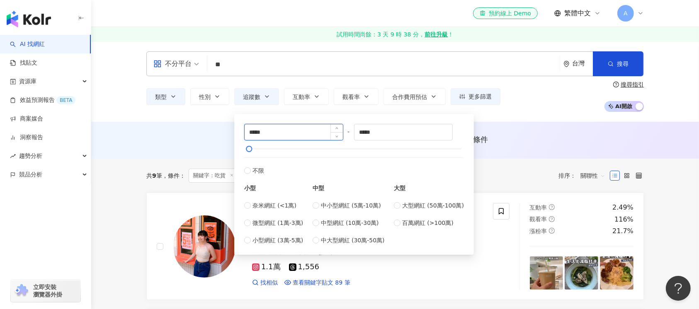
click at [256, 133] on input "*****" at bounding box center [294, 132] width 98 height 16
type input "*****"
click at [364, 133] on input "*****" at bounding box center [403, 132] width 98 height 16
type input "*****"
click at [611, 70] on button "搜尋" at bounding box center [618, 63] width 51 height 25
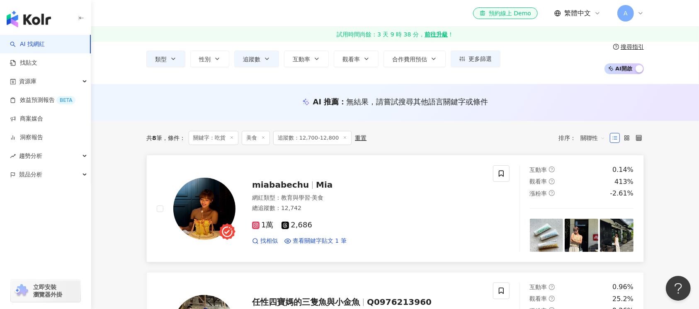
scroll to position [55, 0]
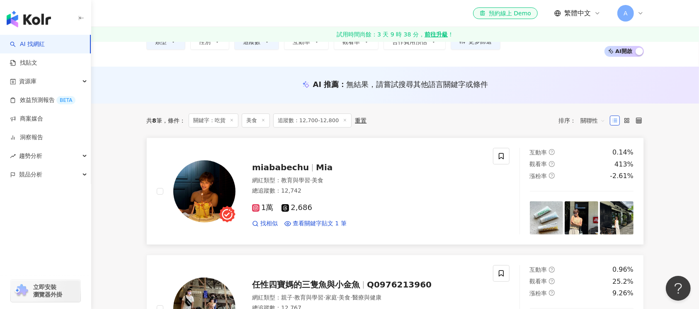
click at [203, 196] on img at bounding box center [204, 191] width 62 height 62
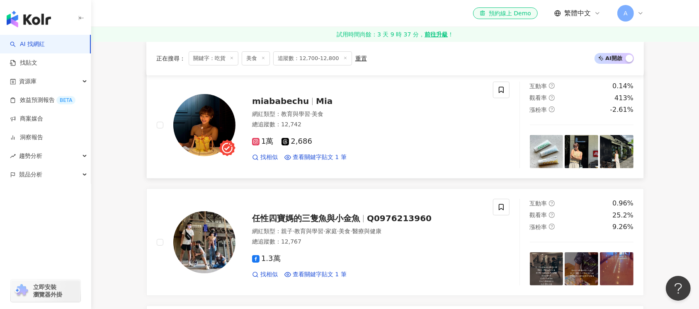
scroll to position [166, 0]
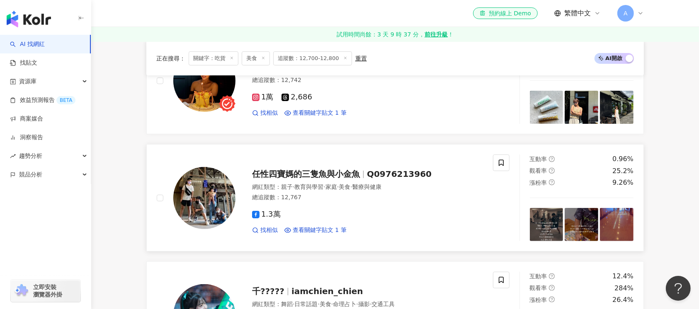
click at [218, 196] on img at bounding box center [204, 198] width 62 height 62
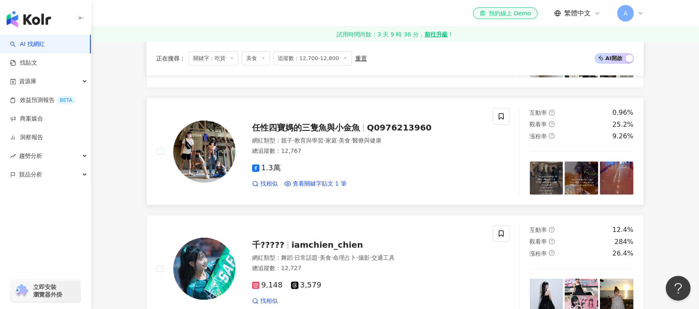
scroll to position [276, 0]
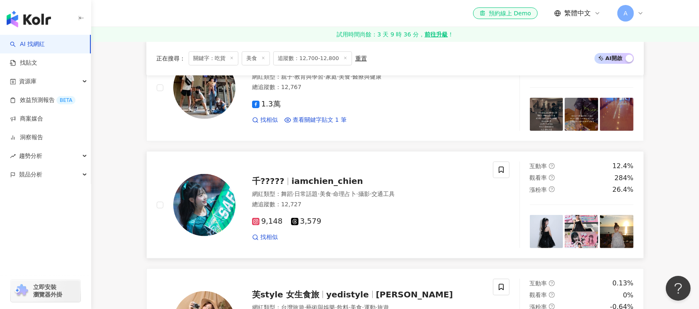
click at [206, 199] on img at bounding box center [204, 205] width 62 height 62
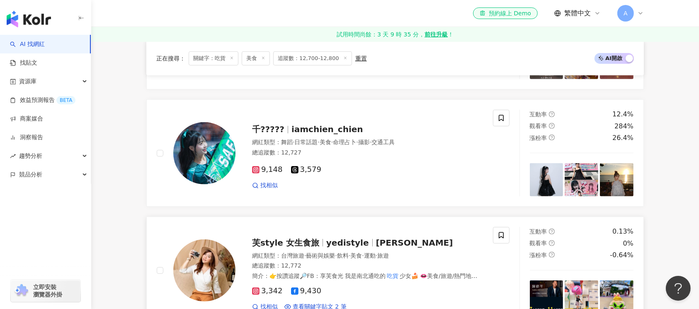
scroll to position [387, 0]
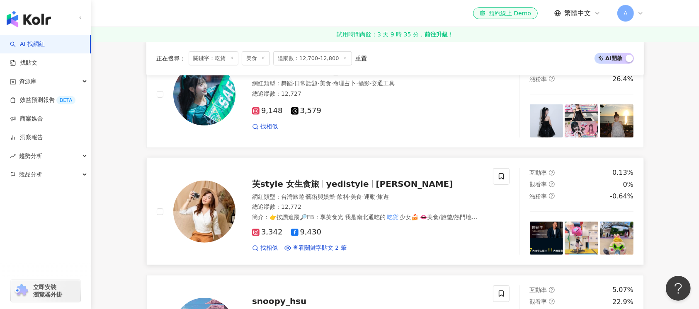
click at [216, 204] on img at bounding box center [204, 212] width 62 height 62
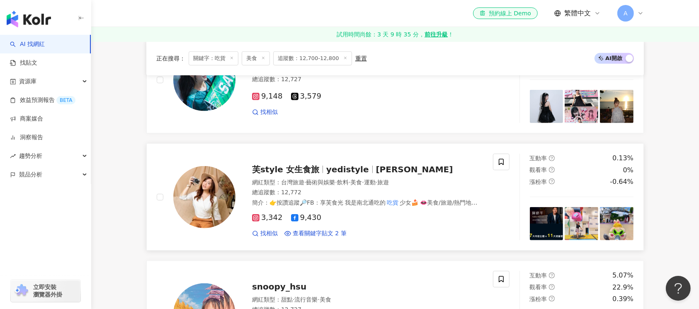
scroll to position [498, 0]
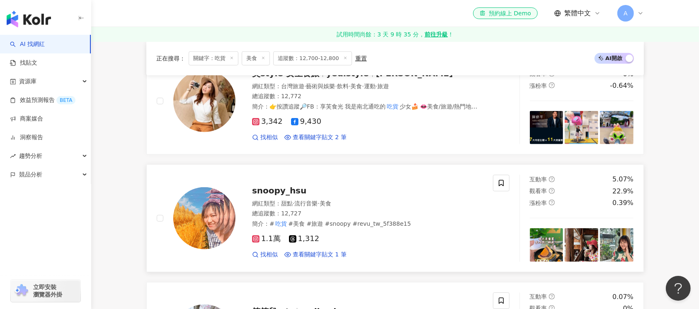
click at [204, 214] on img at bounding box center [204, 218] width 62 height 62
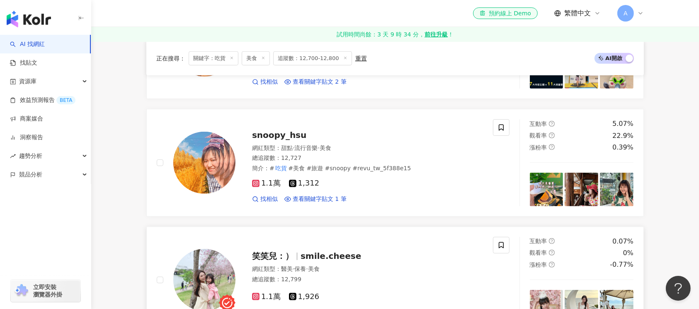
scroll to position [608, 0]
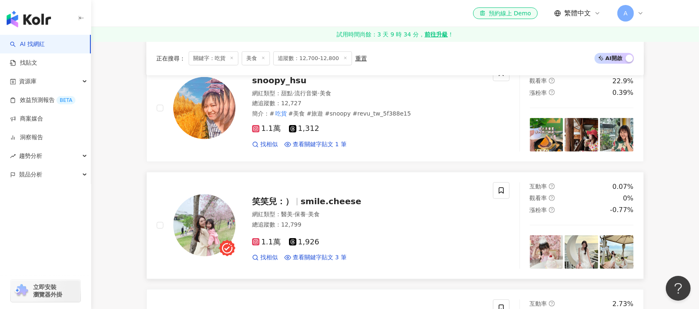
click at [201, 223] on img at bounding box center [204, 225] width 62 height 62
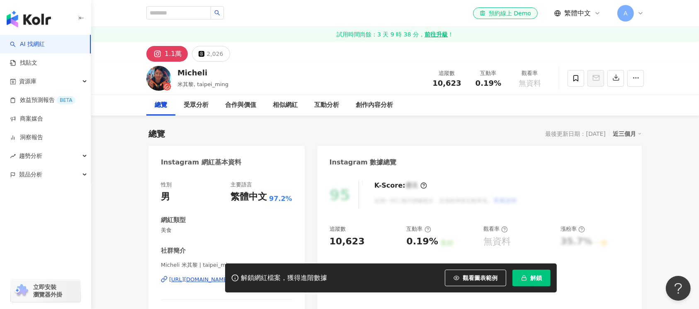
drag, startPoint x: 196, startPoint y: 72, endPoint x: 176, endPoint y: 73, distance: 20.0
click at [176, 73] on div "Micheli 米其黎, taipei_ming 追蹤數 10,623 互動率 0.19% 觀看率 無資料" at bounding box center [395, 78] width 531 height 33
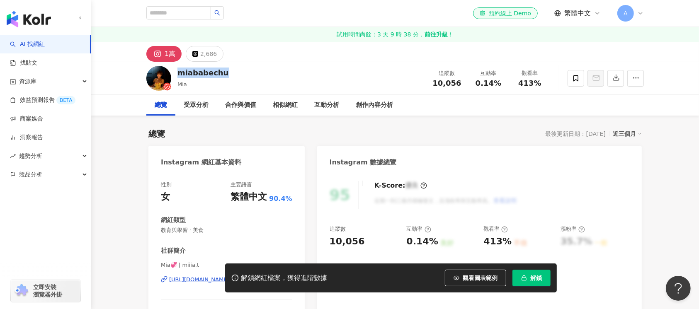
drag, startPoint x: 226, startPoint y: 76, endPoint x: 180, endPoint y: 77, distance: 46.9
click at [180, 77] on div "miababechu Mia 追蹤數 10,056 互動率 0.14% 觀看率 413%" at bounding box center [395, 78] width 531 height 33
copy div "miababechu"
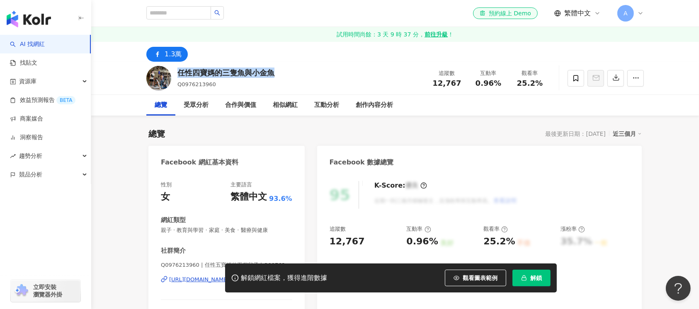
drag, startPoint x: 279, startPoint y: 73, endPoint x: 180, endPoint y: 73, distance: 99.1
click at [177, 73] on div "任性四寶媽的三隻魚與小金魚 Q0976213960 追蹤數 12,767 互動率 0.96% 觀看率 25.2%" at bounding box center [395, 78] width 531 height 33
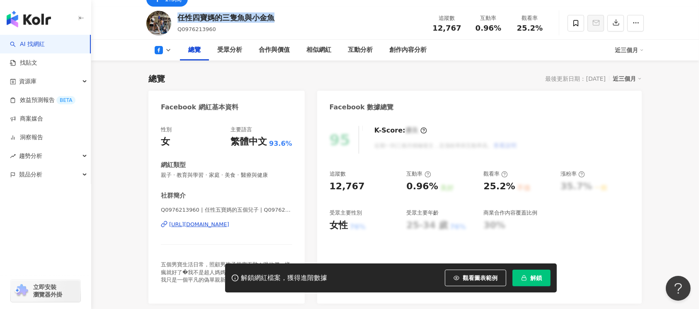
click at [222, 223] on div "https://www.facebook.com/455731374459819" at bounding box center [199, 224] width 60 height 7
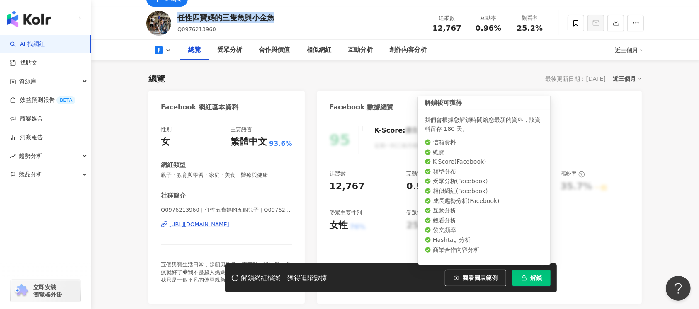
click at [527, 276] on icon "button" at bounding box center [524, 278] width 6 height 6
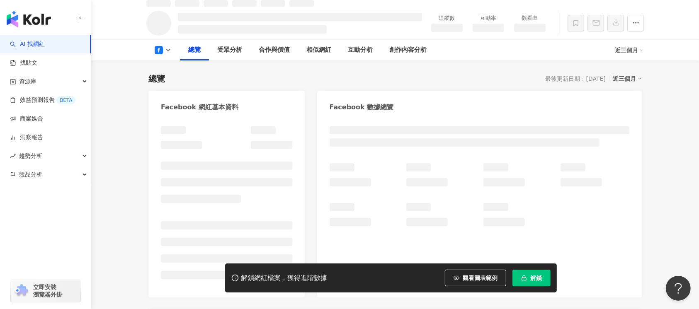
scroll to position [63, 0]
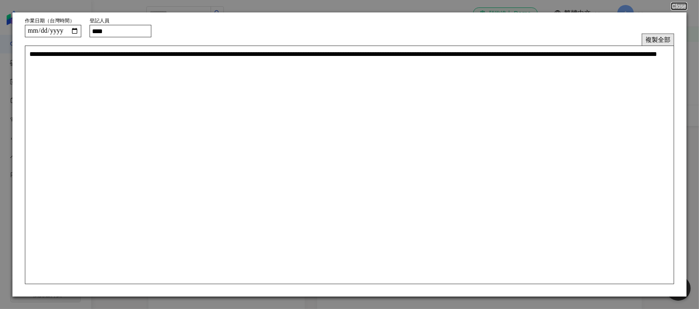
click at [652, 40] on button "複製全部" at bounding box center [658, 40] width 32 height 12
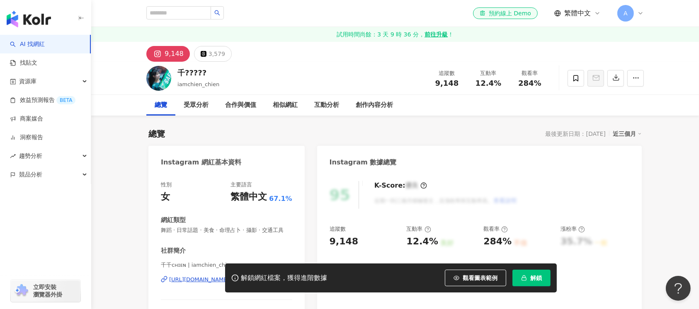
click at [176, 75] on div "千????? iamchien_chien 追蹤數 9,148 互動率 12.4% 觀看率 284%" at bounding box center [395, 78] width 531 height 33
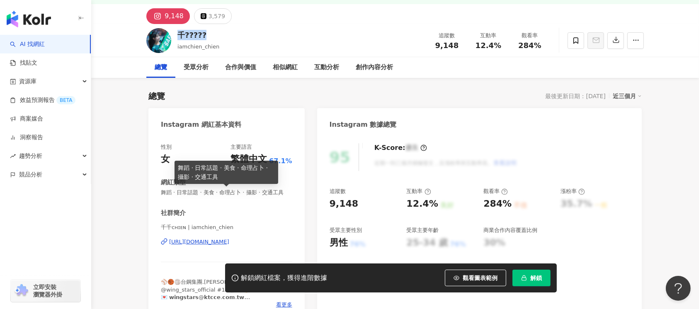
scroll to position [55, 0]
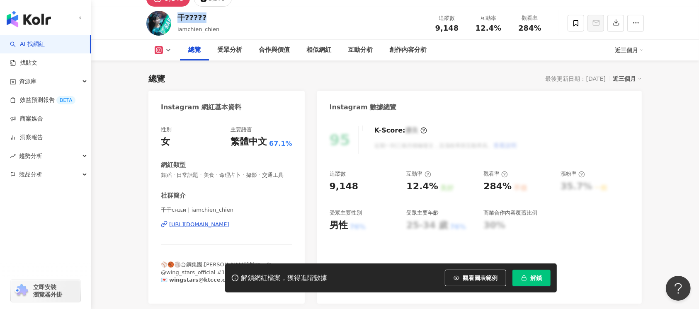
click at [229, 228] on div "[URL][DOMAIN_NAME]" at bounding box center [199, 224] width 60 height 7
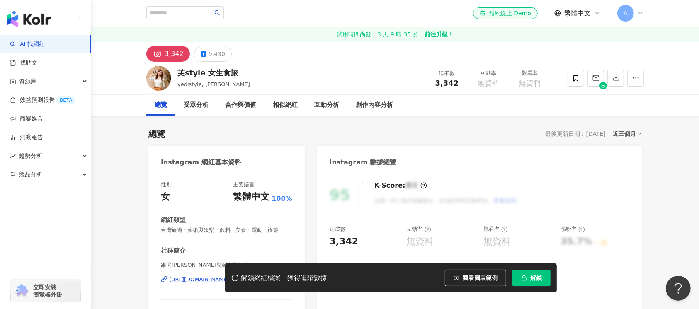
drag, startPoint x: 218, startPoint y: 74, endPoint x: 228, endPoint y: 75, distance: 10.0
click at [179, 75] on div "芙style 女生食旅 yedistyle, 芙菲兒 追蹤數 3,342 互動率 無資料 觀看率 無資料" at bounding box center [395, 78] width 531 height 33
click at [179, 75] on div "芙style 女生食旅" at bounding box center [213, 73] width 73 height 10
click at [239, 74] on div "芙style 女生食旅 yedistyle, 芙菲兒 追蹤數 3,342 互動率 無資料 觀看率 無資料" at bounding box center [395, 78] width 531 height 33
drag, startPoint x: 217, startPoint y: 74, endPoint x: 177, endPoint y: 75, distance: 40.2
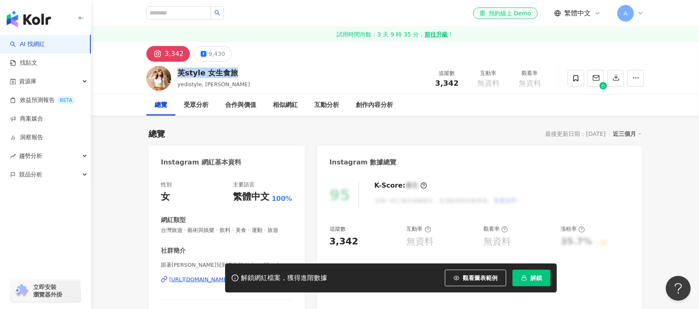
click at [177, 75] on div "芙style 女生食旅 yedistyle, 芙菲兒 追蹤數 3,342 互動率 無資料 觀看率 無資料" at bounding box center [395, 78] width 531 height 33
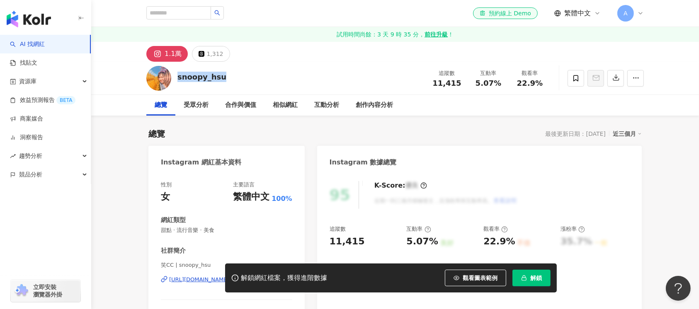
drag, startPoint x: 206, startPoint y: 78, endPoint x: 176, endPoint y: 78, distance: 29.9
click at [176, 78] on div "snoopy_hsu 追蹤數 11,415 互動率 5.07% 觀看率 22.9%" at bounding box center [395, 78] width 531 height 33
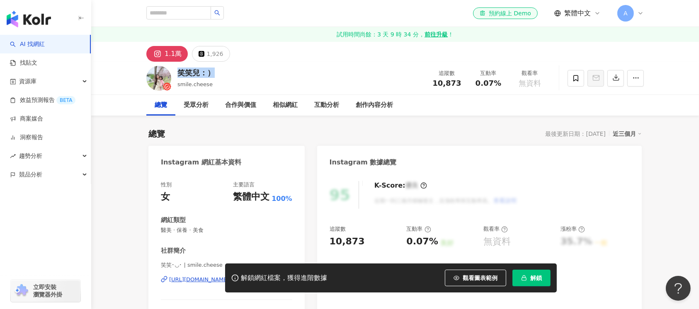
drag, startPoint x: 241, startPoint y: 78, endPoint x: 179, endPoint y: 73, distance: 61.9
click at [176, 74] on div "笑笑兒：） smile.cheese 追蹤數 10,873 互動率 0.07% 觀看率 無資料" at bounding box center [395, 78] width 531 height 33
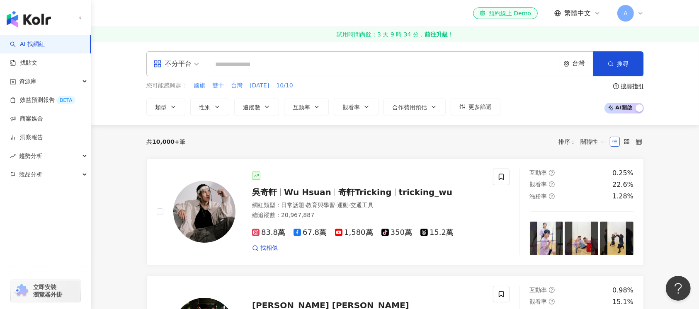
click at [639, 15] on icon at bounding box center [640, 13] width 7 height 7
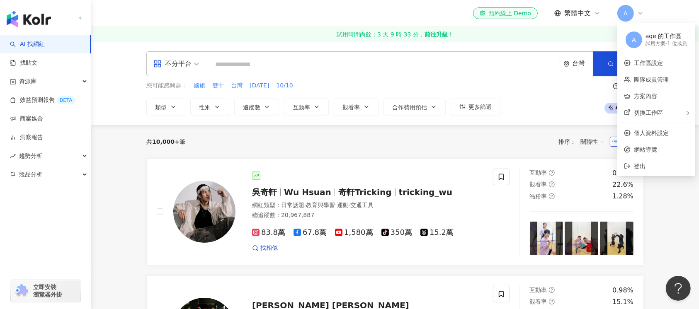
click at [629, 10] on span "A" at bounding box center [625, 13] width 17 height 17
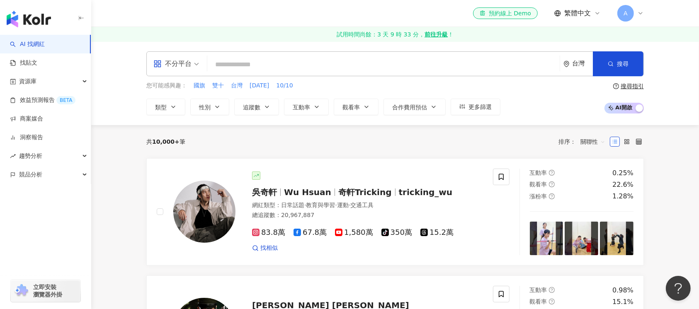
click at [364, 70] on input "search" at bounding box center [384, 65] width 346 height 16
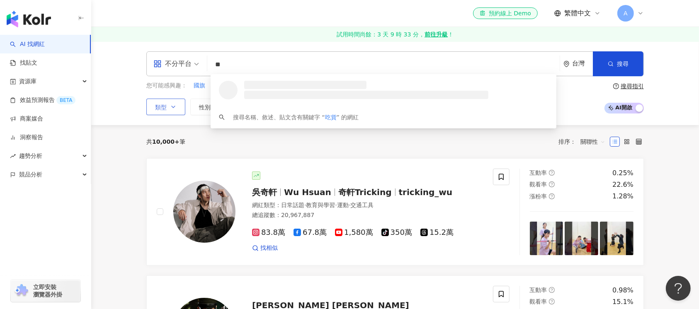
type input "**"
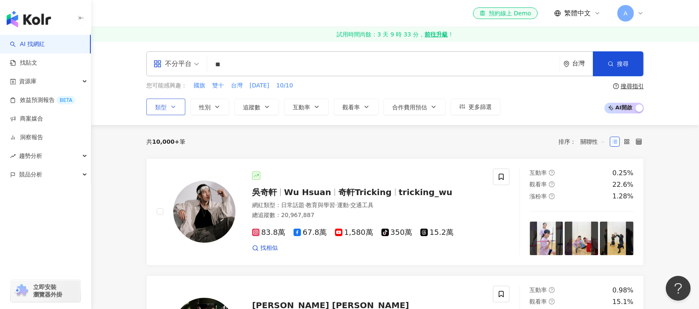
click at [179, 105] on button "類型" at bounding box center [165, 107] width 39 height 17
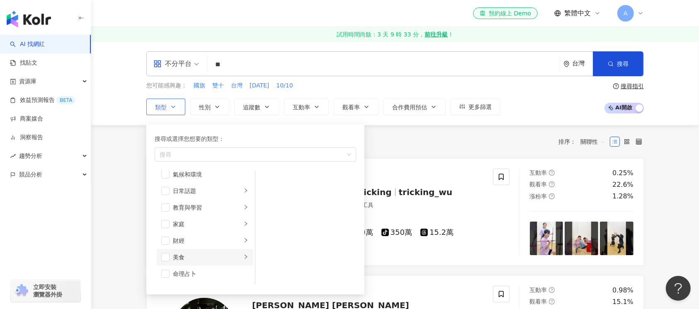
scroll to position [55, 0]
click at [163, 240] on span "button" at bounding box center [165, 242] width 8 height 8
click at [212, 153] on div "美食" at bounding box center [250, 154] width 189 height 8
type input "**"
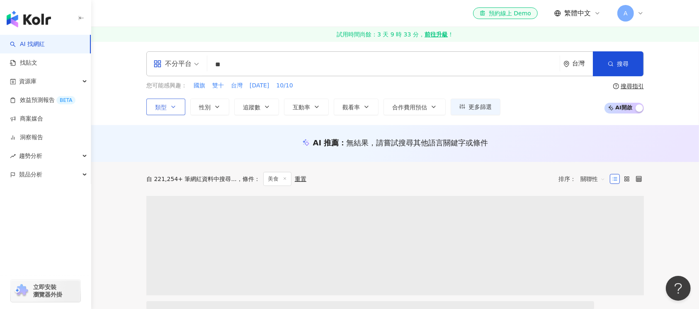
click at [174, 104] on icon "button" at bounding box center [173, 107] width 7 height 7
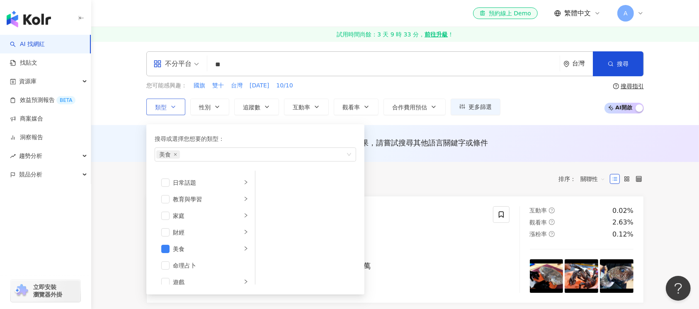
scroll to position [110, 0]
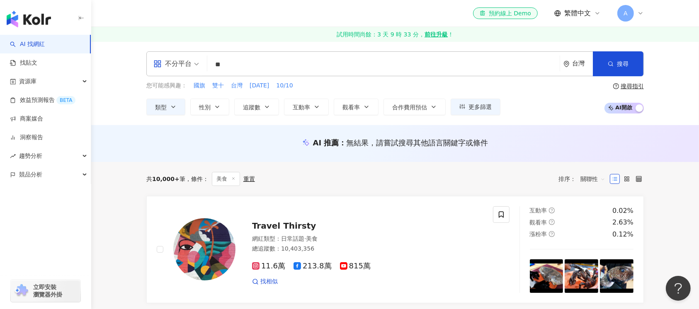
click at [176, 108] on icon "button" at bounding box center [173, 107] width 7 height 7
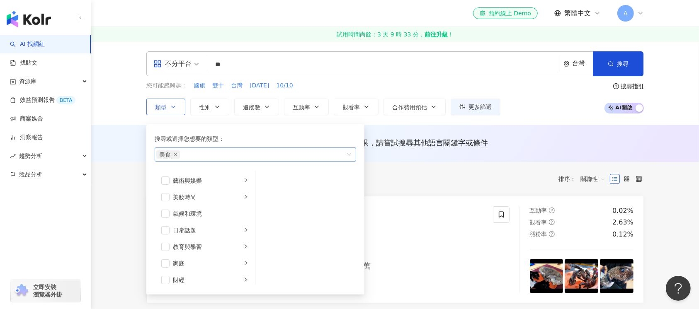
click at [215, 154] on div "美食" at bounding box center [250, 154] width 189 height 8
type input "**"
click at [273, 107] on button "追蹤數" at bounding box center [256, 107] width 45 height 17
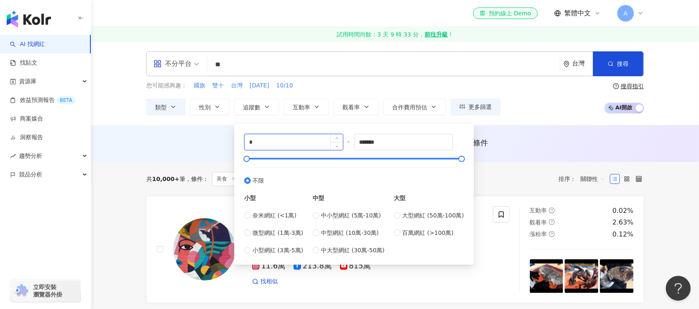
click at [277, 142] on input "*" at bounding box center [294, 142] width 98 height 16
type input "*****"
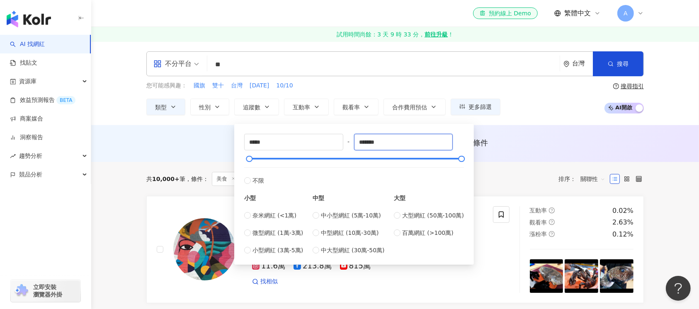
drag, startPoint x: 343, startPoint y: 133, endPoint x: 114, endPoint y: 101, distance: 230.7
click at [114, 101] on div "不分平台 ** 台灣 搜尋 loading 搜尋名稱、敘述、貼文含有關鍵字 “ 吃貨 ” 的網紅 您可能感興趣： 國旗 雙十 台灣 國慶日 10/10 類型 …" at bounding box center [395, 83] width 608 height 84
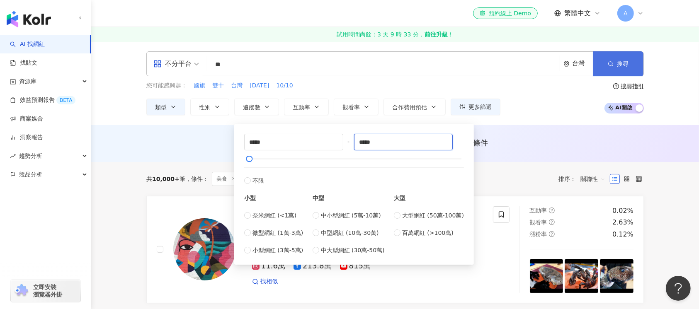
type input "*****"
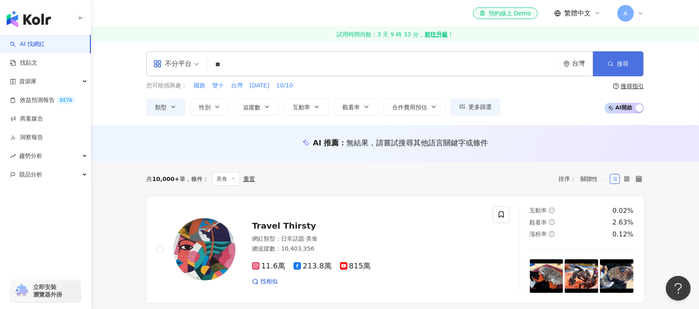
click at [623, 62] on span "搜尋" at bounding box center [623, 64] width 12 height 7
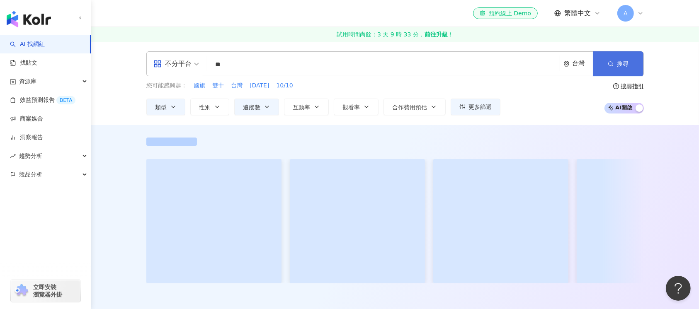
click at [623, 62] on span "搜尋" at bounding box center [623, 64] width 12 height 7
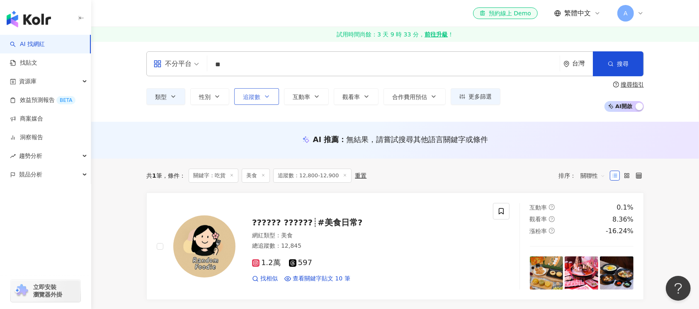
click at [269, 98] on icon "button" at bounding box center [267, 96] width 7 height 7
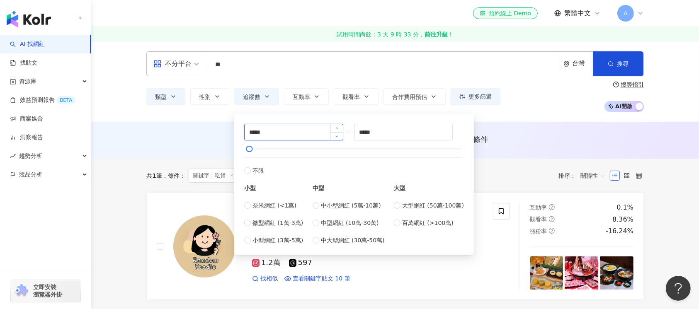
click at [257, 131] on input "*****" at bounding box center [294, 132] width 98 height 16
type input "*****"
click at [366, 133] on input "*****" at bounding box center [403, 132] width 98 height 16
type input "*****"
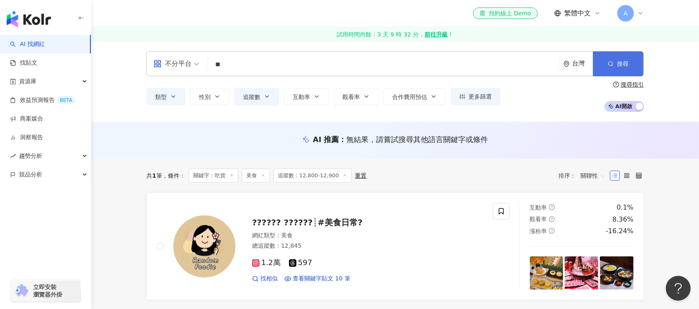
click at [626, 63] on span "搜尋" at bounding box center [623, 64] width 12 height 7
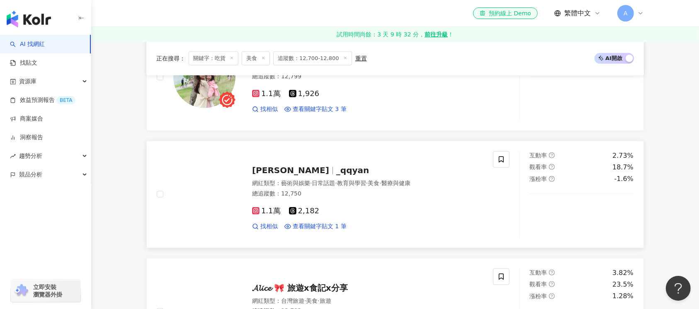
scroll to position [774, 0]
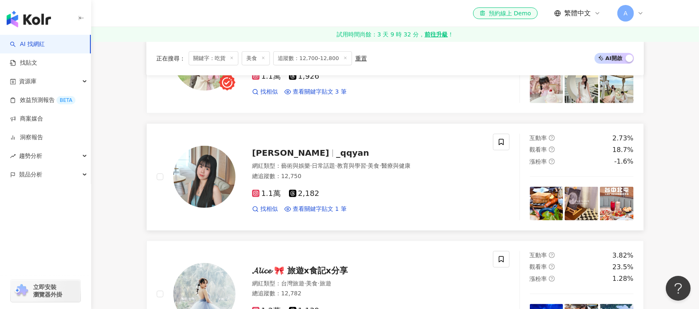
click at [204, 177] on img at bounding box center [204, 177] width 62 height 62
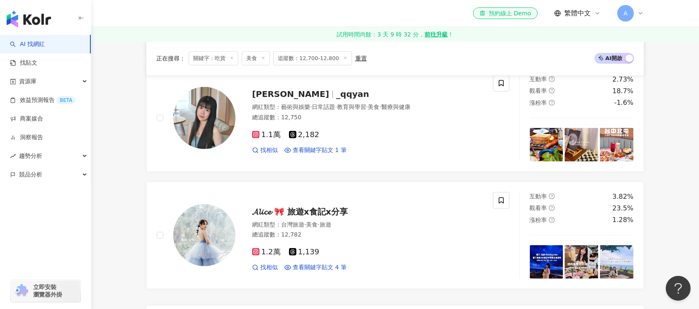
scroll to position [884, 0]
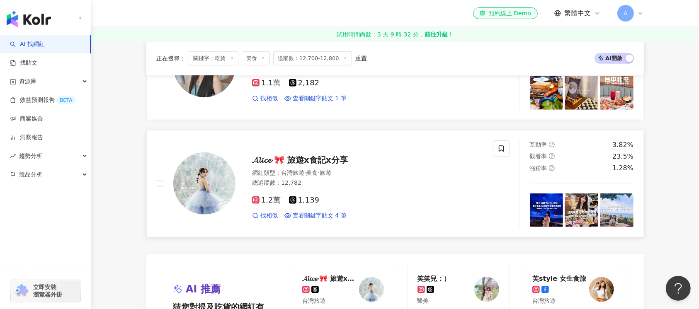
click at [214, 201] on img at bounding box center [204, 184] width 62 height 62
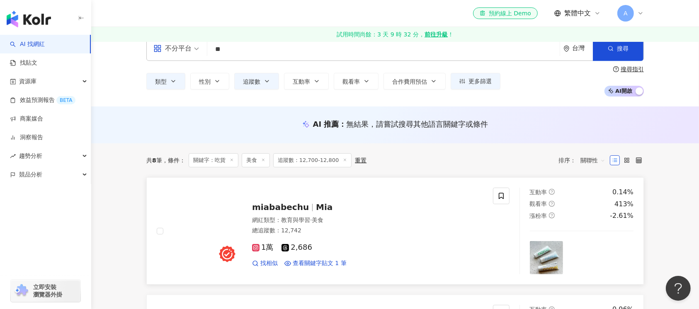
scroll to position [0, 0]
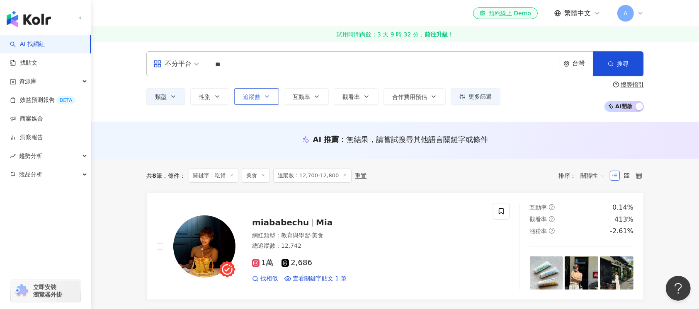
click at [267, 100] on button "追蹤數" at bounding box center [256, 96] width 45 height 17
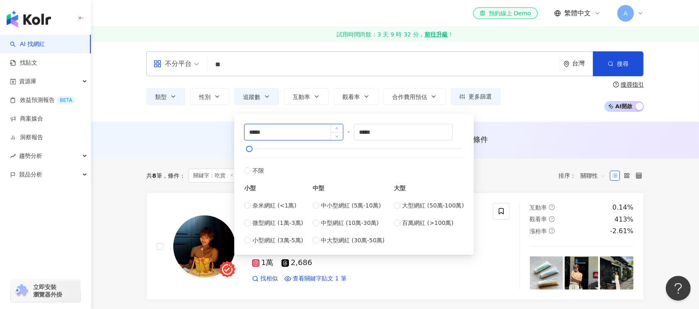
click at [257, 132] on input "*****" at bounding box center [294, 132] width 98 height 16
type input "*****"
click at [367, 136] on input "*****" at bounding box center [403, 132] width 98 height 16
type input "*****"
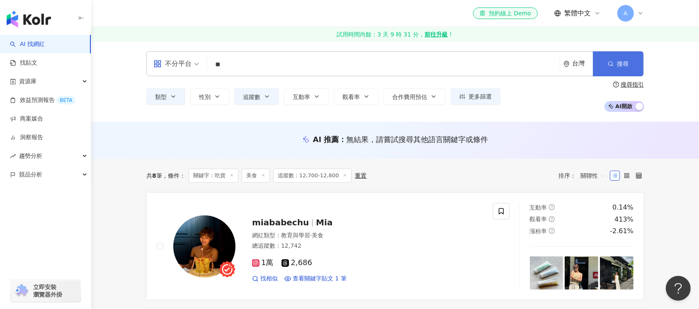
click at [623, 63] on span "搜尋" at bounding box center [623, 64] width 12 height 7
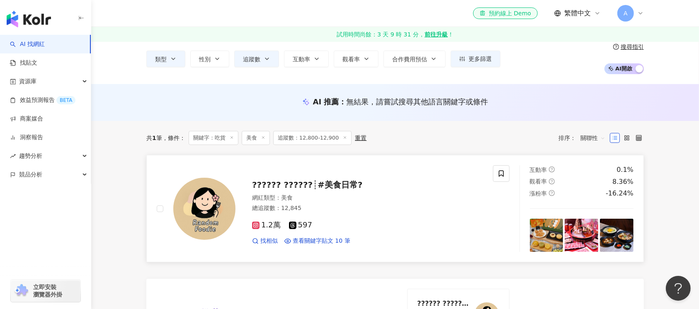
scroll to position [55, 0]
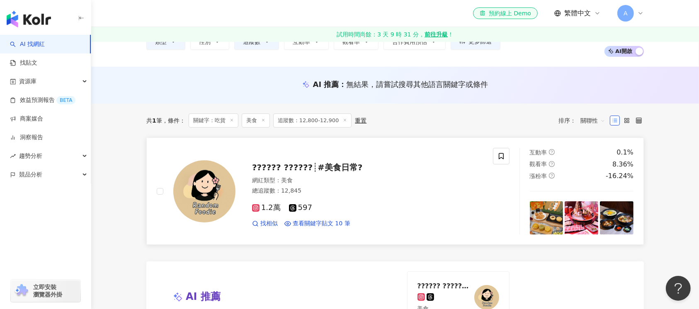
click at [196, 207] on img at bounding box center [204, 191] width 62 height 62
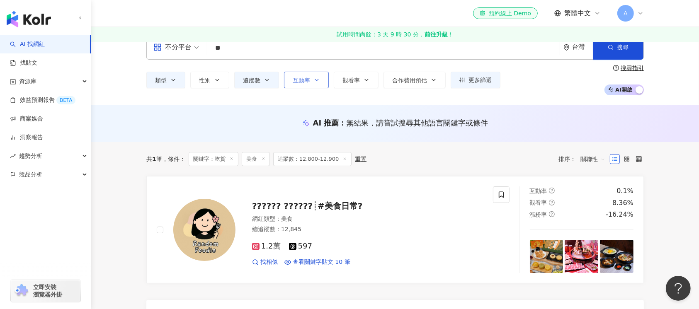
scroll to position [0, 0]
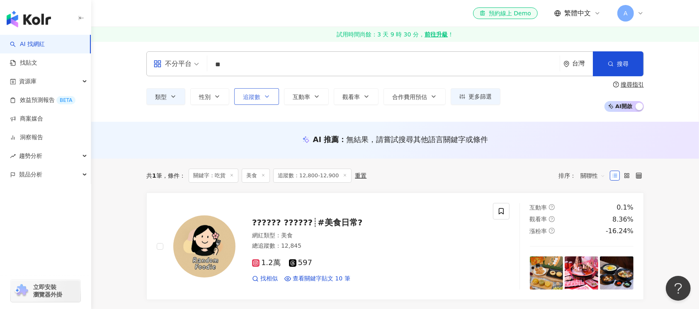
click at [270, 96] on button "追蹤數" at bounding box center [256, 96] width 45 height 17
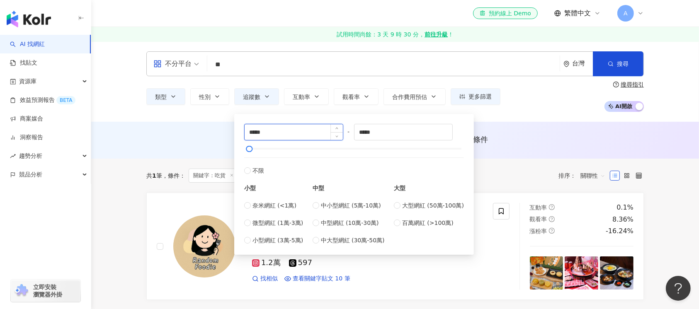
click at [255, 132] on input "*****" at bounding box center [294, 132] width 98 height 16
type input "*****"
click at [364, 131] on input "*****" at bounding box center [403, 132] width 98 height 16
type input "*****"
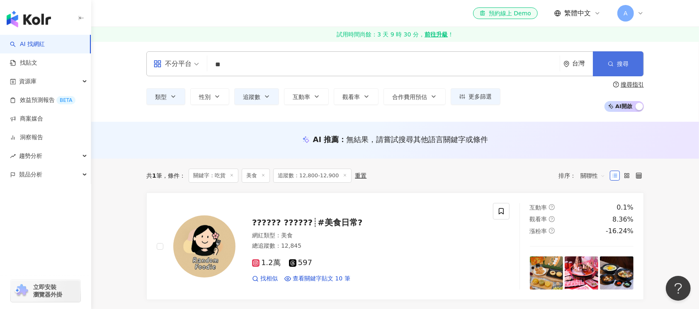
drag, startPoint x: 617, startPoint y: 65, endPoint x: 612, endPoint y: 67, distance: 5.8
click at [617, 65] on span "搜尋" at bounding box center [623, 64] width 12 height 7
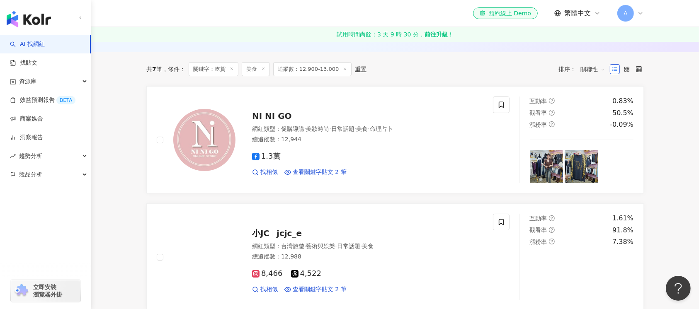
scroll to position [110, 0]
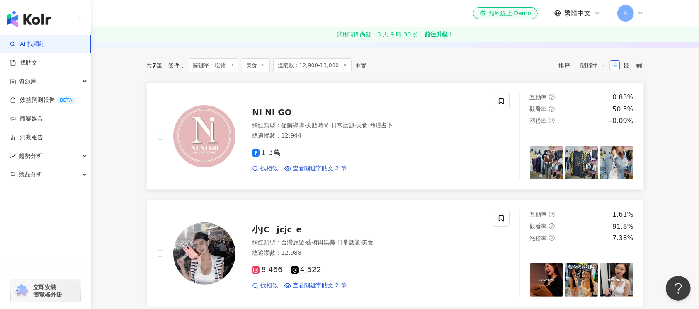
click at [197, 158] on img at bounding box center [204, 136] width 62 height 62
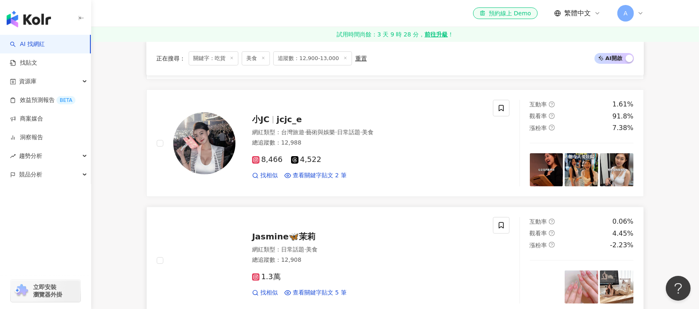
scroll to position [221, 0]
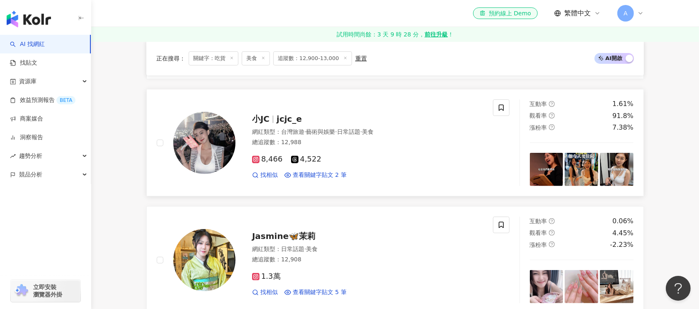
click at [227, 153] on img at bounding box center [204, 143] width 62 height 62
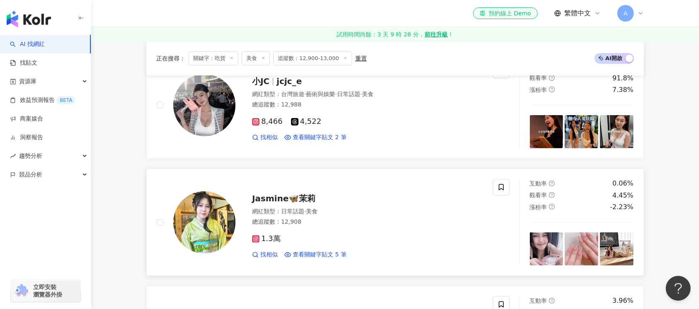
scroll to position [276, 0]
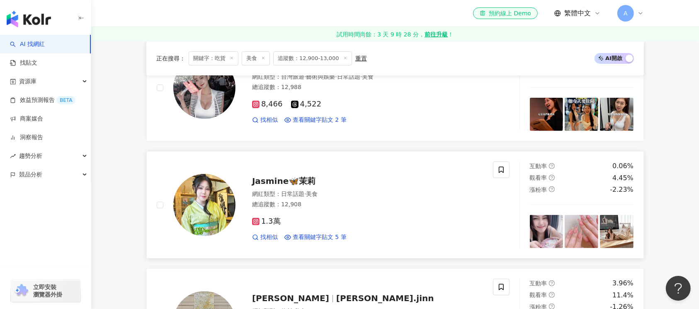
click at [221, 218] on img at bounding box center [204, 205] width 62 height 62
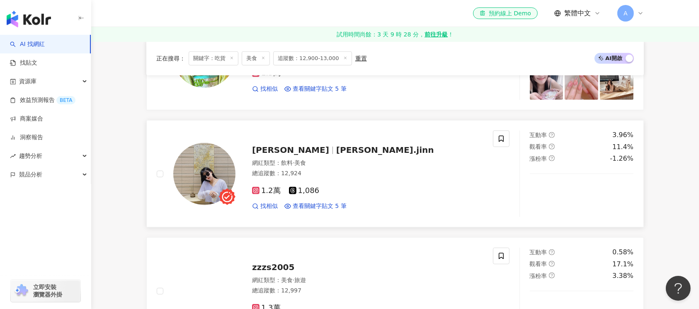
scroll to position [442, 0]
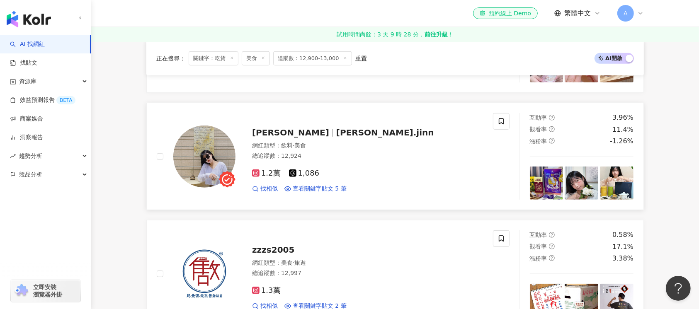
click at [206, 161] on img at bounding box center [204, 157] width 62 height 62
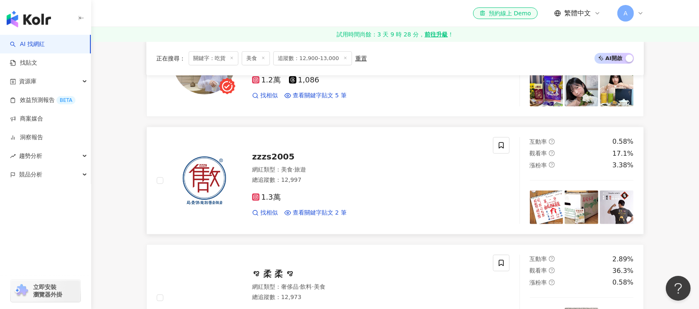
scroll to position [553, 0]
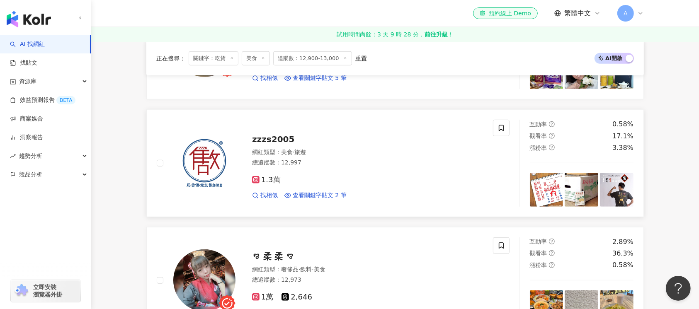
click at [201, 175] on img at bounding box center [204, 163] width 62 height 62
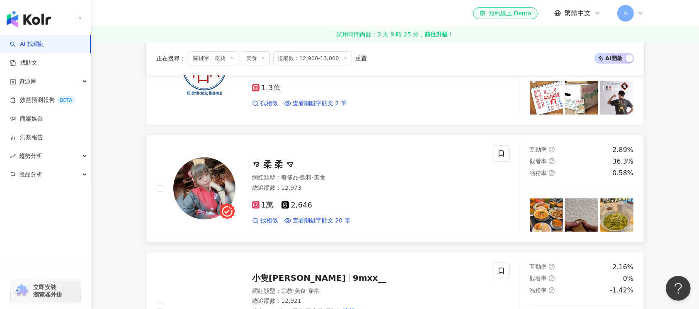
scroll to position [663, 0]
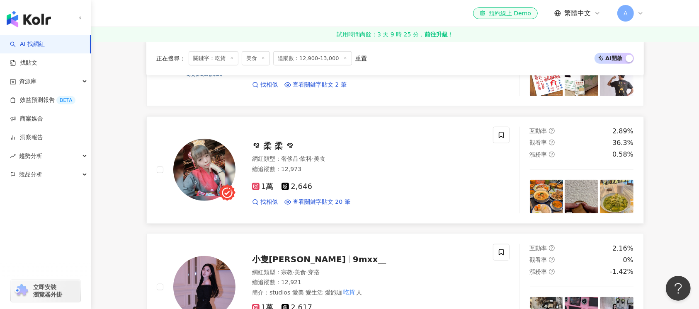
click at [212, 165] on img at bounding box center [204, 170] width 62 height 62
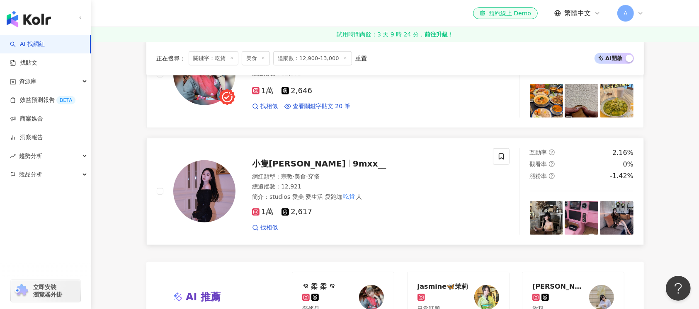
scroll to position [774, 0]
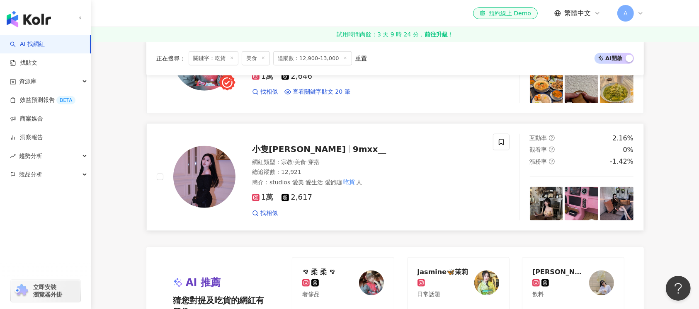
click at [211, 187] on img at bounding box center [204, 177] width 62 height 62
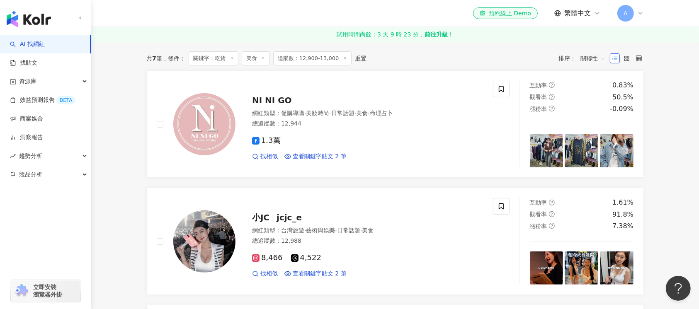
scroll to position [0, 0]
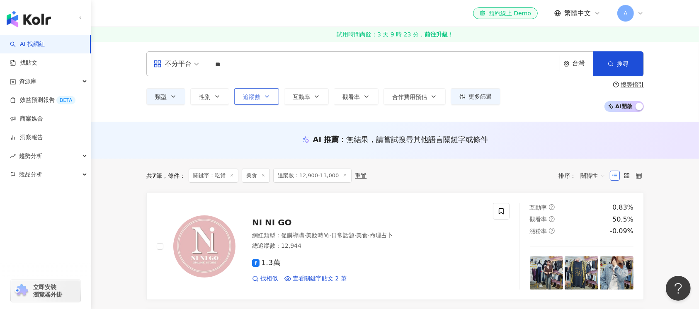
click at [269, 100] on button "追蹤數" at bounding box center [256, 96] width 45 height 17
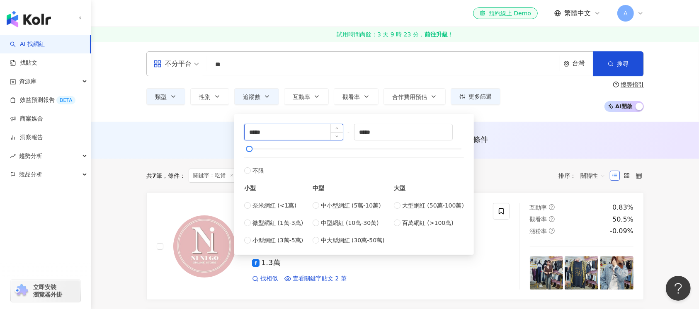
click at [258, 131] on input "*****" at bounding box center [294, 132] width 98 height 16
type input "*****"
click at [369, 133] on input "*****" at bounding box center [403, 132] width 98 height 16
type input "*****"
click at [614, 74] on button "搜尋" at bounding box center [618, 63] width 51 height 25
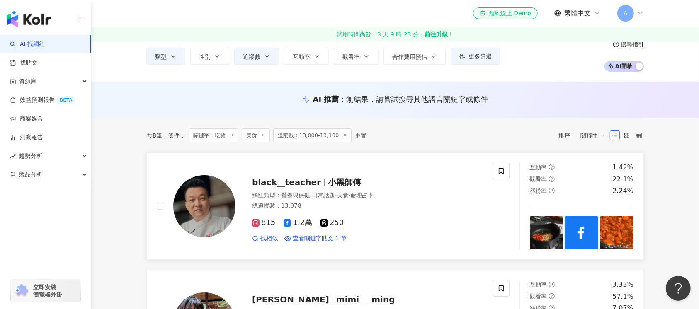
scroll to position [55, 0]
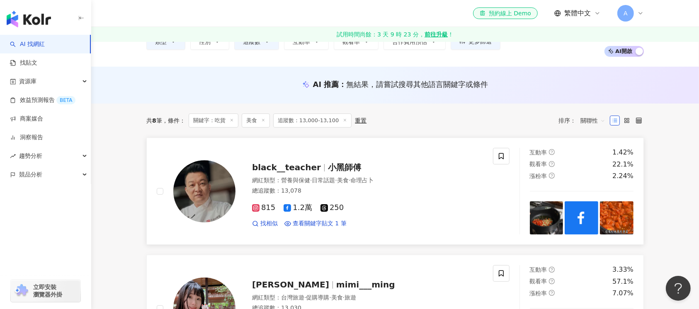
click at [206, 199] on img at bounding box center [204, 191] width 62 height 62
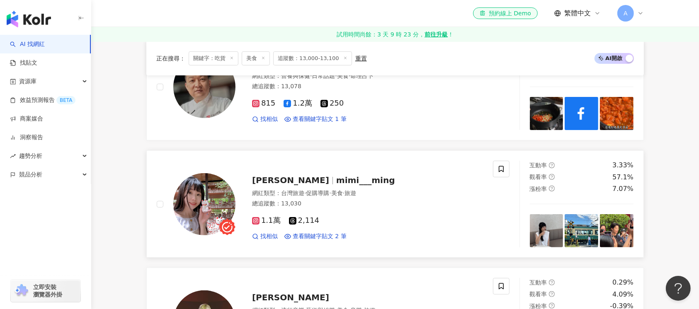
scroll to position [166, 0]
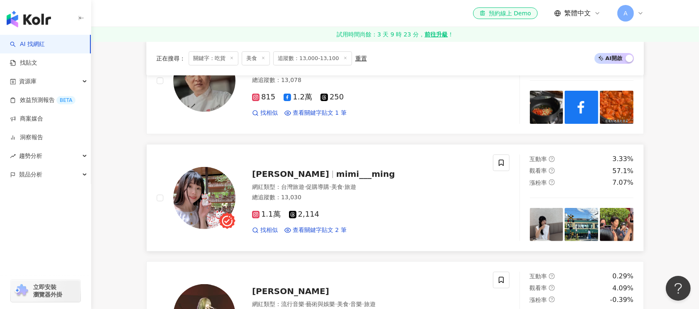
click at [216, 204] on img at bounding box center [204, 198] width 62 height 62
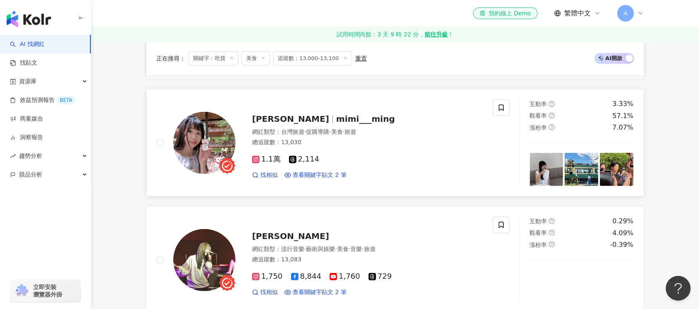
scroll to position [276, 0]
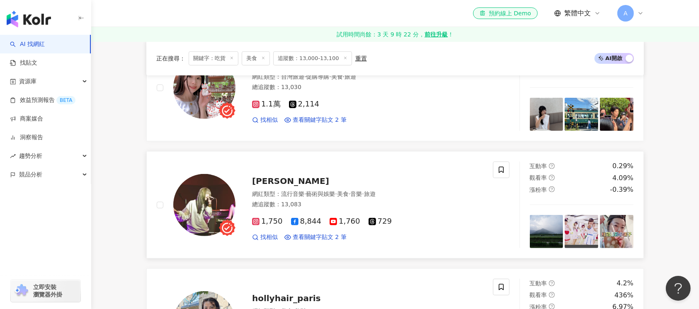
click at [199, 199] on img at bounding box center [204, 205] width 62 height 62
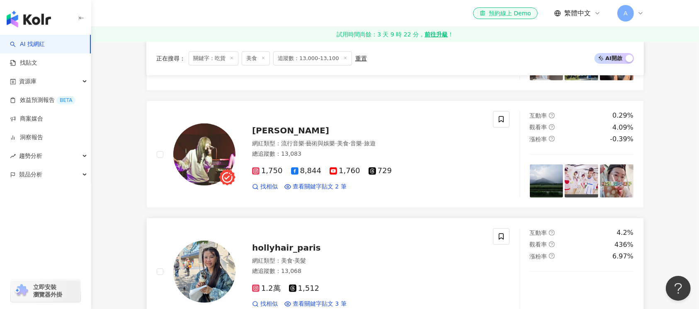
scroll to position [387, 0]
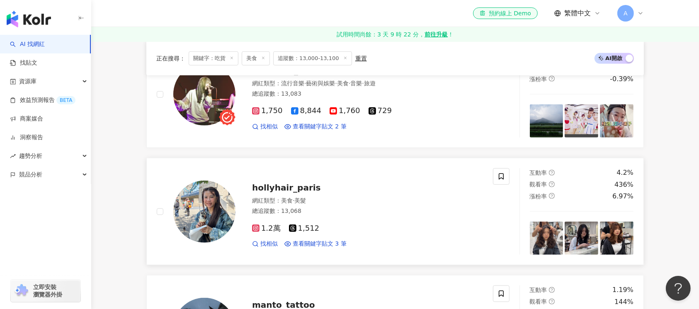
click at [213, 217] on img at bounding box center [204, 212] width 62 height 62
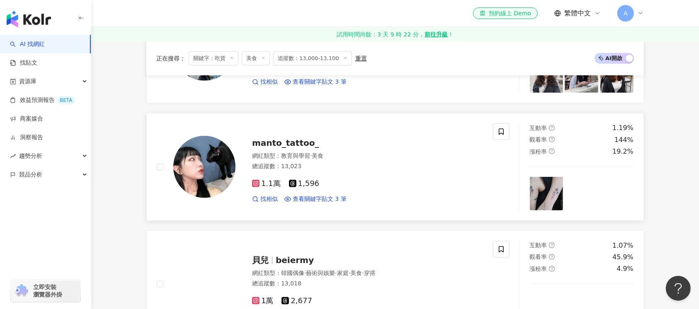
scroll to position [553, 0]
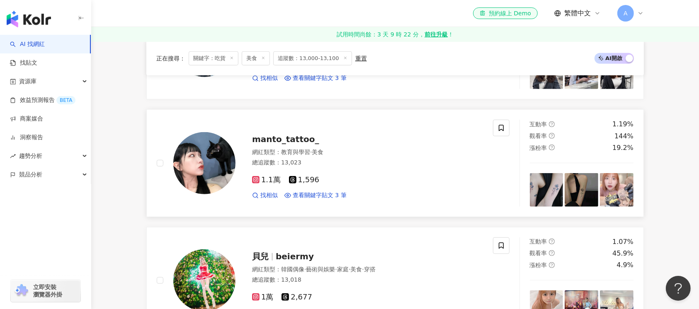
click at [202, 160] on img at bounding box center [204, 163] width 62 height 62
click at [216, 272] on img at bounding box center [204, 281] width 62 height 62
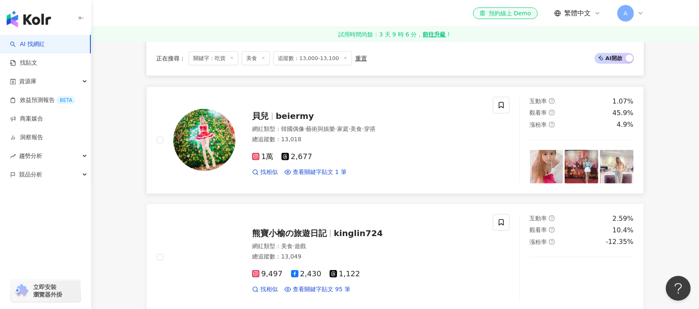
scroll to position [718, 0]
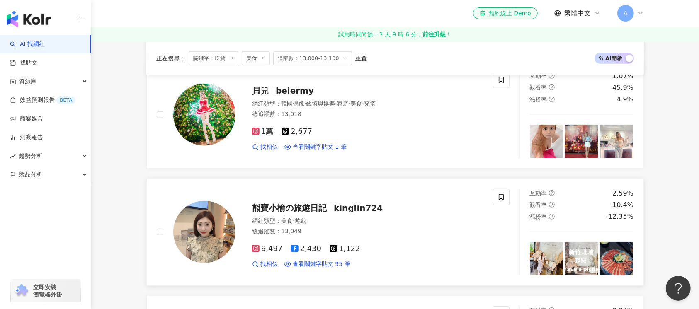
click at [204, 231] on img at bounding box center [204, 232] width 62 height 62
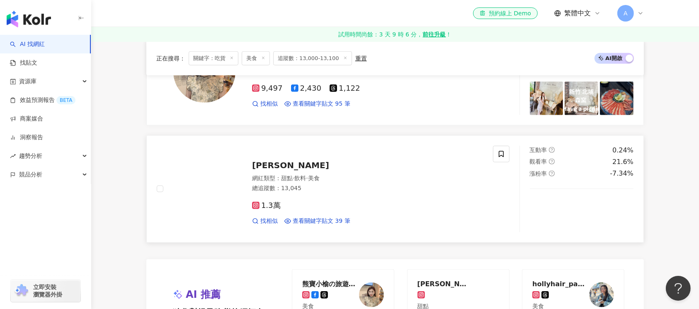
scroll to position [884, 0]
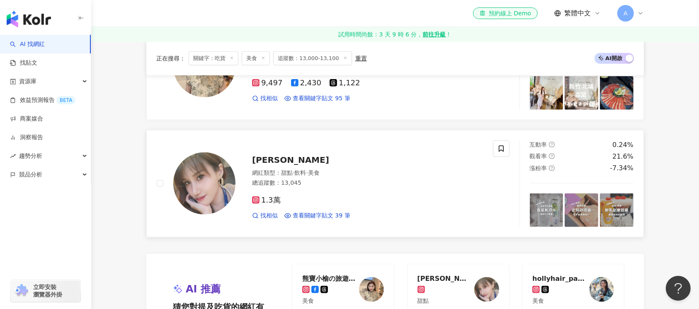
click at [210, 193] on img at bounding box center [204, 184] width 62 height 62
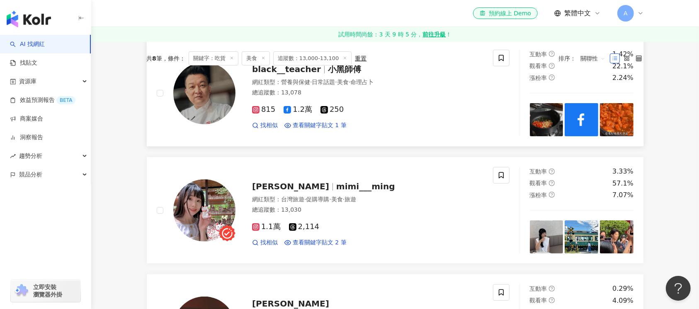
scroll to position [0, 0]
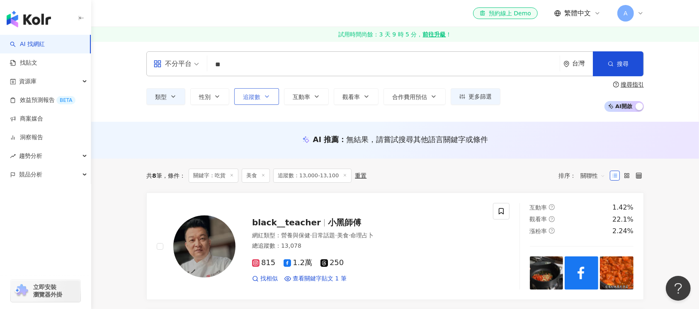
click at [272, 97] on button "追蹤數" at bounding box center [256, 96] width 45 height 17
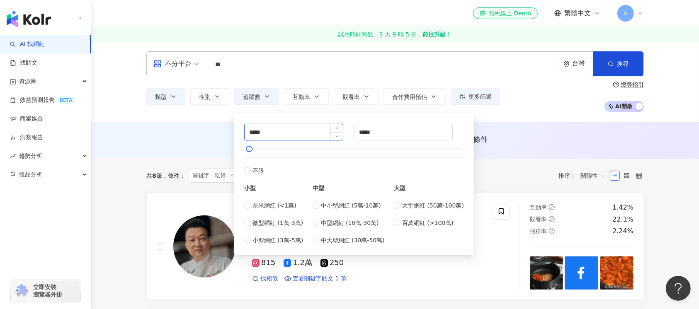
click at [255, 132] on input "*****" at bounding box center [294, 132] width 98 height 16
type input "*****"
click at [365, 135] on input "*****" at bounding box center [403, 132] width 98 height 16
type input "*****"
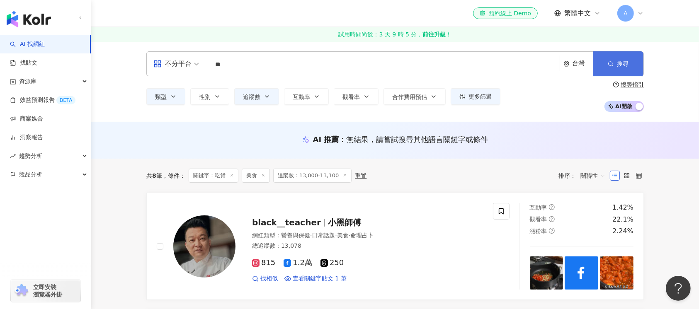
click at [629, 64] on button "搜尋" at bounding box center [618, 63] width 51 height 25
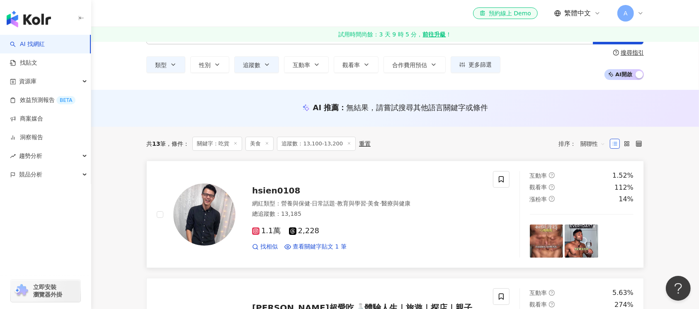
scroll to position [55, 0]
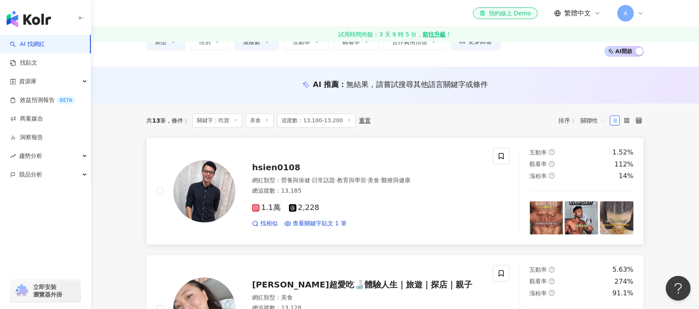
click at [195, 199] on img at bounding box center [204, 191] width 62 height 62
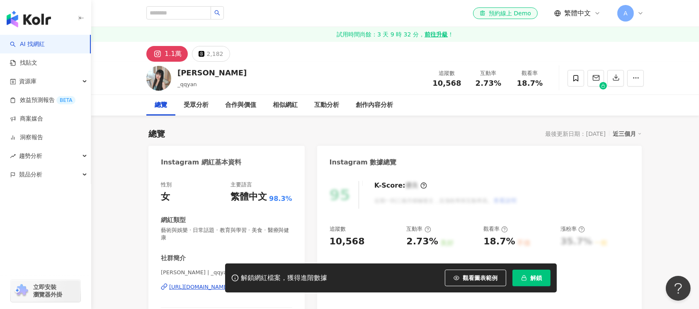
drag, startPoint x: 211, startPoint y: 75, endPoint x: 172, endPoint y: 74, distance: 39.0
click at [172, 74] on div "晏晏 _qqyan 追蹤數 10,568 互動率 2.73% 觀看率 18.7%" at bounding box center [395, 78] width 531 height 33
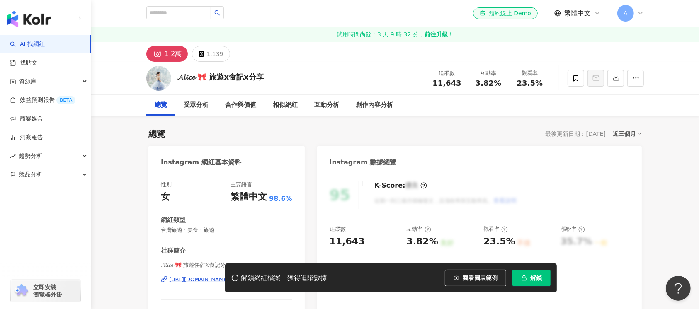
click at [176, 76] on div "𝓐𝓵𝓲𝓬𝓮 🎀 旅遊x食記x分享 追蹤數 11,643 互動率 3.82% 觀看率 23.5%" at bounding box center [395, 78] width 531 height 33
drag, startPoint x: 275, startPoint y: 76, endPoint x: 174, endPoint y: 78, distance: 101.2
click at [174, 78] on div "?????? ??????┊#美食日常? 追蹤數 12,248 互動率 0.1% 觀看率 8.36%" at bounding box center [395, 78] width 531 height 33
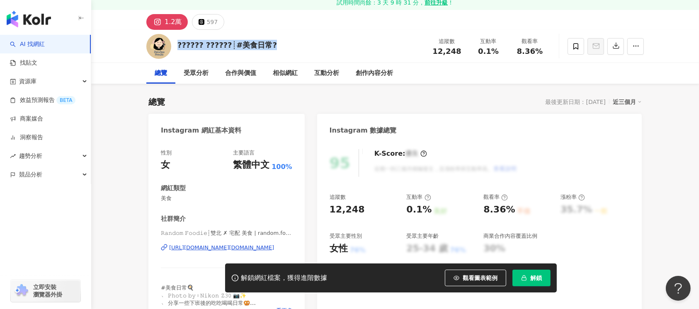
scroll to position [55, 0]
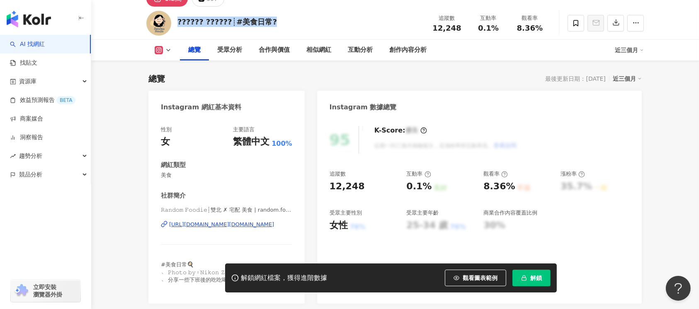
click at [215, 224] on div "[URL][DOMAIN_NAME][DOMAIN_NAME]" at bounding box center [221, 224] width 105 height 7
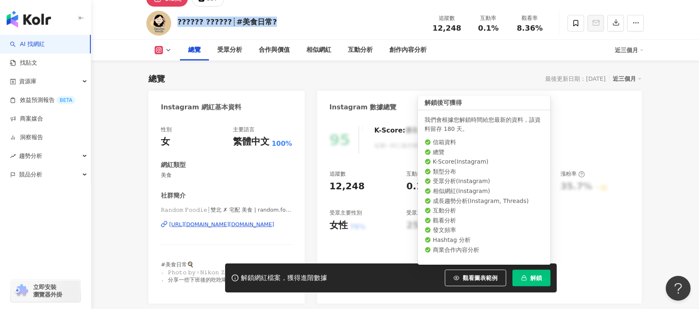
click at [539, 275] on span "解鎖" at bounding box center [536, 278] width 12 height 7
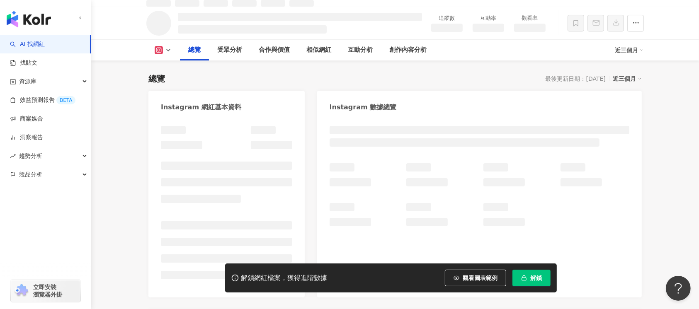
scroll to position [64, 0]
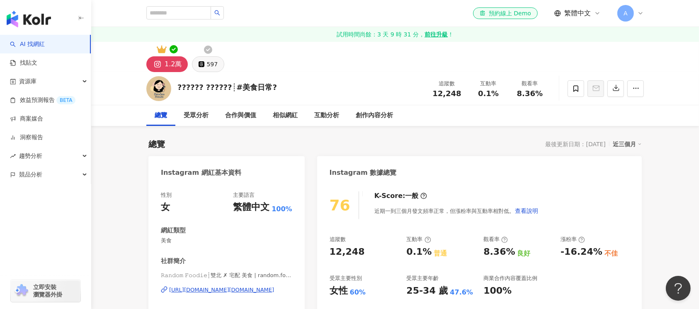
click at [209, 62] on div "597" at bounding box center [211, 64] width 11 height 12
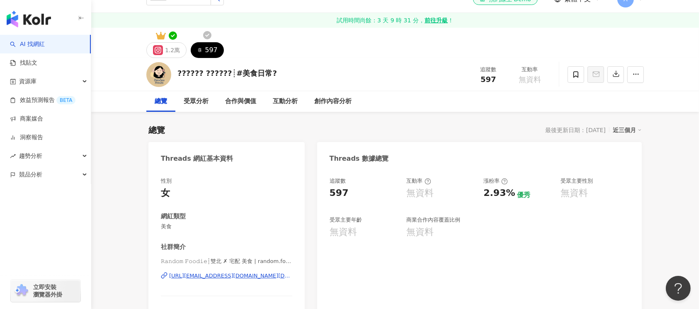
scroll to position [110, 0]
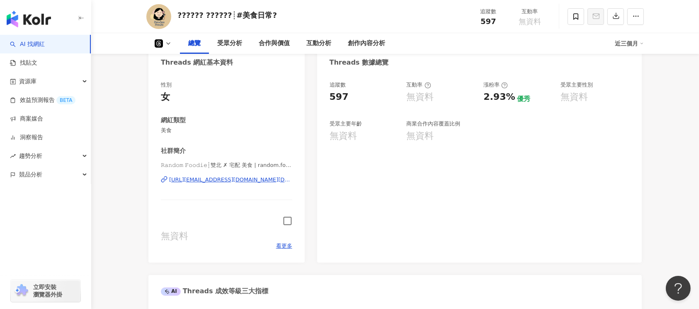
click at [289, 221] on icon "button" at bounding box center [288, 221] width 10 height 10
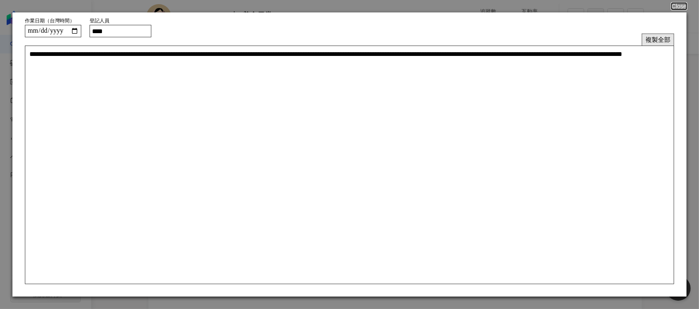
click at [653, 40] on button "複製全部" at bounding box center [658, 40] width 32 height 12
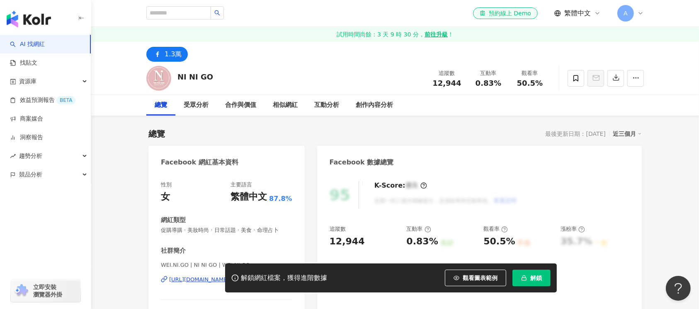
drag, startPoint x: 176, startPoint y: 74, endPoint x: 182, endPoint y: 73, distance: 6.4
click at [176, 77] on div "NI NI GO 追蹤數 12,944 互動率 0.83% 觀看率 50.5%" at bounding box center [395, 78] width 531 height 33
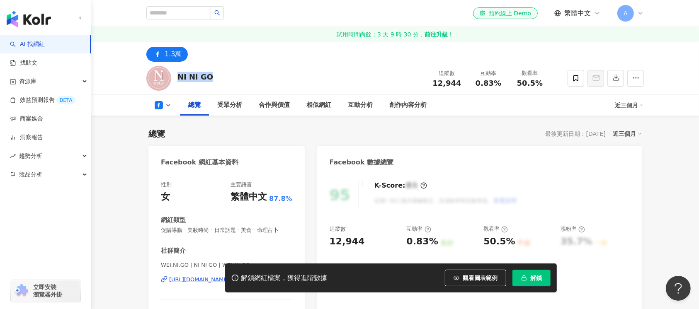
scroll to position [55, 0]
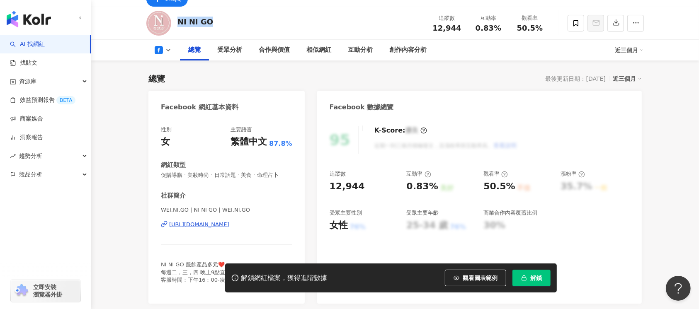
click at [229, 223] on div "https://www.facebook.com/184856632058148" at bounding box center [199, 224] width 60 height 7
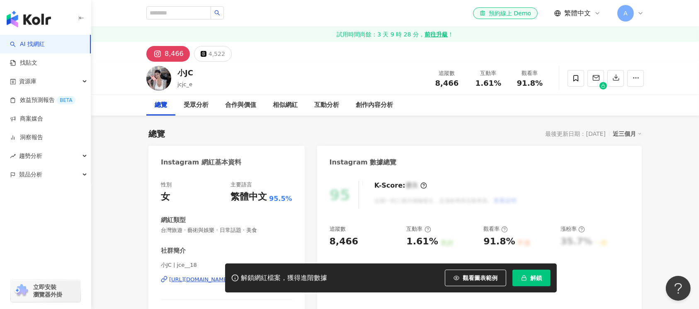
drag, startPoint x: 181, startPoint y: 72, endPoint x: 250, endPoint y: 32, distance: 80.2
click at [173, 73] on div "小JC jcjc_e 追蹤數 8,466 互動率 1.61% 觀看率 91.8%" at bounding box center [395, 78] width 531 height 33
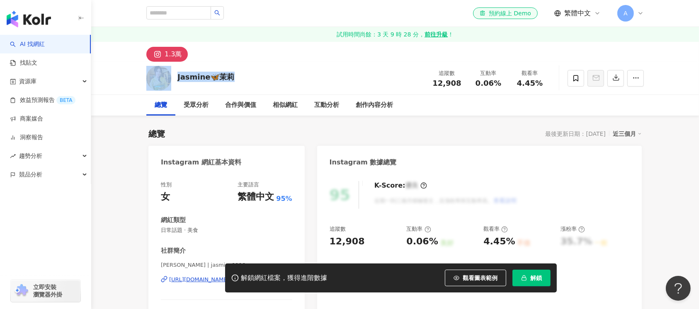
drag, startPoint x: 234, startPoint y: 78, endPoint x: 169, endPoint y: 76, distance: 65.1
click at [169, 76] on div "Jasmine🦋茉莉 追蹤數 12,908 互動率 0.06% 觀看率 4.45%" at bounding box center [395, 78] width 531 height 33
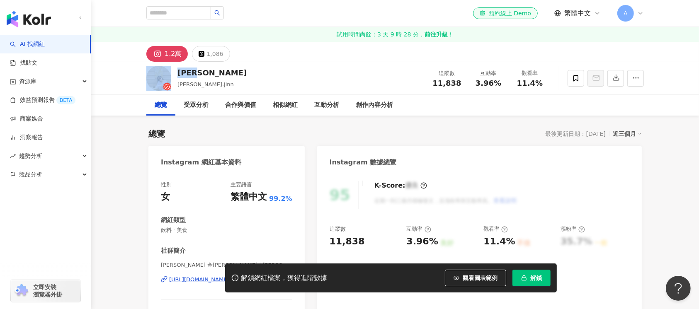
drag, startPoint x: 205, startPoint y: 72, endPoint x: 174, endPoint y: 75, distance: 31.6
click at [174, 75] on div "Nina nina.jinn 追蹤數 11,838 互動率 3.96% 觀看率 11.4%" at bounding box center [395, 78] width 531 height 33
drag, startPoint x: 216, startPoint y: 74, endPoint x: 173, endPoint y: 79, distance: 42.6
click at [173, 79] on div "zzzs2005 追蹤數 12,997 互動率 0.58% 觀看率 17.1%" at bounding box center [395, 78] width 531 height 33
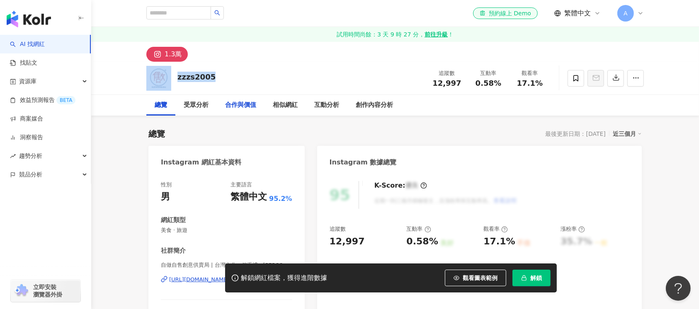
copy div "zzzs2005"
click at [195, 280] on div "解鎖網紅檔案，獲得進階數據 觀看圖表範例 解鎖" at bounding box center [349, 278] width 699 height 29
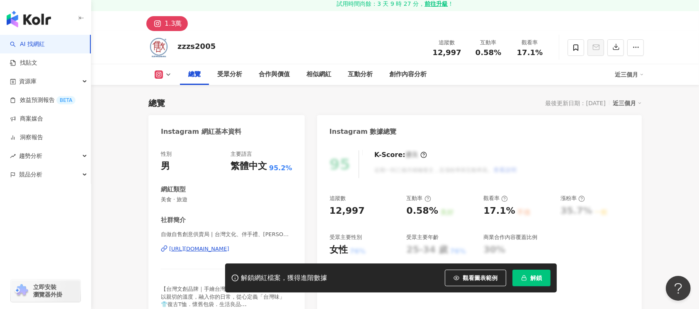
scroll to position [55, 0]
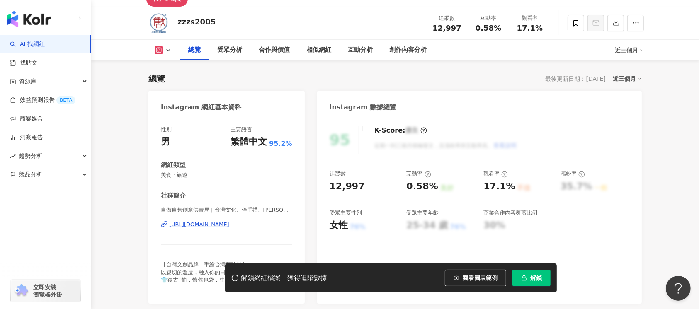
click at [211, 226] on div "https://www.instagram.com/zzzs2005/" at bounding box center [199, 224] width 60 height 7
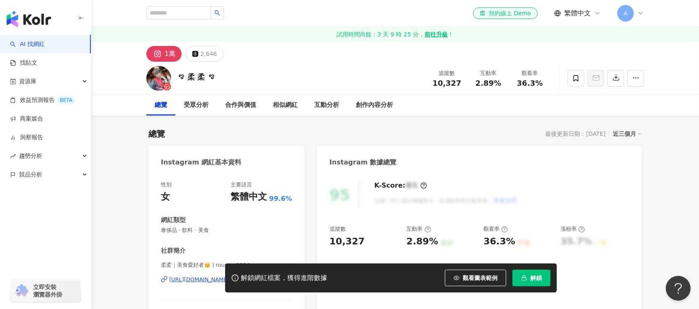
drag, startPoint x: 227, startPoint y: 75, endPoint x: 168, endPoint y: 75, distance: 58.9
click at [168, 75] on div "ꨄ 柔 柔 ꨄ 追蹤數 10,327 互動率 2.89% 觀看率 36.3%" at bounding box center [395, 78] width 531 height 33
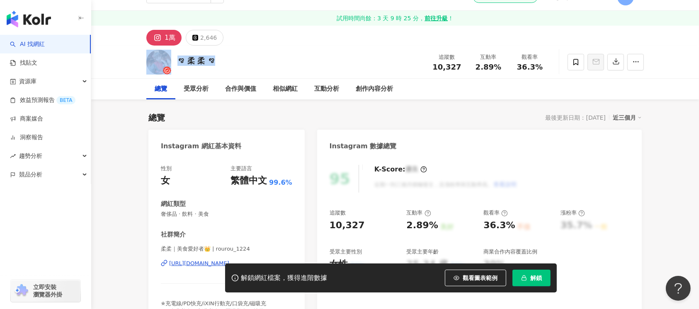
scroll to position [110, 0]
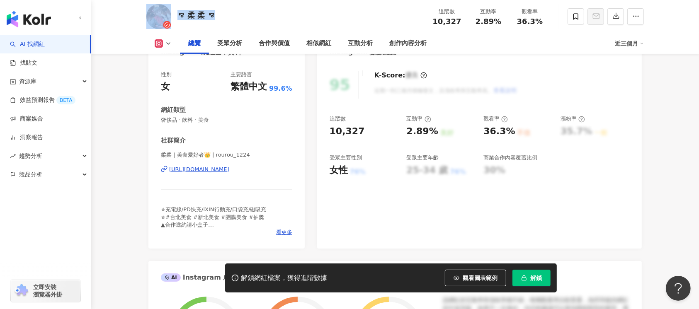
click at [229, 168] on div "[URL][DOMAIN_NAME]" at bounding box center [199, 169] width 60 height 7
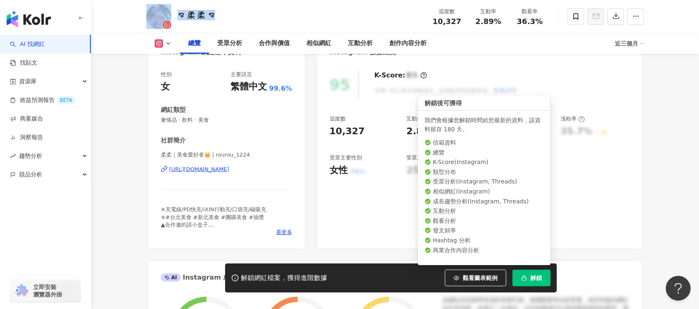
click at [530, 277] on button "解鎖" at bounding box center [531, 278] width 38 height 17
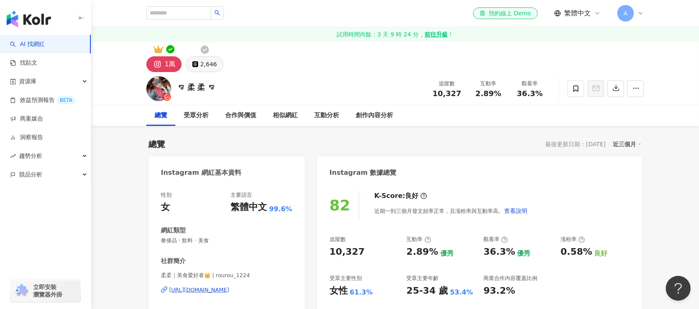
click at [207, 62] on div "2,646" at bounding box center [208, 64] width 17 height 12
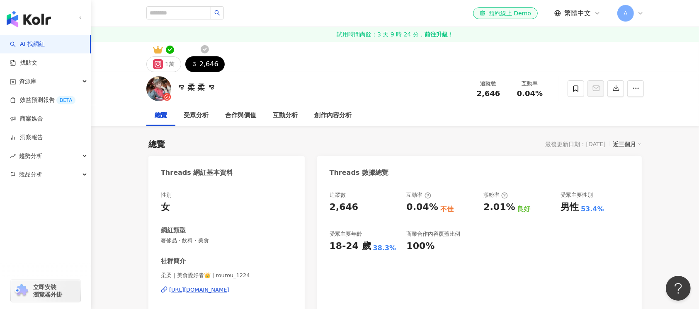
scroll to position [110, 0]
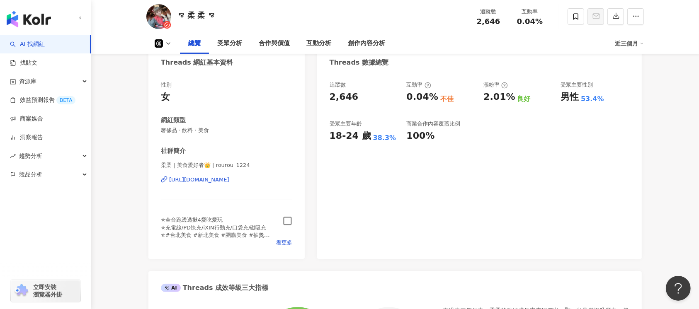
click at [291, 223] on icon "button" at bounding box center [287, 221] width 8 height 8
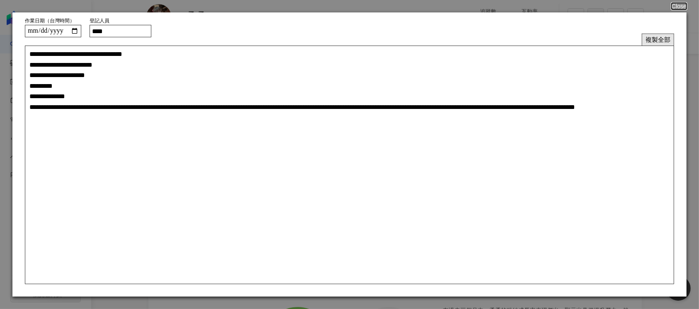
click at [658, 36] on button "複製全部" at bounding box center [658, 40] width 32 height 12
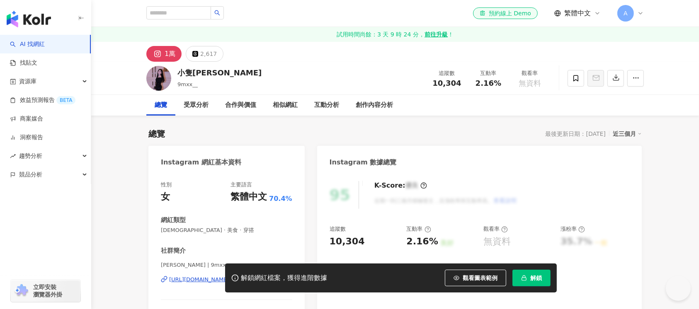
drag, startPoint x: 171, startPoint y: 71, endPoint x: 309, endPoint y: 4, distance: 153.7
click at [177, 73] on div "小隻[PERSON_NAME] 9mxx__ 追蹤數 10,304 互動率 2.16% 觀看率 無資料" at bounding box center [395, 78] width 531 height 33
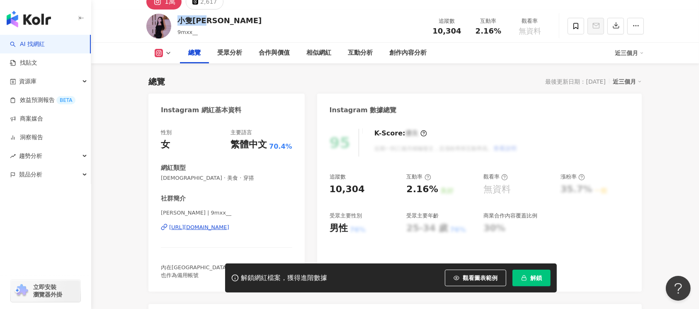
scroll to position [110, 0]
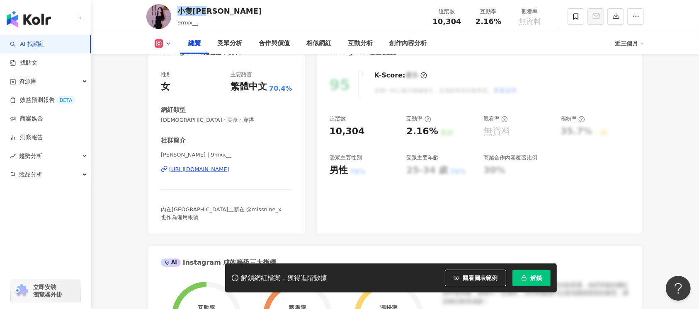
click at [229, 170] on div "https://www.instagram.com/9mxx__/" at bounding box center [199, 169] width 60 height 7
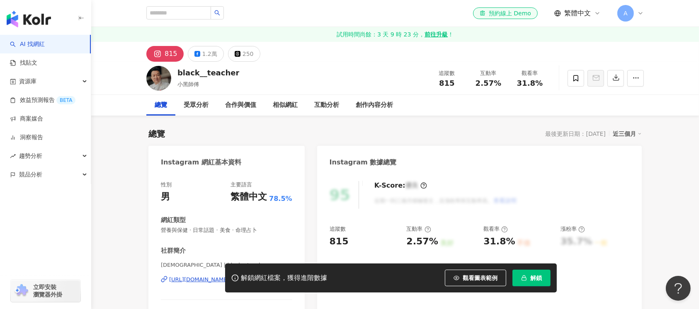
drag, startPoint x: 245, startPoint y: 72, endPoint x: 431, endPoint y: 2, distance: 199.4
click at [174, 74] on div "black__teacher 小黑師傅 追蹤數 815 互動率 2.57% 觀看率 31.8%" at bounding box center [395, 78] width 531 height 33
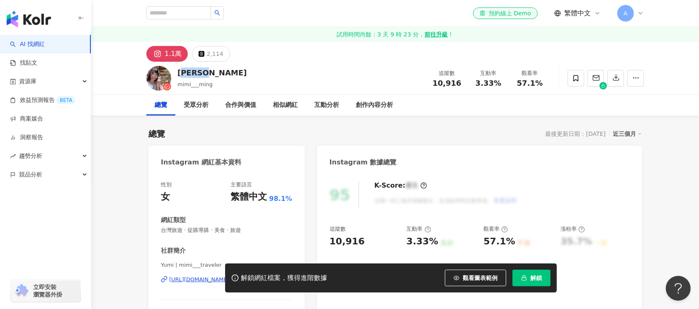
drag, startPoint x: 212, startPoint y: 72, endPoint x: 312, endPoint y: 1, distance: 122.2
click at [175, 78] on div "悠米Yumi mimi___ming 追蹤數 10,916 互動率 3.33% 觀看率 57.1%" at bounding box center [395, 78] width 531 height 33
copy div "米Yumi"
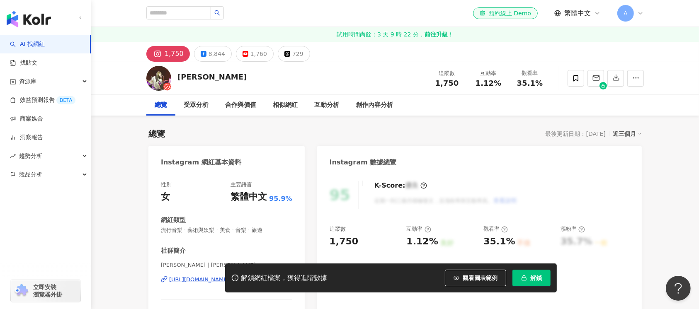
drag, startPoint x: 205, startPoint y: 75, endPoint x: 175, endPoint y: 79, distance: 30.1
click at [175, 79] on div "[PERSON_NAME] 追蹤數 1,750 互動率 1.12% 觀看率 35.1%" at bounding box center [395, 78] width 531 height 33
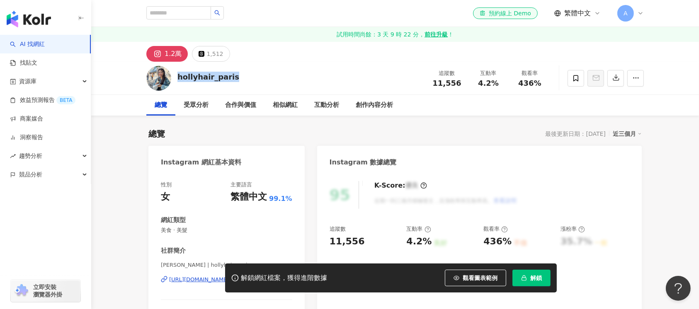
drag, startPoint x: 239, startPoint y: 77, endPoint x: 177, endPoint y: 80, distance: 61.8
click at [177, 80] on div "hollyhair_paris 追蹤數 11,556 互動率 4.2% 觀看率 436%" at bounding box center [395, 78] width 531 height 33
drag, startPoint x: 235, startPoint y: 76, endPoint x: 175, endPoint y: 80, distance: 60.6
click at [175, 80] on div "manto_tattoo_ 追蹤數 11,427 互動率 1.19% 觀看率 144%" at bounding box center [395, 78] width 531 height 33
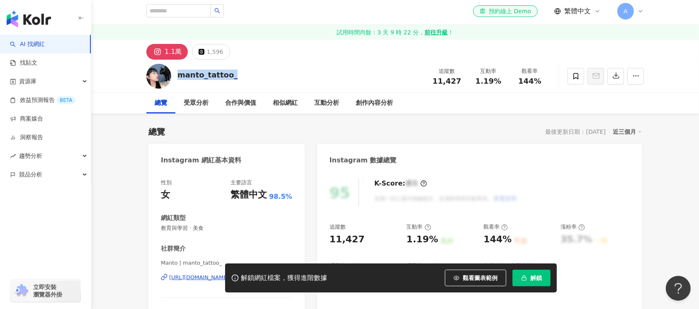
scroll to position [166, 0]
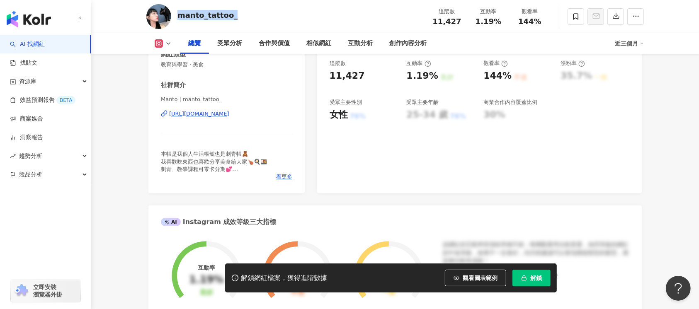
click at [216, 114] on div "https://www.instagram.com/manto_tattoo_/" at bounding box center [199, 113] width 60 height 7
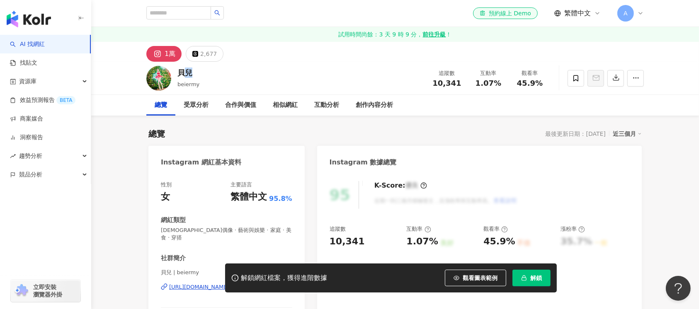
drag, startPoint x: 201, startPoint y: 72, endPoint x: 427, endPoint y: 2, distance: 237.0
click at [180, 73] on div "貝兒 beiermy 追蹤數 10,341 互動率 1.07% 觀看率 45.9%" at bounding box center [395, 78] width 531 height 33
copy div "兒"
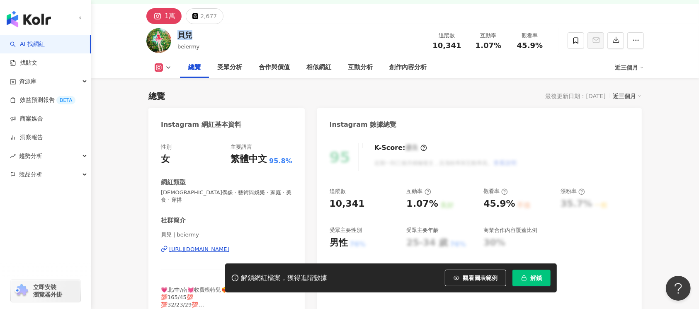
scroll to position [55, 0]
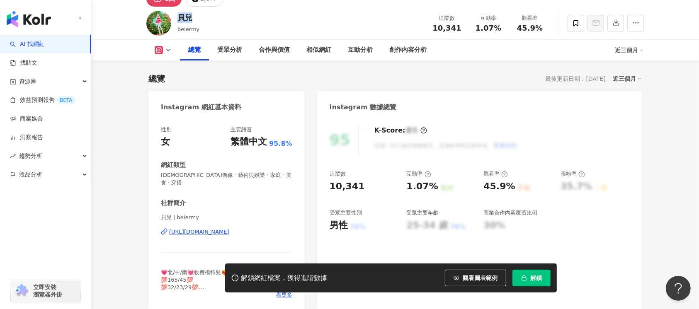
click at [212, 228] on div "https://www.instagram.com/beiermy/" at bounding box center [199, 231] width 60 height 7
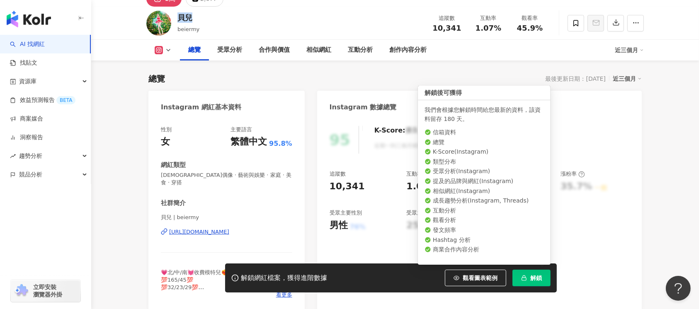
click at [532, 276] on span "解鎖" at bounding box center [536, 278] width 12 height 7
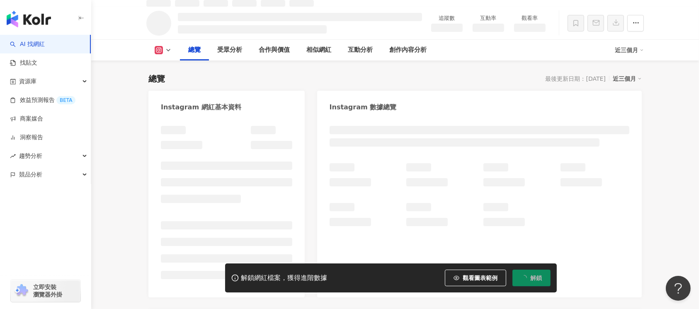
scroll to position [64, 0]
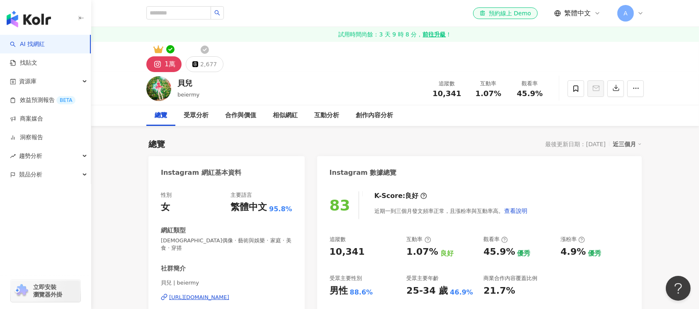
click at [209, 55] on div "1萬 2,677" at bounding box center [395, 57] width 531 height 30
click at [206, 65] on div "2,677" at bounding box center [208, 64] width 17 height 12
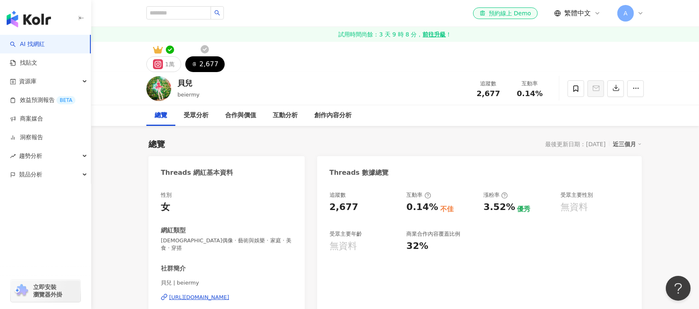
scroll to position [110, 0]
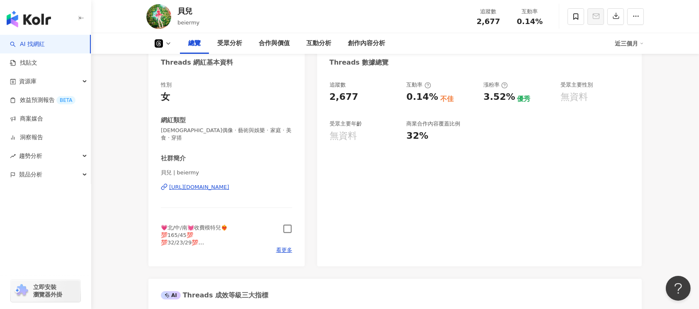
click at [288, 224] on icon "button" at bounding box center [288, 229] width 10 height 10
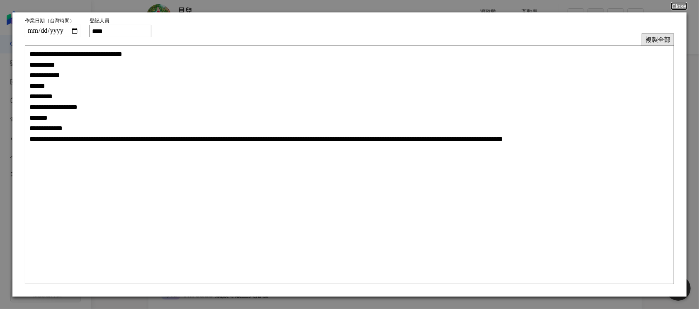
click at [654, 39] on button "複製全部" at bounding box center [658, 40] width 32 height 12
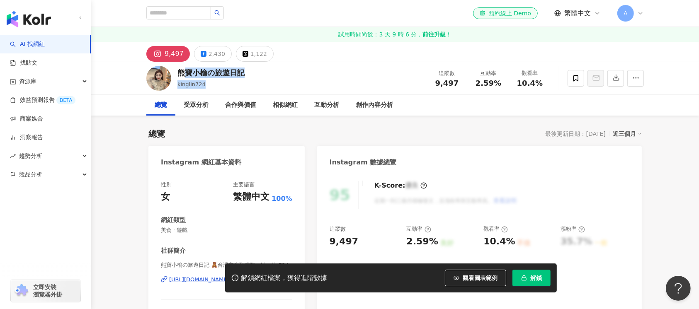
drag, startPoint x: 261, startPoint y: 80, endPoint x: 302, endPoint y: 74, distance: 41.4
click at [187, 66] on div "‪︎熊寶小榆の旅遊日記 kinglin724 追蹤數 9,497 互動率 2.59% 觀看率 10.4%" at bounding box center [395, 78] width 531 height 33
click at [302, 74] on div "‪︎熊寶小榆の旅遊日記 kinglin724 追蹤數 9,497 互動率 2.59% 觀看率 10.4%" at bounding box center [395, 78] width 531 height 33
drag, startPoint x: 192, startPoint y: 73, endPoint x: 177, endPoint y: 73, distance: 15.3
click at [177, 73] on div "‪︎熊寶小榆の旅遊日記 kinglin724 追蹤數 9,497 互動率 2.59% 觀看率 10.4%" at bounding box center [395, 78] width 531 height 33
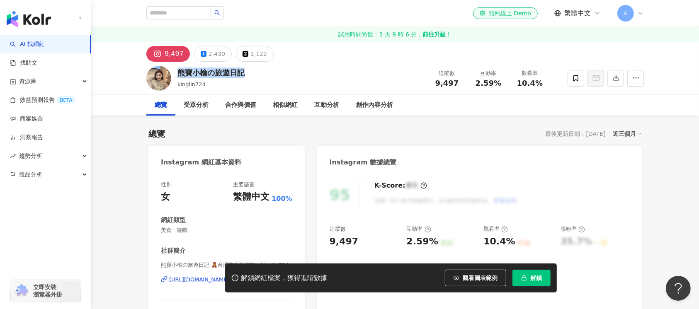
copy div "‪︎熊寶小榆の旅遊日記"
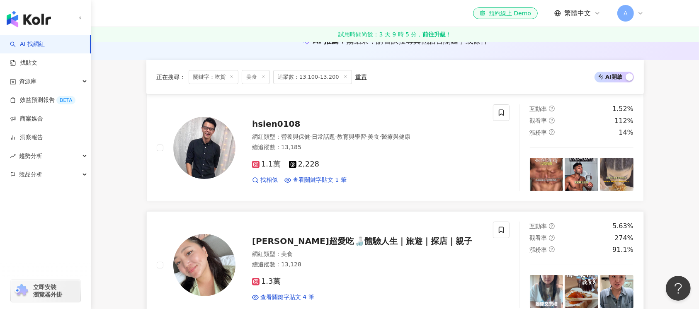
scroll to position [166, 0]
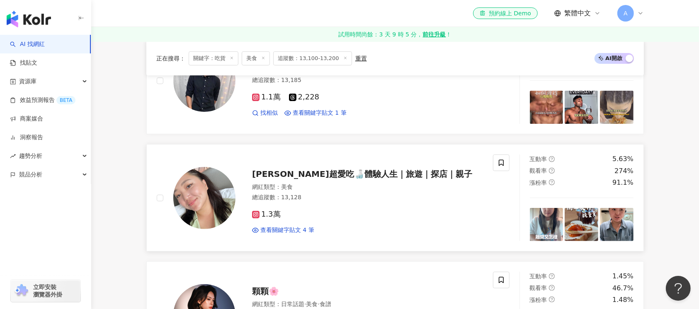
click at [209, 206] on img at bounding box center [204, 198] width 62 height 62
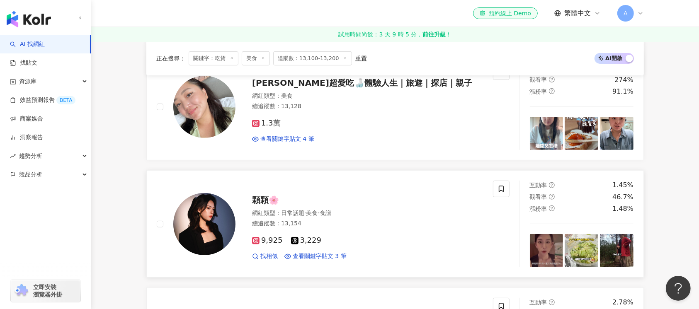
scroll to position [276, 0]
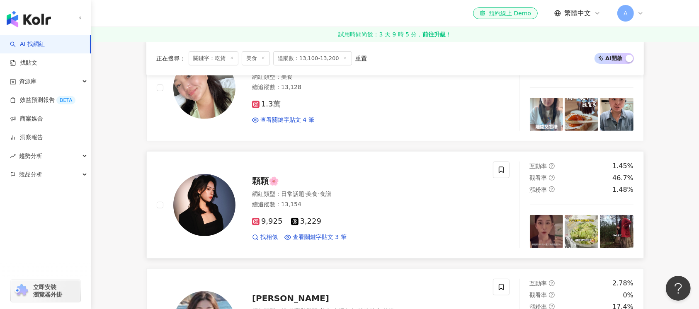
click at [196, 204] on img at bounding box center [204, 205] width 62 height 62
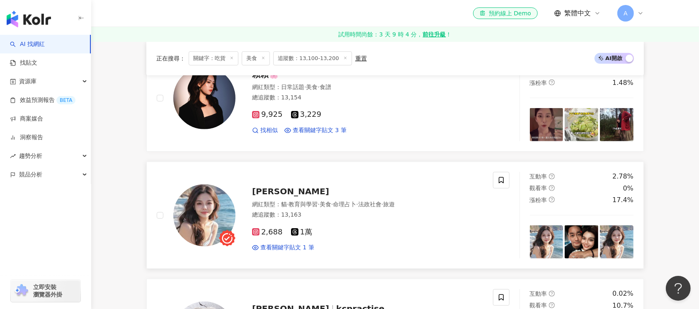
scroll to position [387, 0]
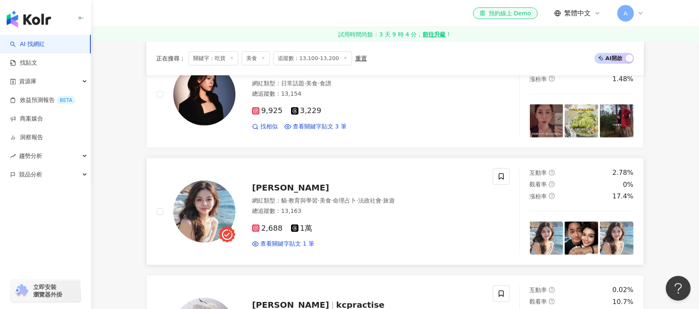
click at [196, 203] on img at bounding box center [204, 212] width 62 height 62
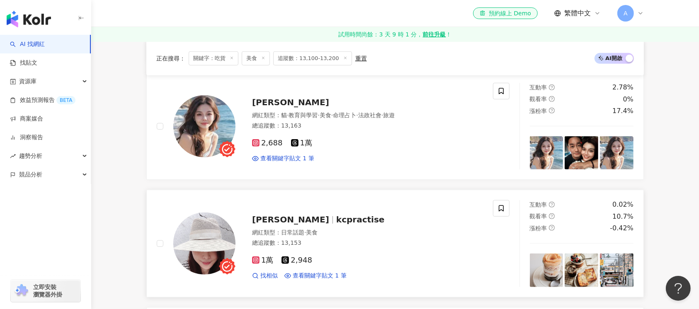
scroll to position [498, 0]
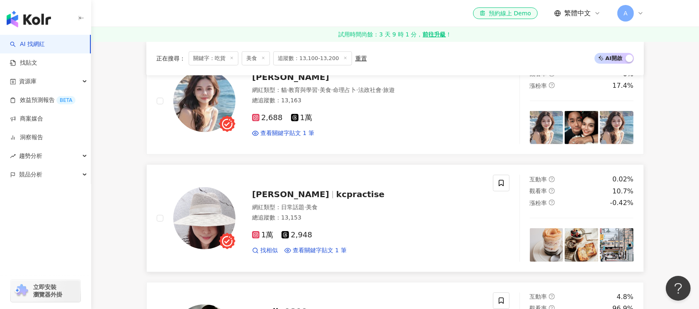
click at [194, 217] on img at bounding box center [204, 218] width 62 height 62
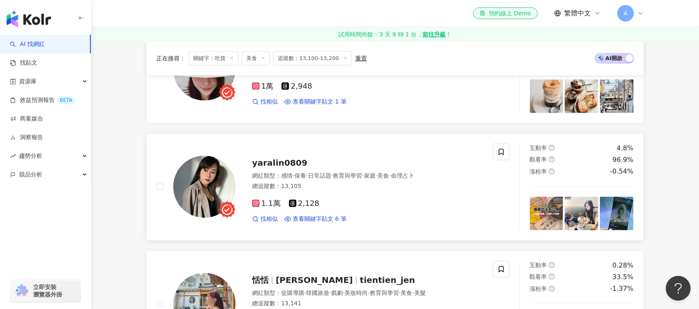
scroll to position [663, 0]
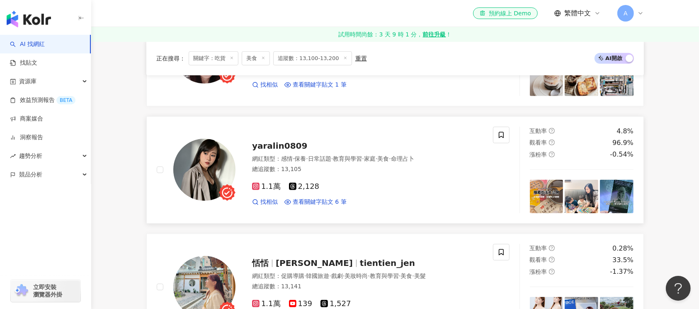
click at [213, 179] on img at bounding box center [204, 170] width 62 height 62
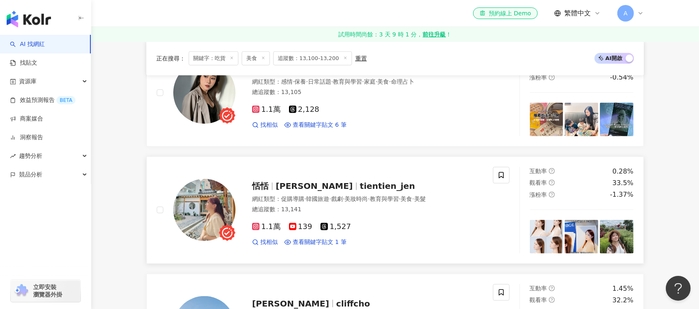
scroll to position [774, 0]
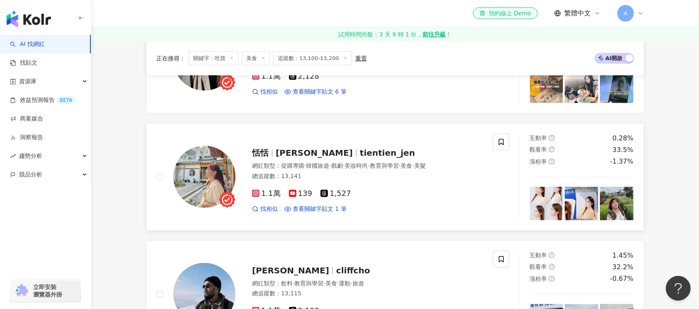
click at [206, 183] on img at bounding box center [204, 177] width 62 height 62
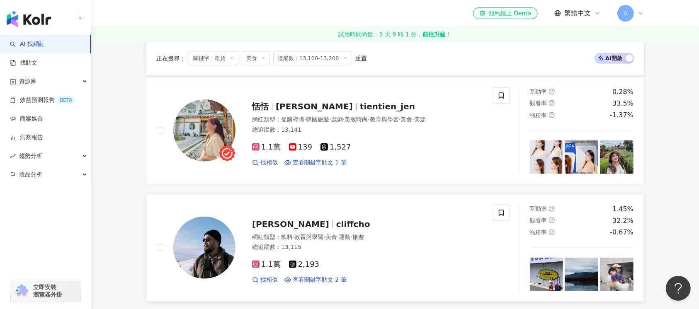
scroll to position [884, 0]
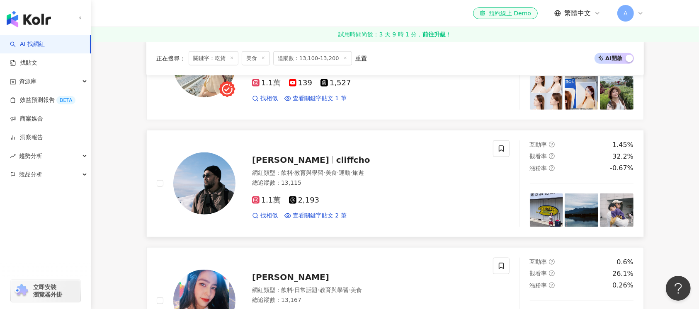
click at [206, 192] on img at bounding box center [204, 184] width 62 height 62
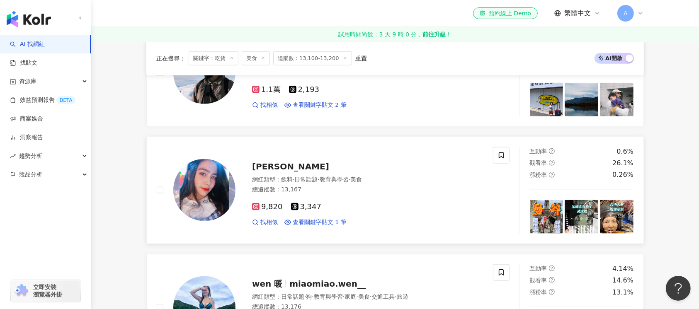
click at [193, 188] on img at bounding box center [204, 190] width 62 height 62
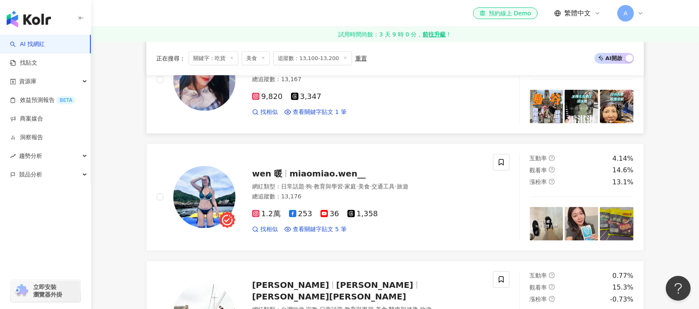
scroll to position [1161, 0]
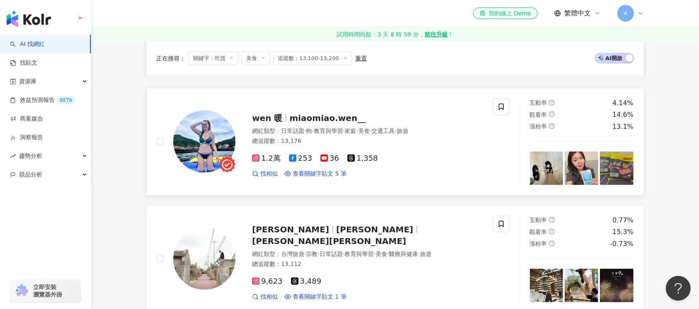
click at [209, 136] on img at bounding box center [204, 142] width 62 height 62
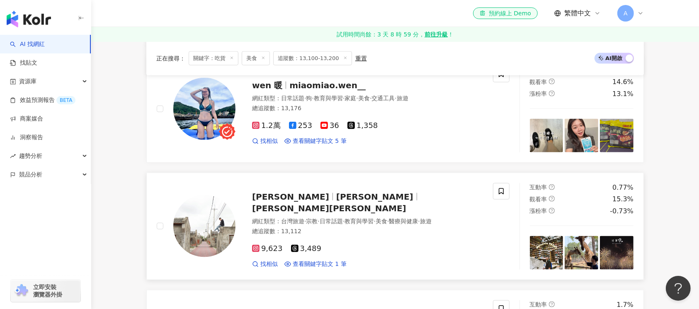
scroll to position [1216, 0]
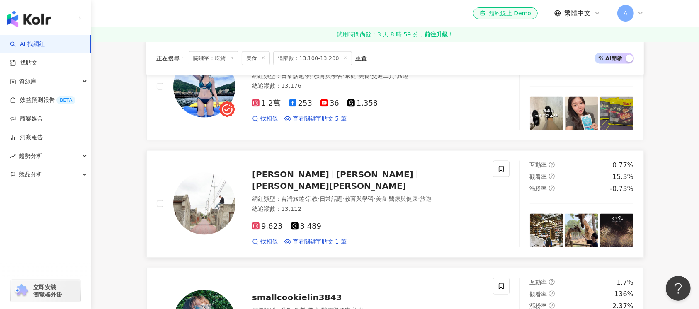
click at [216, 200] on img at bounding box center [204, 204] width 62 height 62
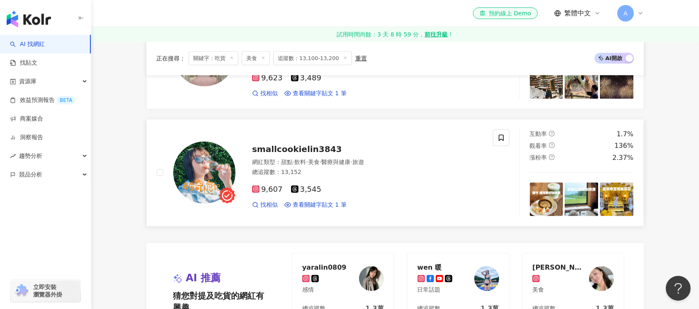
scroll to position [1382, 0]
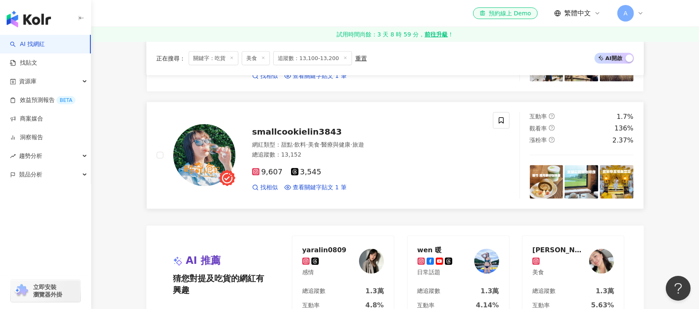
click at [206, 148] on img at bounding box center [204, 155] width 62 height 62
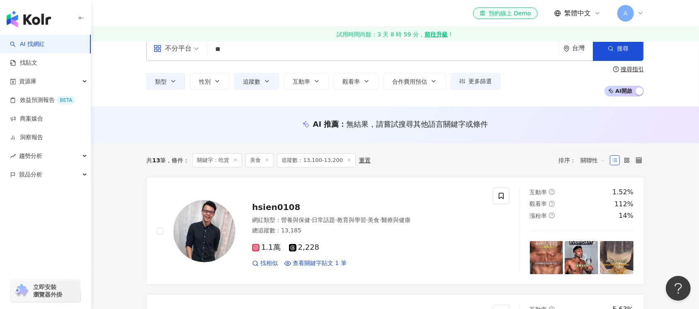
scroll to position [0, 0]
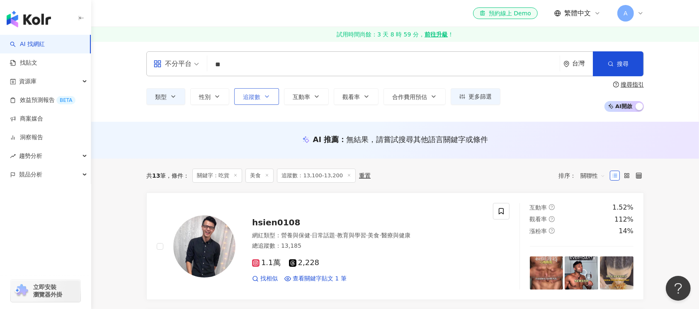
click at [269, 96] on icon "button" at bounding box center [267, 96] width 7 height 7
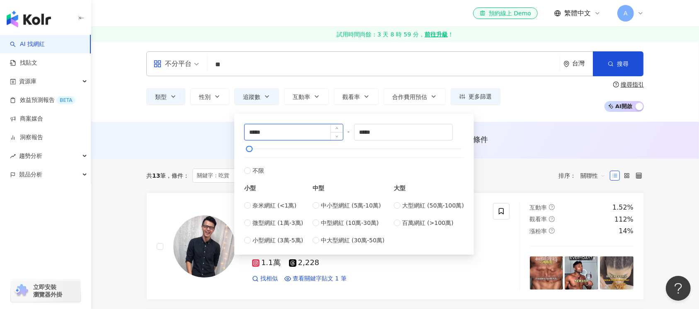
click at [256, 134] on input "*****" at bounding box center [294, 132] width 98 height 16
type input "*****"
click at [369, 133] on input "*****" at bounding box center [403, 132] width 98 height 16
type input "*****"
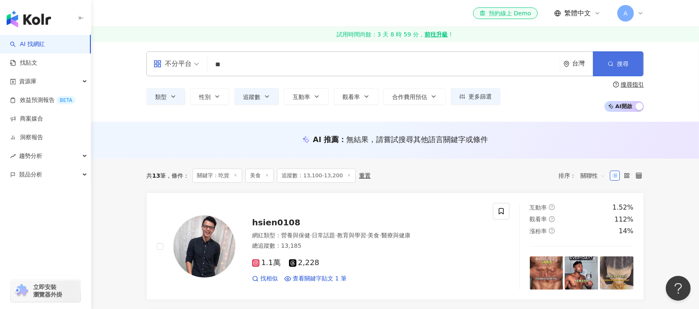
click at [617, 65] on span "搜尋" at bounding box center [623, 64] width 12 height 7
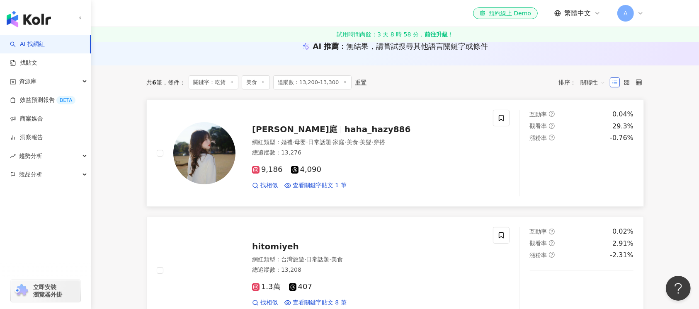
scroll to position [110, 0]
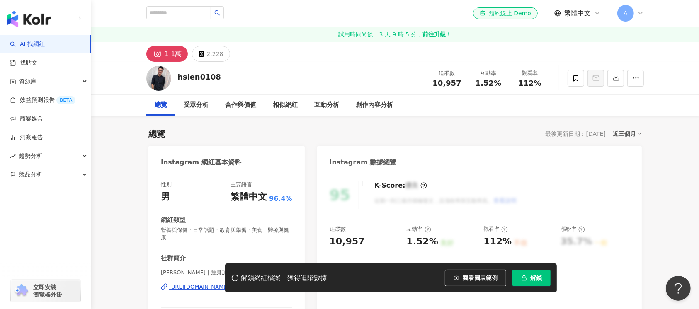
drag, startPoint x: 227, startPoint y: 78, endPoint x: 176, endPoint y: 78, distance: 51.0
click at [176, 78] on div "hsien0108 追蹤數 10,957 互動率 1.52% 觀看率 112%" at bounding box center [395, 78] width 531 height 33
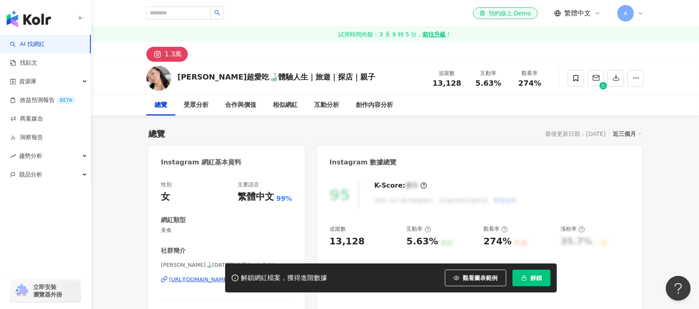
click at [177, 77] on div "[PERSON_NAME]超愛吃🍶體驗人生｜旅遊｜探店｜親子 追蹤數 13,128 互動率 5.63% 觀看率 274%" at bounding box center [395, 78] width 531 height 33
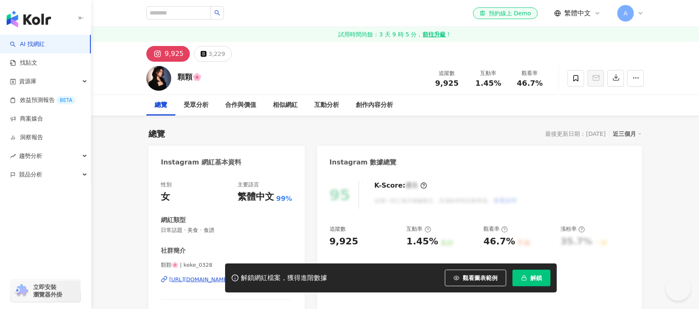
drag, startPoint x: 224, startPoint y: 75, endPoint x: 179, endPoint y: 75, distance: 45.2
click at [179, 75] on div "顆顆🌸 追蹤數 9,925 互動率 1.45% 觀看率 46.7%" at bounding box center [395, 78] width 531 height 33
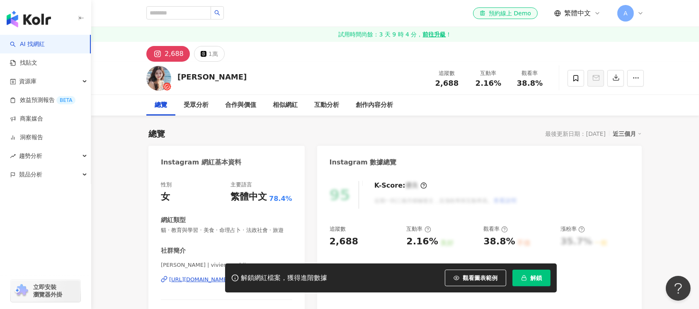
drag, startPoint x: 216, startPoint y: 79, endPoint x: 175, endPoint y: 78, distance: 40.2
click at [175, 78] on div "[PERSON_NAME]恩 追蹤數 2,688 互動率 2.16% 觀看率 38.8%" at bounding box center [395, 78] width 531 height 33
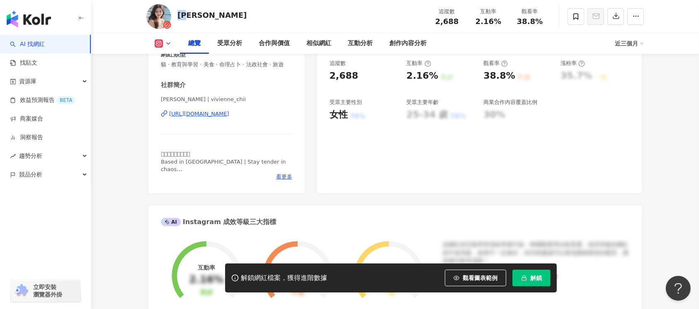
click at [228, 118] on div "https://www.instagram.com/vivienne_chii/" at bounding box center [199, 113] width 60 height 7
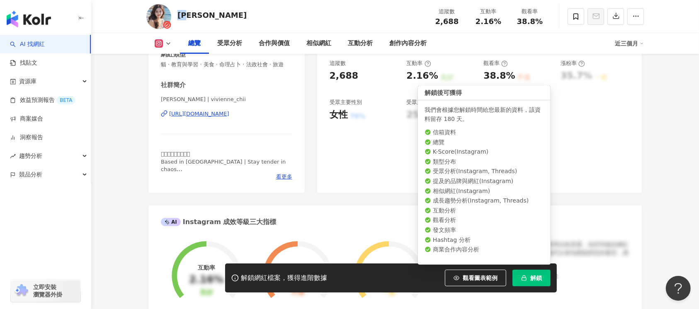
click at [542, 280] on button "解鎖" at bounding box center [531, 278] width 38 height 17
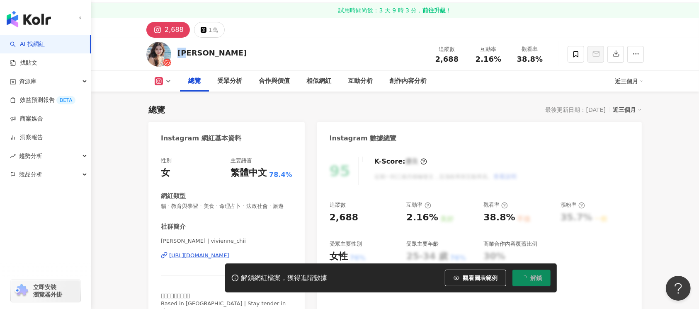
scroll to position [0, 0]
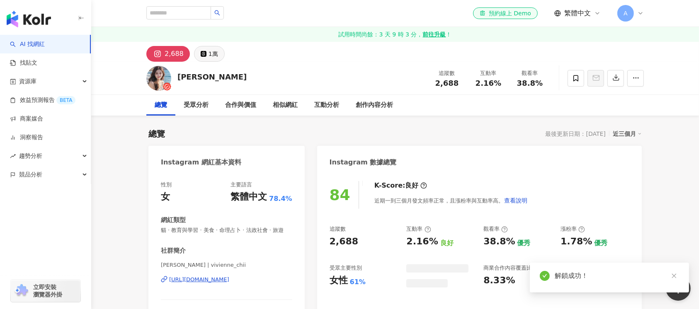
click at [211, 59] on div "1萬" at bounding box center [214, 54] width 10 height 12
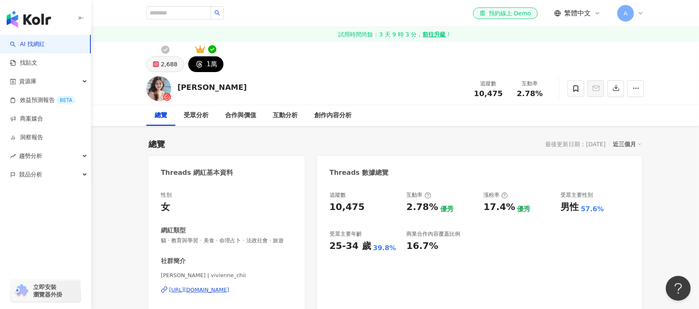
click at [169, 62] on div "2,688" at bounding box center [169, 64] width 17 height 12
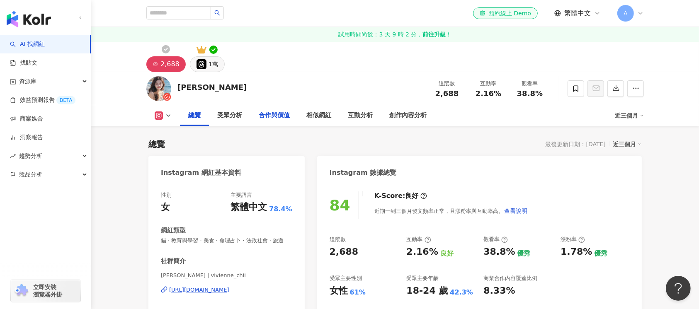
scroll to position [110, 0]
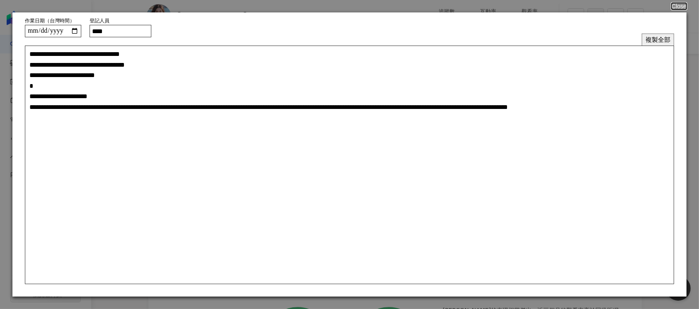
drag, startPoint x: 652, startPoint y: 38, endPoint x: 647, endPoint y: 46, distance: 9.5
click at [653, 39] on button "複製全部" at bounding box center [658, 40] width 32 height 12
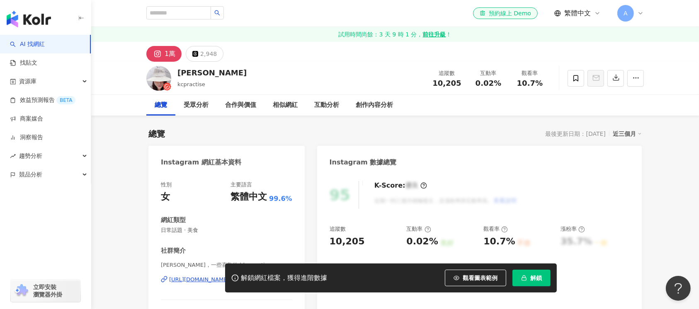
drag, startPoint x: 172, startPoint y: 71, endPoint x: 175, endPoint y: 75, distance: 4.4
click at [175, 75] on div "凱特 kcpractise 追蹤數 10,205 互動率 0.02% 觀看率 10.7%" at bounding box center [395, 78] width 531 height 33
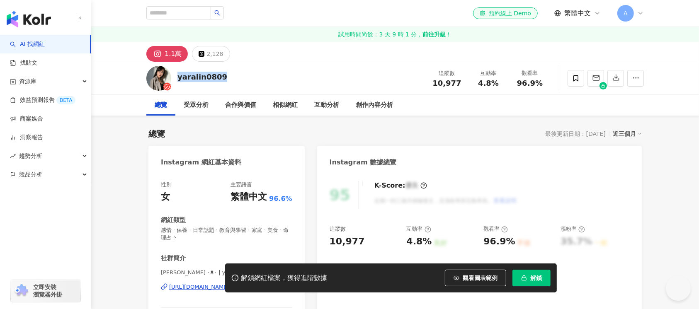
drag, startPoint x: 229, startPoint y: 76, endPoint x: 315, endPoint y: 89, distance: 86.8
click at [177, 76] on div "yaralin0809 追蹤數 10,977 互動率 4.8% 觀看率 96.9%" at bounding box center [395, 78] width 531 height 33
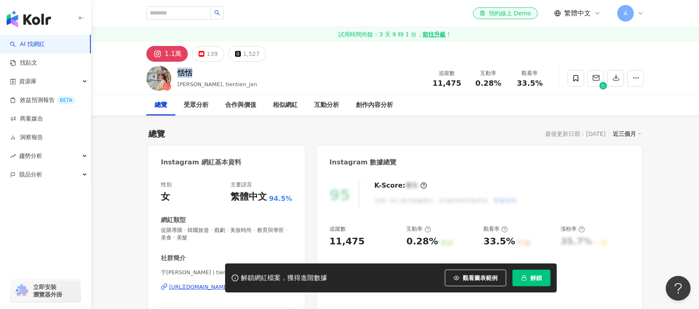
click at [178, 74] on div "恬恬" at bounding box center [217, 73] width 80 height 10
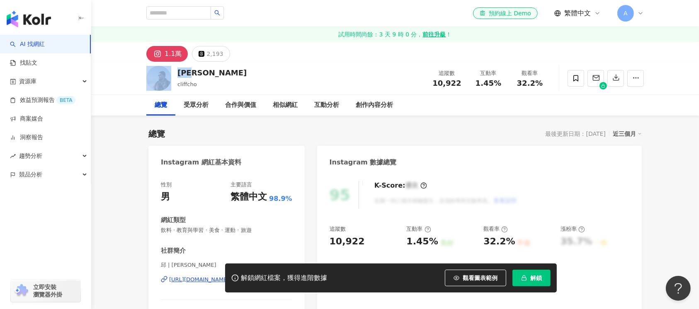
click at [173, 73] on div "[PERSON_NAME] 追蹤數 10,922 互動率 1.45% 觀看率 32.2%" at bounding box center [395, 78] width 531 height 33
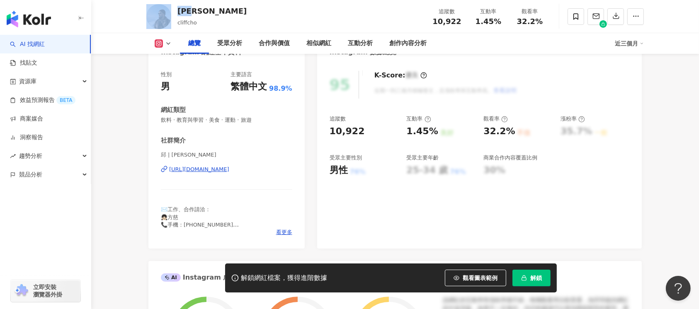
click at [226, 169] on div "https://www.instagram.com/cliffcho/" at bounding box center [199, 169] width 60 height 7
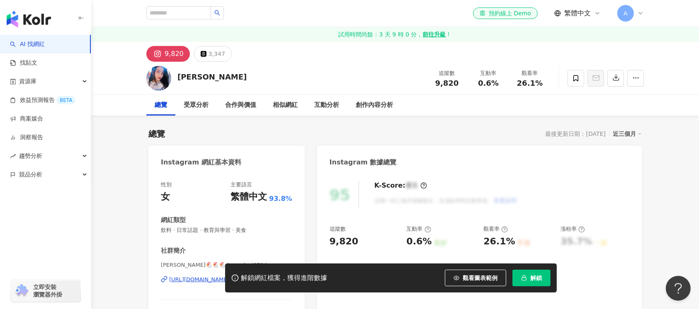
drag, startPoint x: 179, startPoint y: 77, endPoint x: 187, endPoint y: 70, distance: 11.2
click at [175, 77] on div "[PERSON_NAME] 追蹤數 9,820 互動率 0.6% 觀看率 26.1%" at bounding box center [395, 78] width 531 height 33
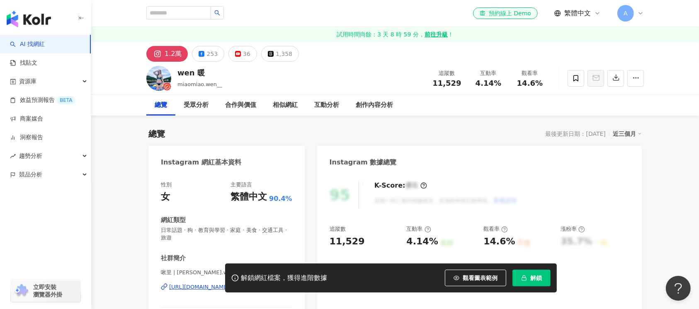
click at [177, 72] on div "wen 暖 miaomiao.wen__ 追蹤數 11,529 互動率 4.14% 觀看率 14.6%" at bounding box center [395, 78] width 531 height 33
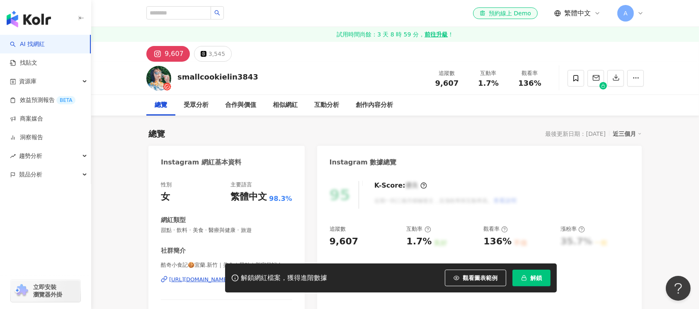
drag, startPoint x: 187, startPoint y: 78, endPoint x: 178, endPoint y: 78, distance: 8.3
click at [178, 78] on div "smallcookielin3843 追蹤數 9,607 互動率 1.7% 觀看率 136%" at bounding box center [395, 78] width 531 height 33
